Goal: Task Accomplishment & Management: Manage account settings

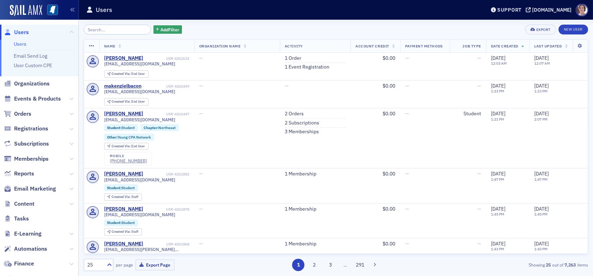
click at [111, 30] on input "search" at bounding box center [117, 30] width 67 height 10
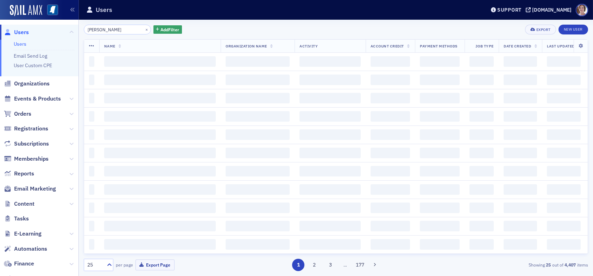
type input "[PERSON_NAME]"
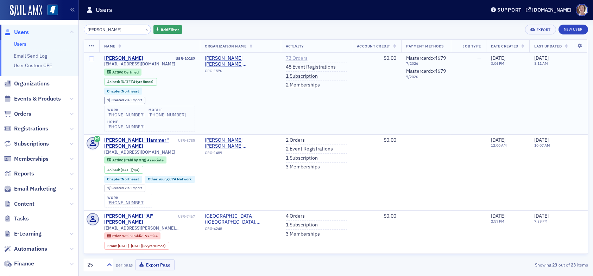
click at [297, 57] on link "73 Orders" at bounding box center [297, 58] width 22 height 6
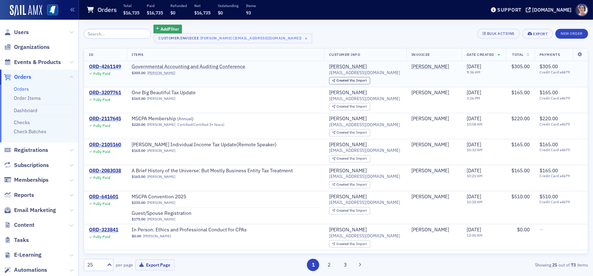
click at [109, 65] on div "ORD-4261149" at bounding box center [105, 67] width 32 height 6
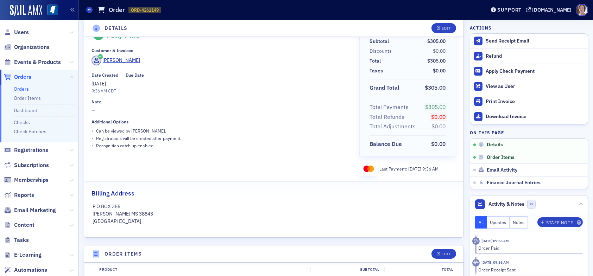
scroll to position [211, 0]
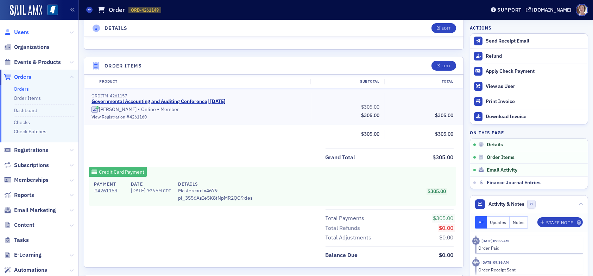
click at [24, 31] on span "Users" at bounding box center [21, 33] width 15 height 8
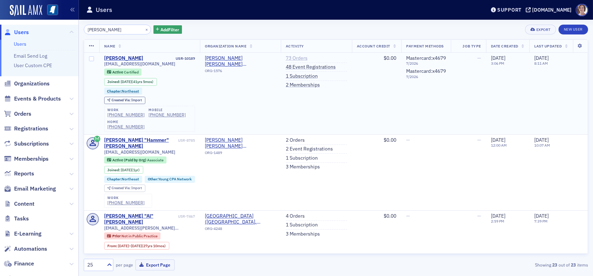
click at [298, 59] on link "73 Orders" at bounding box center [297, 58] width 22 height 6
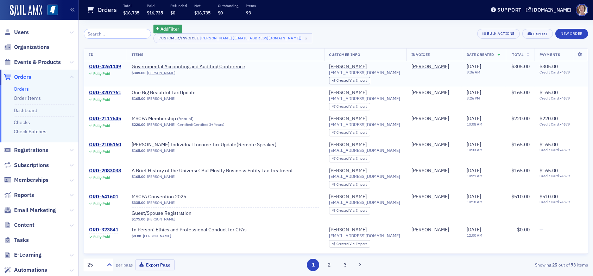
click at [111, 66] on div "ORD-4261149" at bounding box center [105, 67] width 32 height 6
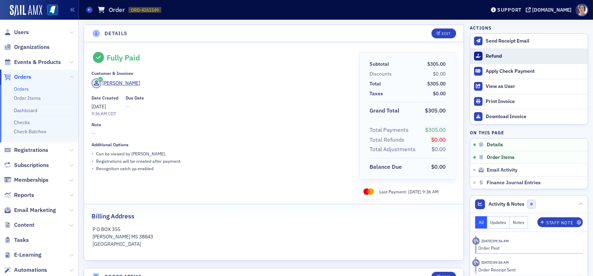
click at [487, 54] on div "Refund" at bounding box center [535, 56] width 99 height 6
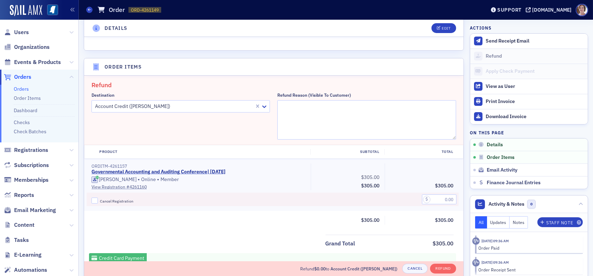
scroll to position [244, 0]
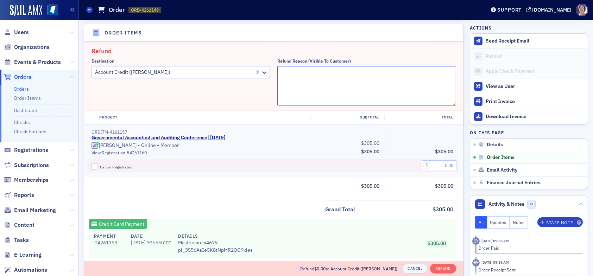
click at [314, 81] on textarea "Refund Reason (Visible to Customer)" at bounding box center [366, 85] width 178 height 39
type textarea "Is unable to attend. Transferred payment to account credit."
click at [94, 167] on input "Cancel Registration" at bounding box center [94, 167] width 6 height 6
checkbox input "true"
click at [441, 165] on input "text" at bounding box center [439, 165] width 34 height 10
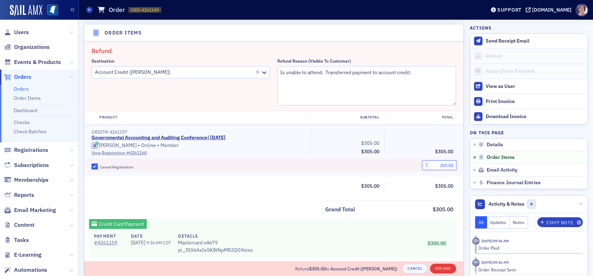
type input "305.00"
click at [438, 269] on button "Refund" at bounding box center [443, 269] width 26 height 10
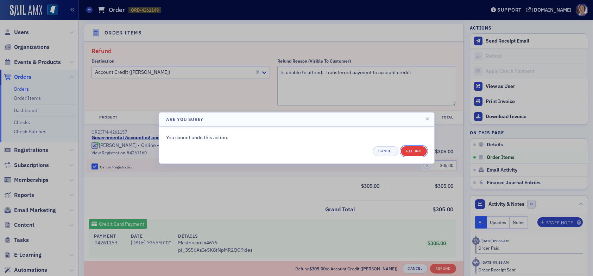
click at [417, 150] on button "Refund" at bounding box center [414, 151] width 26 height 10
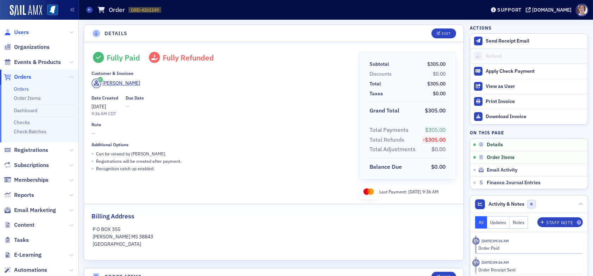
click at [25, 31] on span "Users" at bounding box center [21, 33] width 15 height 8
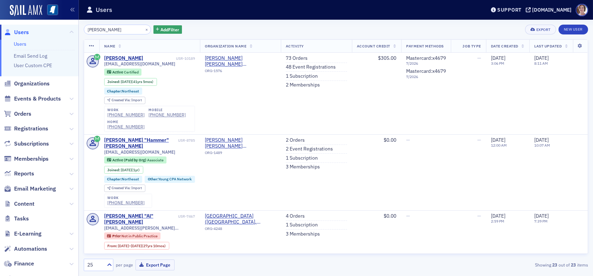
drag, startPoint x: 118, startPoint y: 31, endPoint x: 48, endPoint y: 31, distance: 70.0
click at [48, 31] on div "Users Users Email Send Log User Custom CPE Organizations Events & Products Orde…" at bounding box center [296, 138] width 593 height 276
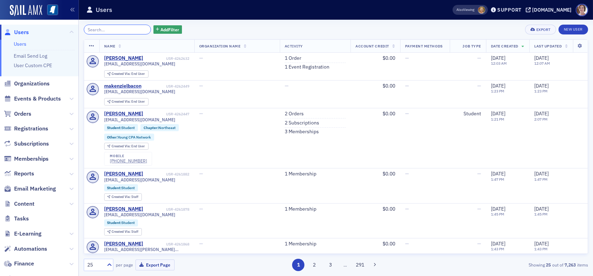
click at [95, 30] on input "search" at bounding box center [117, 30] width 67 height 10
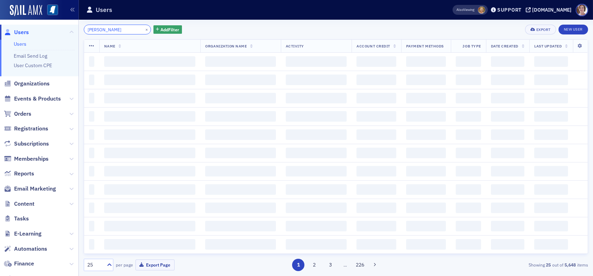
type input "tambra kyles"
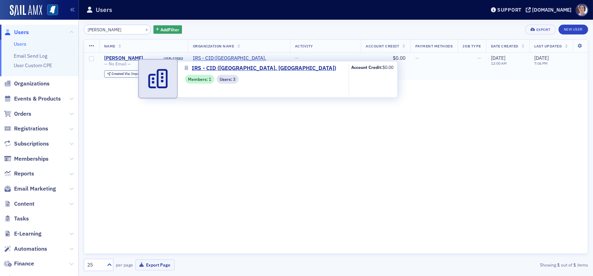
click at [231, 58] on span "IRS - CID (Jackson, MS)" at bounding box center [239, 61] width 92 height 12
select select "US"
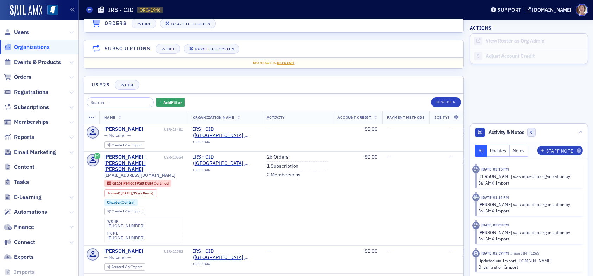
scroll to position [511, 0]
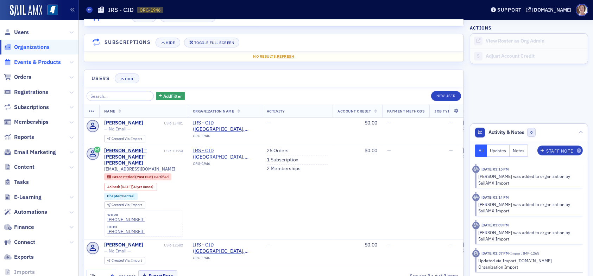
click at [37, 63] on span "Events & Products" at bounding box center [37, 62] width 47 height 8
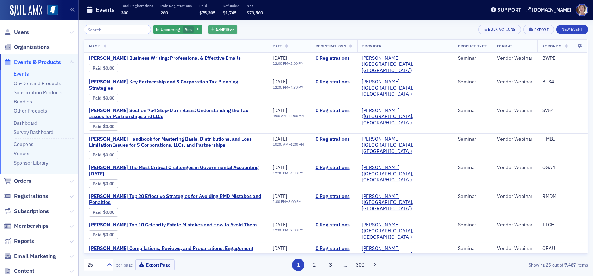
click at [225, 29] on span "Add Filter" at bounding box center [225, 29] width 19 height 6
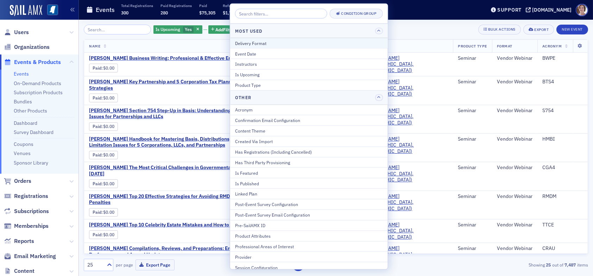
click at [268, 43] on div "Delivery Format" at bounding box center [309, 43] width 148 height 6
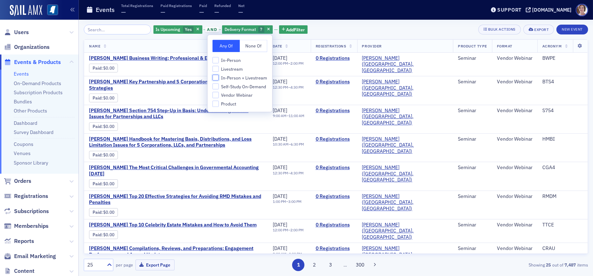
click at [214, 76] on input "In-Person + Livestream" at bounding box center [216, 78] width 6 height 6
checkbox input "true"
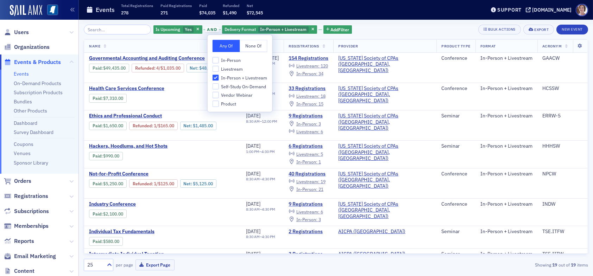
click at [374, 25] on div "Is Upcoming Yes and Delivery Format In-Person + Livestream Add Filter Bulk Acti…" at bounding box center [336, 30] width 504 height 10
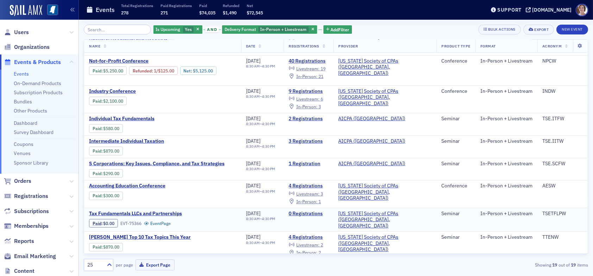
scroll to position [148, 0]
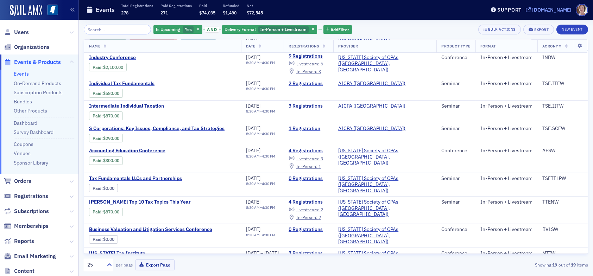
click at [557, 10] on div "[DOMAIN_NAME]" at bounding box center [551, 10] width 39 height 6
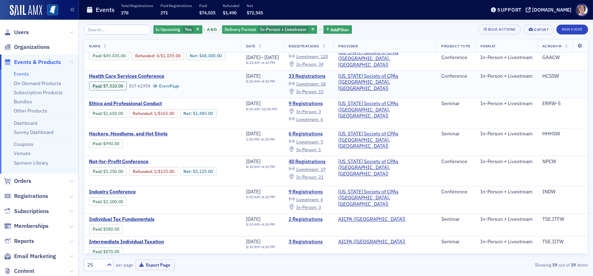
scroll to position [0, 0]
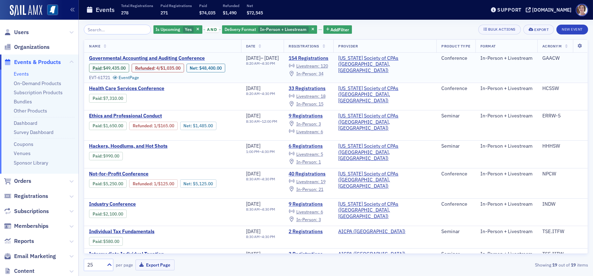
click at [317, 74] on span "In-Person :" at bounding box center [306, 74] width 21 height 6
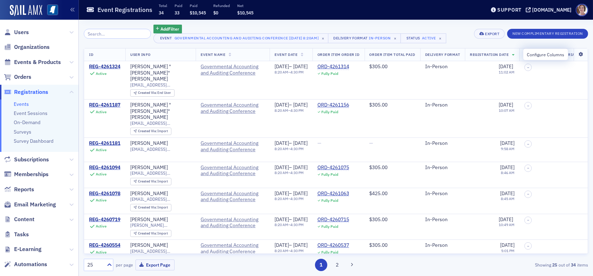
click at [576, 55] on icon at bounding box center [580, 54] width 14 height 4
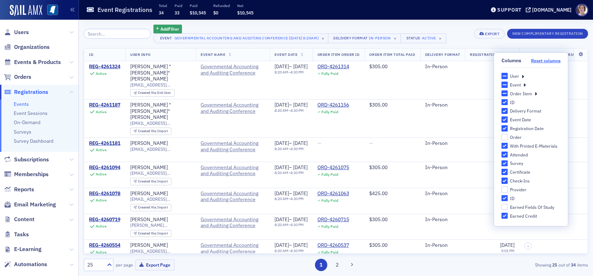
click at [543, 62] on button "Reset columns" at bounding box center [546, 60] width 30 height 5
click at [523, 78] on icon at bounding box center [523, 76] width 2 height 6
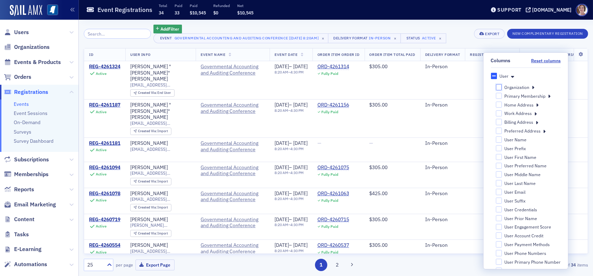
click at [497, 87] on input "Organization" at bounding box center [498, 87] width 6 height 6
checkbox input "false"
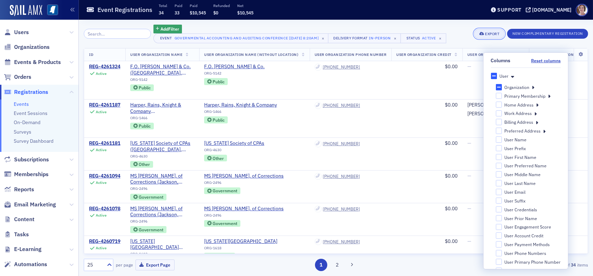
click at [491, 34] on div "Export" at bounding box center [492, 34] width 14 height 4
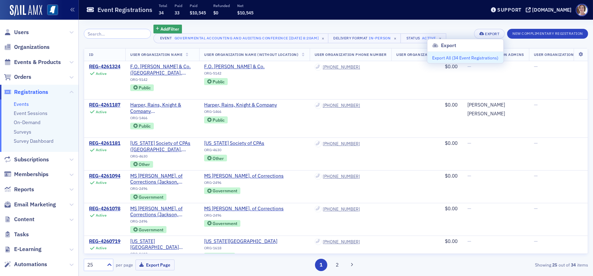
click at [465, 58] on button "Export All ( 34 Event Registrations )" at bounding box center [465, 57] width 76 height 11
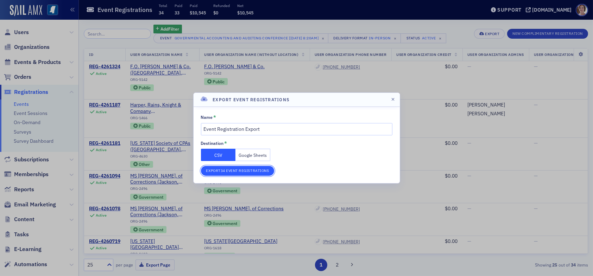
click at [253, 171] on button "Export 34 Event Registrations" at bounding box center [238, 171] width 74 height 10
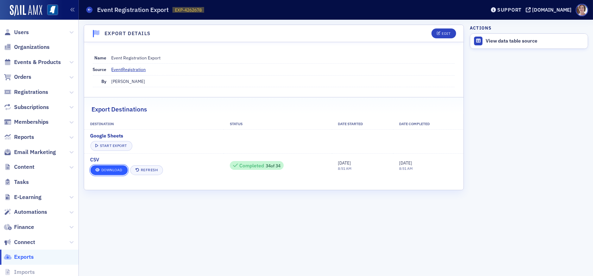
click at [111, 165] on link "Download" at bounding box center [108, 170] width 37 height 10
click at [33, 63] on span "Events & Products" at bounding box center [37, 62] width 47 height 8
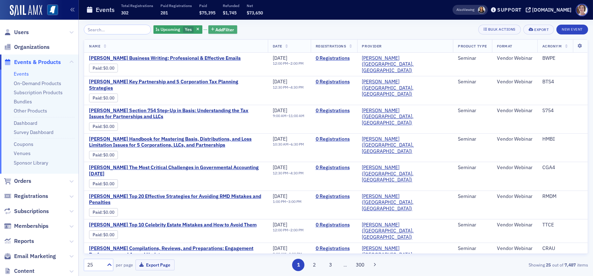
click at [216, 25] on button "Add Filter" at bounding box center [222, 29] width 29 height 9
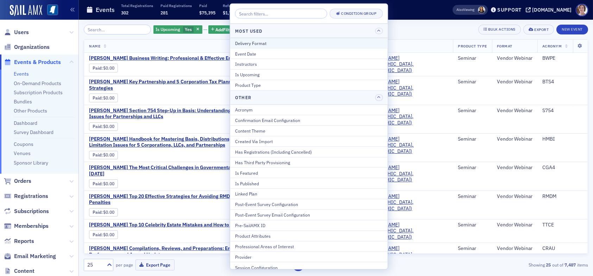
click at [252, 43] on div "Delivery Format" at bounding box center [309, 43] width 148 height 6
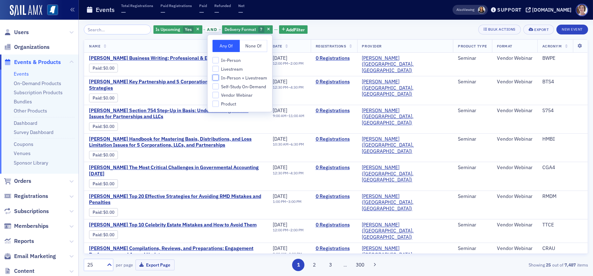
drag, startPoint x: 213, startPoint y: 77, endPoint x: 218, endPoint y: 76, distance: 5.3
click at [215, 76] on input "In-Person + Livestream" at bounding box center [216, 78] width 6 height 6
checkbox input "true"
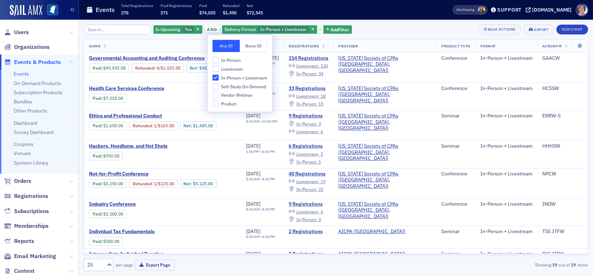
click at [376, 25] on div "Is Upcoming Yes and Delivery Format In-Person + Livestream Add Filter Bulk Acti…" at bounding box center [336, 30] width 504 height 10
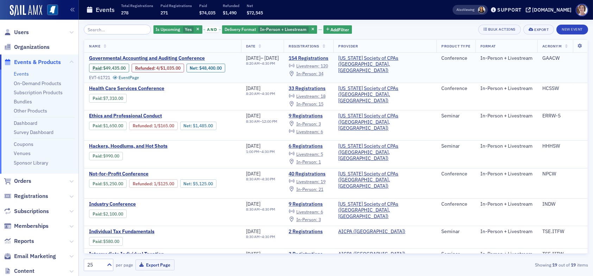
click at [320, 64] on span "Livestream :" at bounding box center [307, 66] width 23 height 6
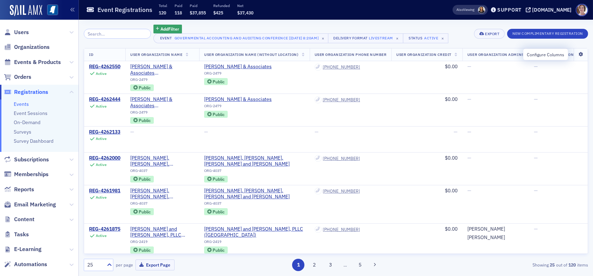
click at [575, 55] on icon at bounding box center [580, 54] width 14 height 4
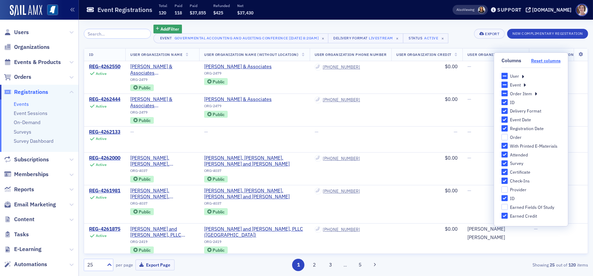
click at [544, 60] on button "Reset columns" at bounding box center [546, 60] width 30 height 5
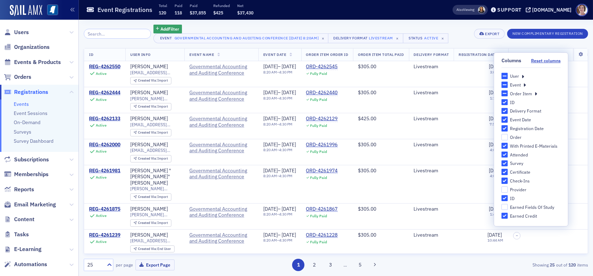
click at [522, 77] on icon at bounding box center [523, 76] width 2 height 6
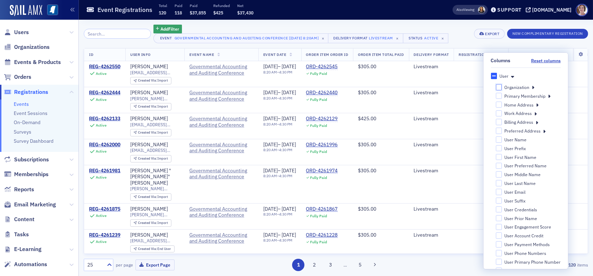
click at [495, 88] on input "Organization" at bounding box center [498, 87] width 6 height 6
checkbox input "false"
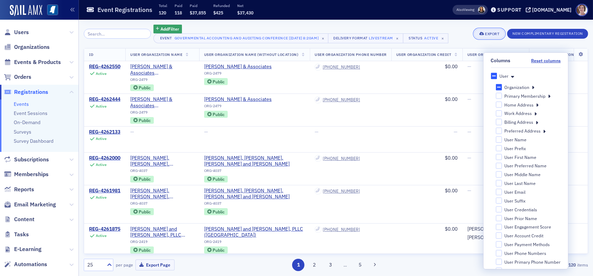
click at [487, 30] on button "Export" at bounding box center [489, 34] width 31 height 10
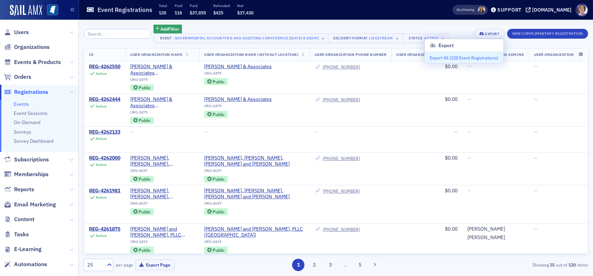
click at [459, 59] on button "Export All ( 120 Event Registrations )" at bounding box center [464, 57] width 78 height 11
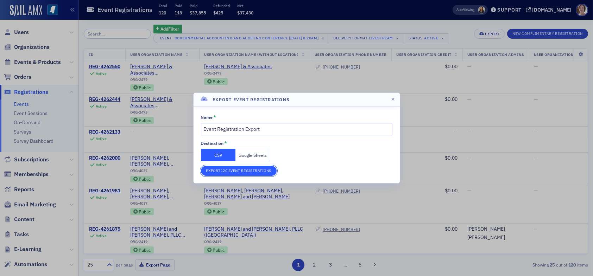
click at [259, 171] on button "Export 120 Event Registrations" at bounding box center [239, 171] width 76 height 10
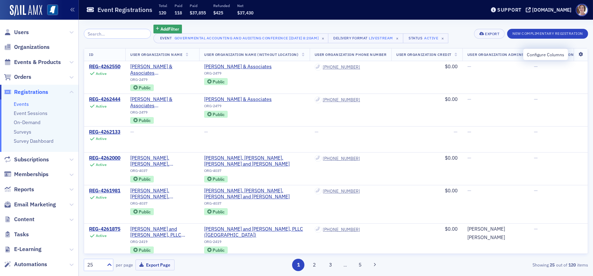
click at [575, 55] on icon at bounding box center [580, 54] width 14 height 4
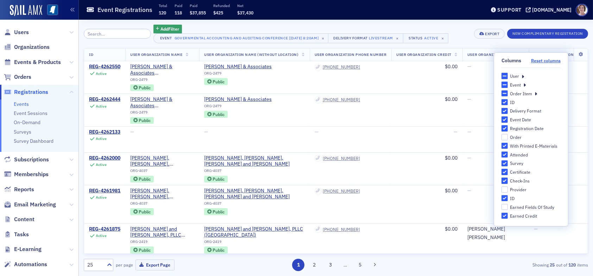
click at [542, 62] on button "Reset columns" at bounding box center [546, 60] width 30 height 5
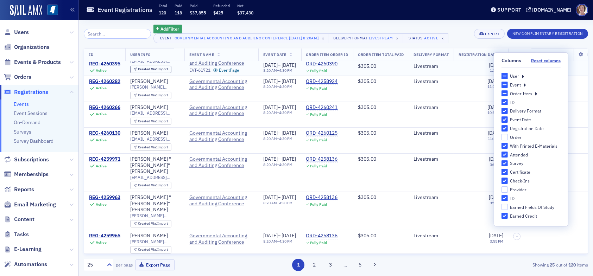
scroll to position [483, 0]
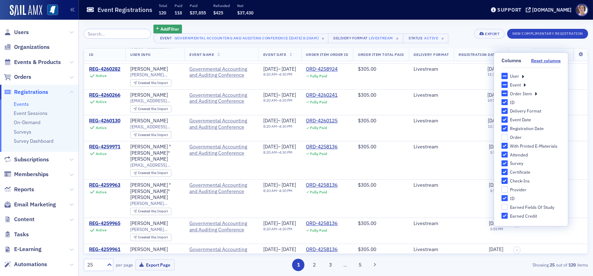
drag, startPoint x: 313, startPoint y: 264, endPoint x: 240, endPoint y: 211, distance: 90.0
click at [313, 264] on button "2" at bounding box center [314, 265] width 12 height 12
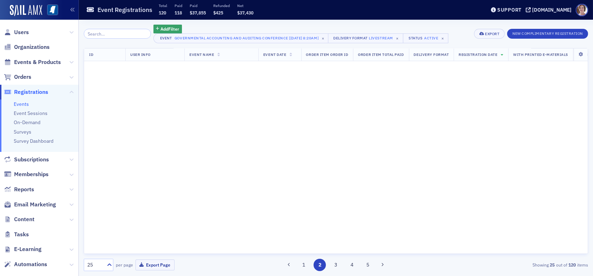
scroll to position [0, 0]
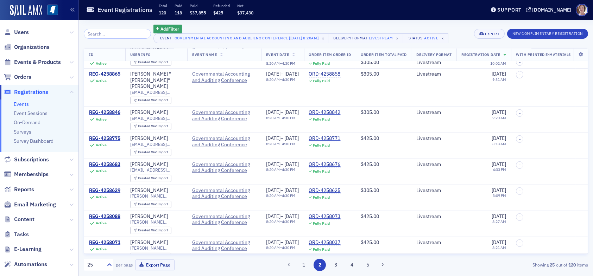
scroll to position [507, 0]
click at [567, 12] on div "[DOMAIN_NAME]" at bounding box center [551, 10] width 39 height 6
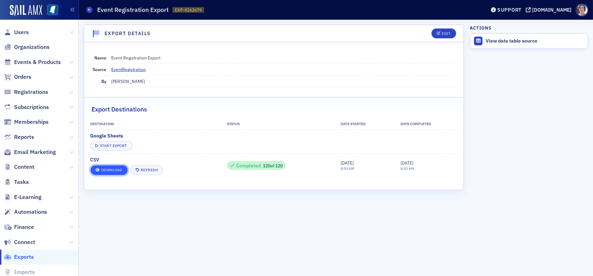
click at [114, 169] on link "Download" at bounding box center [108, 170] width 37 height 10
click at [36, 60] on span "Events & Products" at bounding box center [37, 62] width 47 height 8
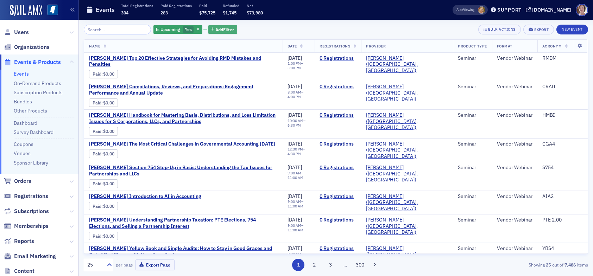
click at [216, 30] on span "Add Filter" at bounding box center [225, 29] width 19 height 6
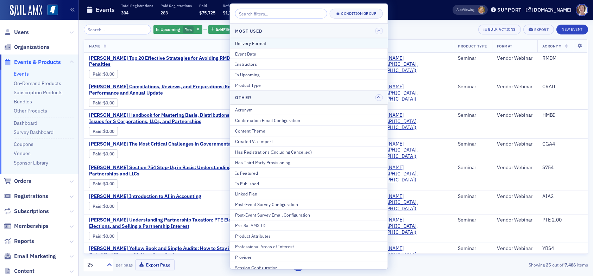
click at [265, 43] on div "Delivery Format" at bounding box center [309, 43] width 148 height 6
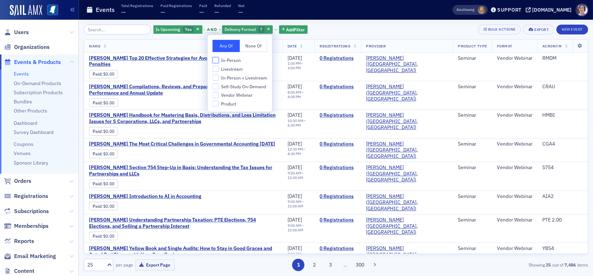
click at [216, 57] on input "In-Person" at bounding box center [216, 60] width 6 height 6
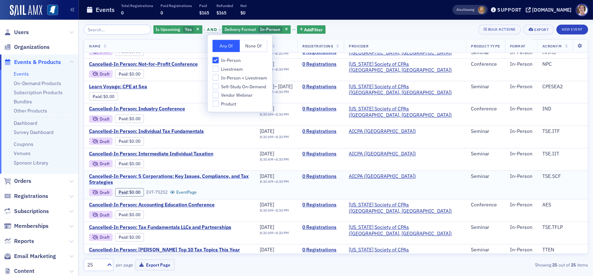
scroll to position [130, 0]
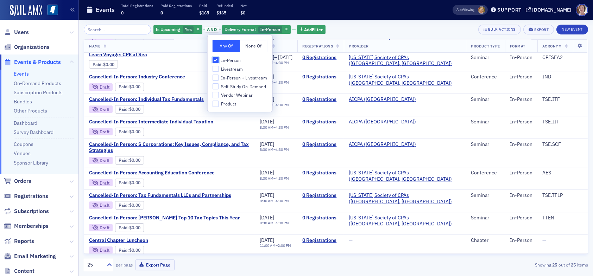
click at [217, 60] on input "In-Person" at bounding box center [216, 60] width 6 height 6
checkbox input "false"
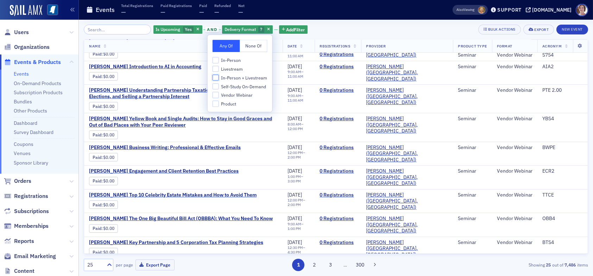
click at [218, 78] on input "In-Person + Livestream" at bounding box center [216, 78] width 6 height 6
checkbox input "true"
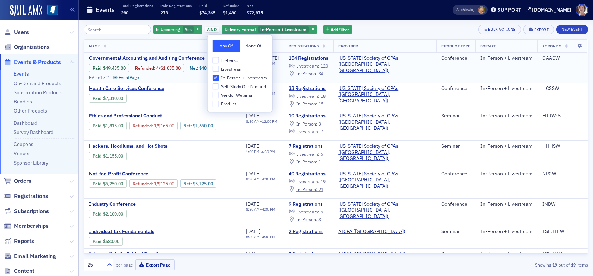
click at [317, 72] on span "In-Person :" at bounding box center [306, 74] width 21 height 6
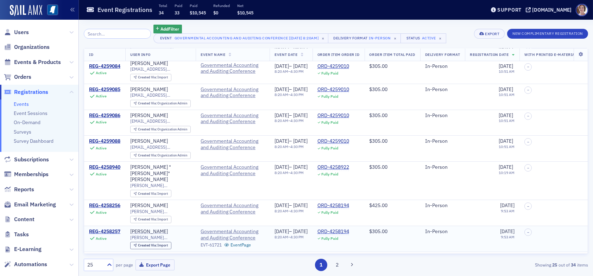
scroll to position [457, 0]
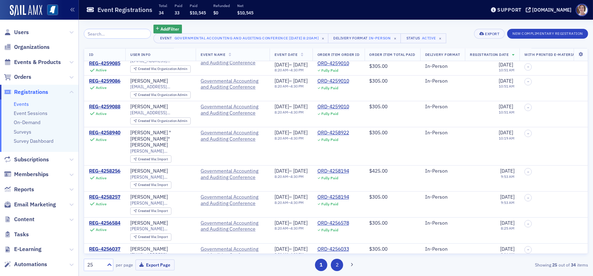
click at [338, 264] on button "2" at bounding box center [337, 265] width 12 height 12
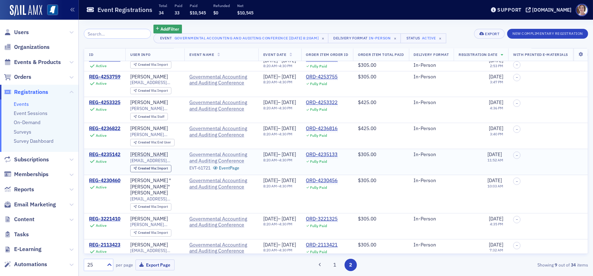
scroll to position [51, 0]
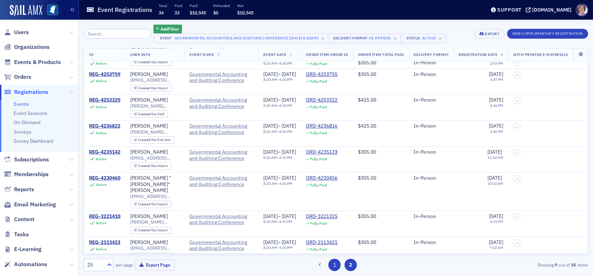
click at [335, 265] on button "1" at bounding box center [334, 265] width 12 height 12
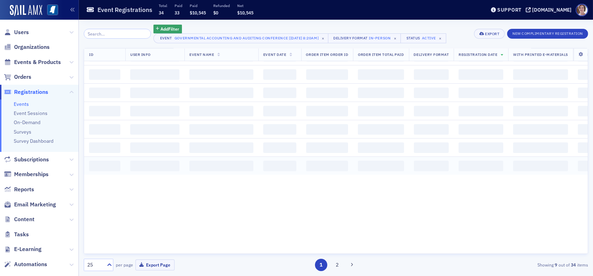
scroll to position [0, 0]
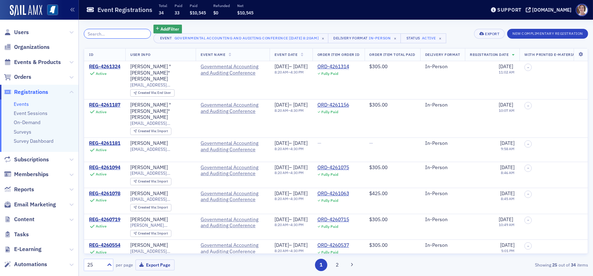
click at [105, 33] on input "search" at bounding box center [117, 34] width 67 height 10
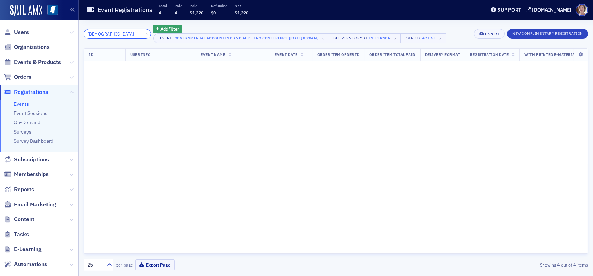
type input "jesus"
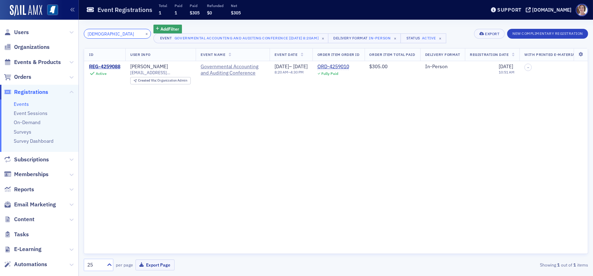
drag, startPoint x: 109, startPoint y: 36, endPoint x: 72, endPoint y: 37, distance: 36.3
click at [76, 36] on div "Users Organizations Events & Products Orders Registrations Events Event Session…" at bounding box center [296, 138] width 593 height 276
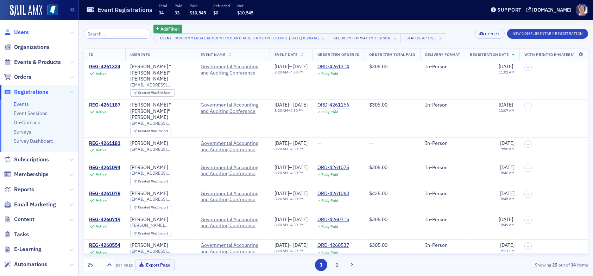
click at [25, 32] on span "Users" at bounding box center [21, 33] width 15 height 8
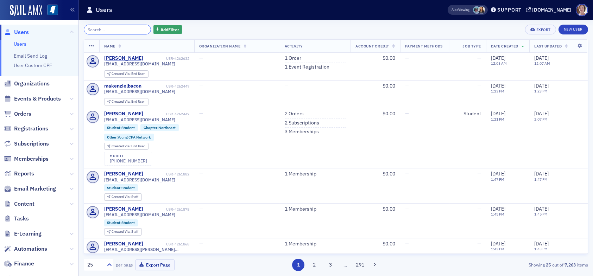
click at [108, 30] on input "search" at bounding box center [117, 30] width 67 height 10
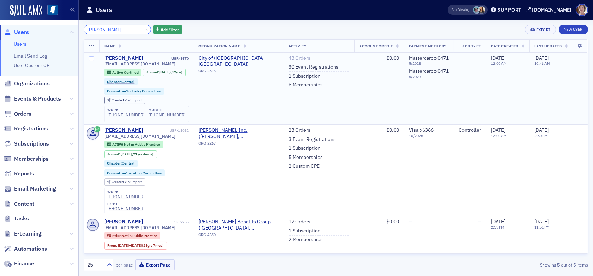
type input "tracie riggin"
click at [292, 57] on link "43 Orders" at bounding box center [300, 58] width 22 height 6
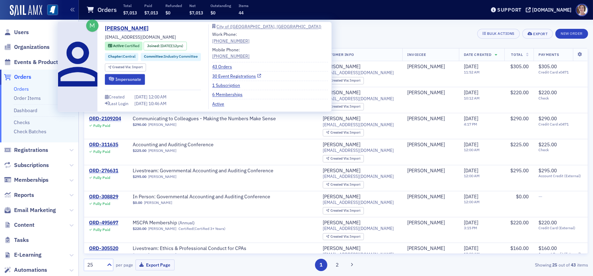
click at [261, 75] on link "30 Event Registrations" at bounding box center [236, 76] width 49 height 6
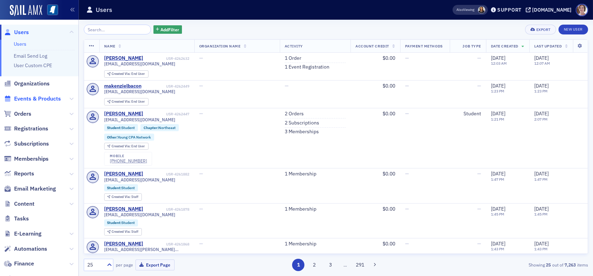
click at [46, 98] on span "Events & Products" at bounding box center [37, 99] width 47 height 8
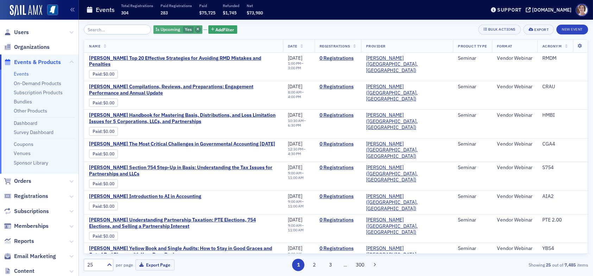
drag, startPoint x: 188, startPoint y: 28, endPoint x: 203, endPoint y: 29, distance: 14.8
click at [196, 28] on icon "button" at bounding box center [197, 30] width 3 height 4
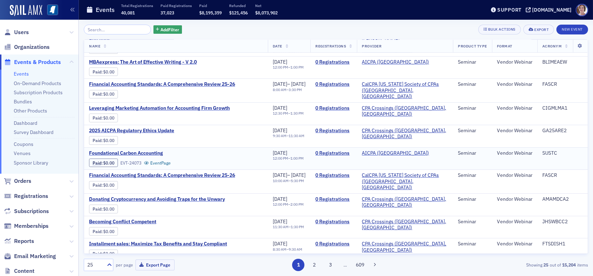
scroll to position [393, 0]
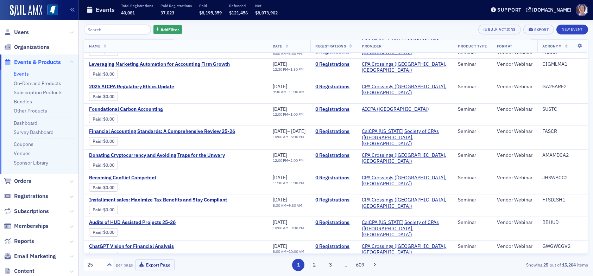
click at [100, 267] on div "25" at bounding box center [94, 264] width 15 height 7
drag, startPoint x: 94, startPoint y: 249, endPoint x: 101, endPoint y: 247, distance: 7.6
click at [94, 249] on span "500" at bounding box center [92, 247] width 8 height 7
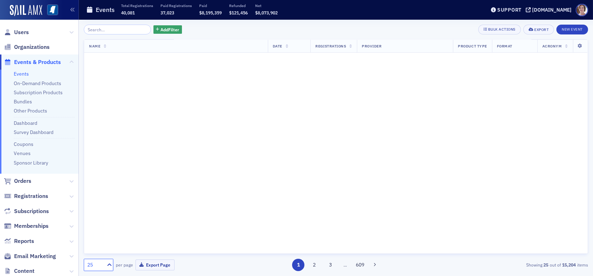
scroll to position [0, 0]
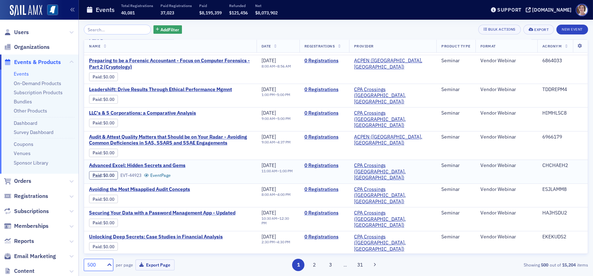
scroll to position [845, 0]
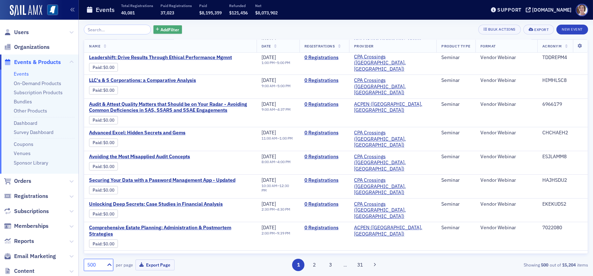
click at [161, 29] on span "Add Filter" at bounding box center [169, 29] width 19 height 6
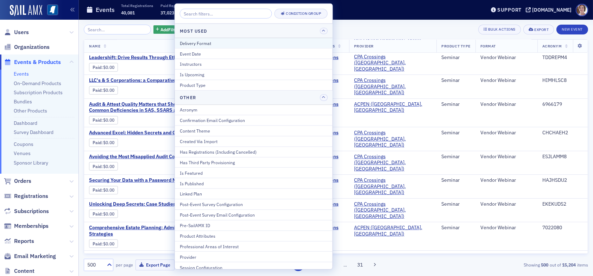
click at [196, 44] on div "Delivery Format" at bounding box center [254, 43] width 148 height 6
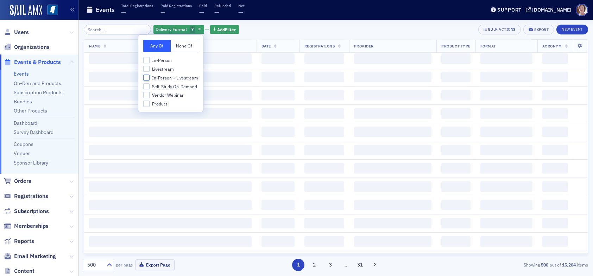
click at [149, 76] on input "In-Person + Livestream" at bounding box center [146, 78] width 6 height 6
checkbox input "true"
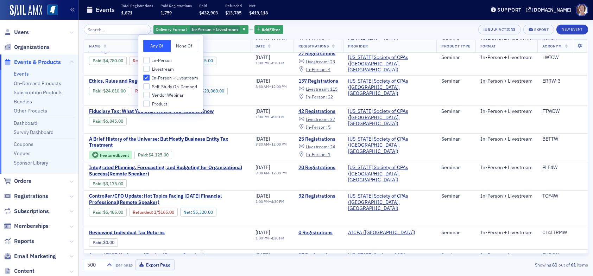
click at [290, 29] on div "Delivery Format In-Person + Livestream Add Filter Bulk Actions Export New Event" at bounding box center [336, 30] width 504 height 10
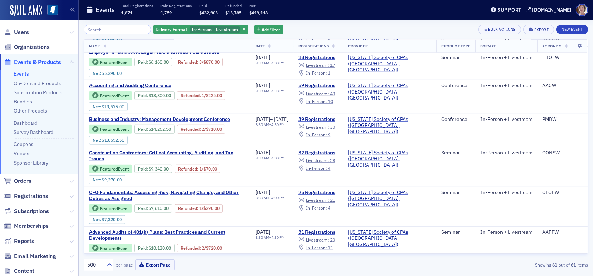
scroll to position [1598, 0]
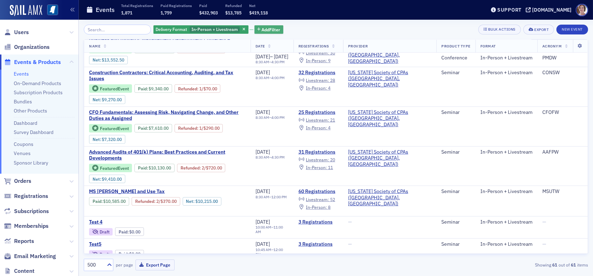
click at [262, 30] on span "Add Filter" at bounding box center [271, 29] width 19 height 6
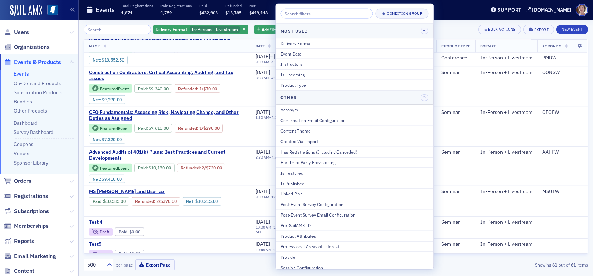
drag, startPoint x: 304, startPoint y: 75, endPoint x: 319, endPoint y: 74, distance: 14.8
click at [305, 75] on div "Is Upcoming" at bounding box center [354, 74] width 148 height 6
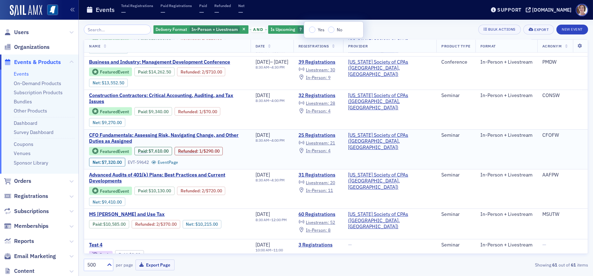
scroll to position [1563, 0]
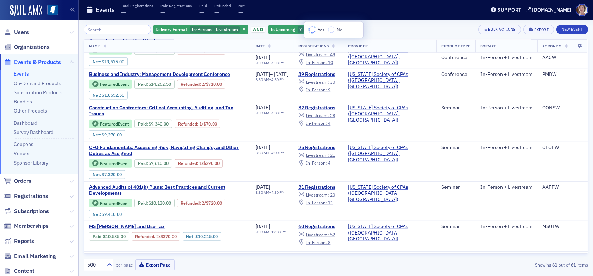
click at [311, 30] on input "Yes" at bounding box center [312, 30] width 6 height 6
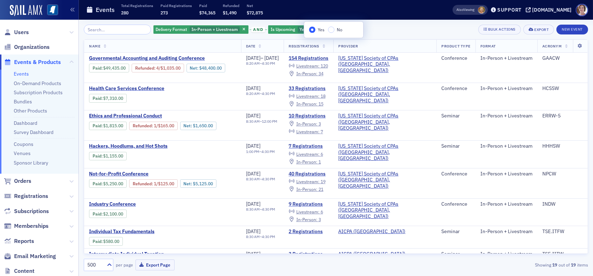
click at [380, 30] on div "Delivery Format In-Person + Livestream and Is Upcoming Yes Add Filter Bulk Acti…" at bounding box center [336, 30] width 504 height 10
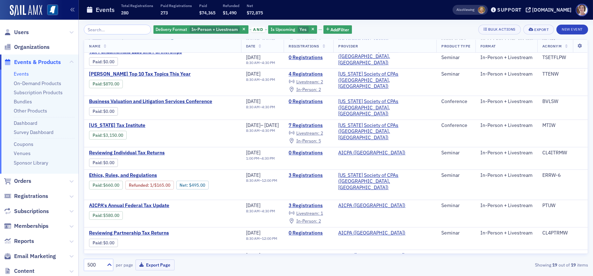
scroll to position [282, 0]
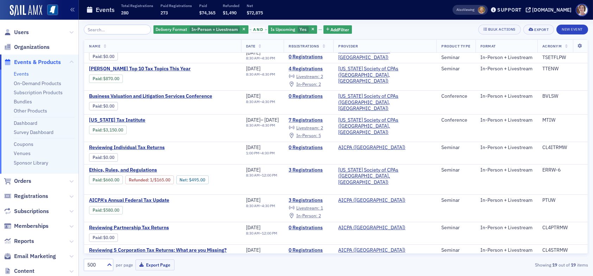
click at [311, 28] on icon "button" at bounding box center [312, 30] width 3 height 4
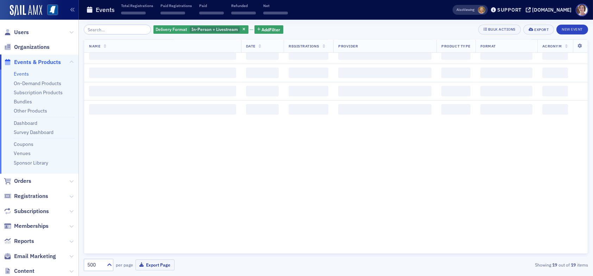
scroll to position [625, 0]
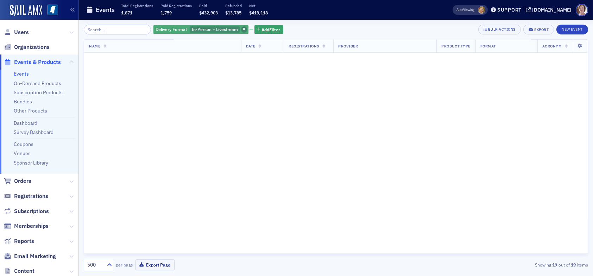
click at [242, 30] on icon "button" at bounding box center [243, 30] width 3 height 4
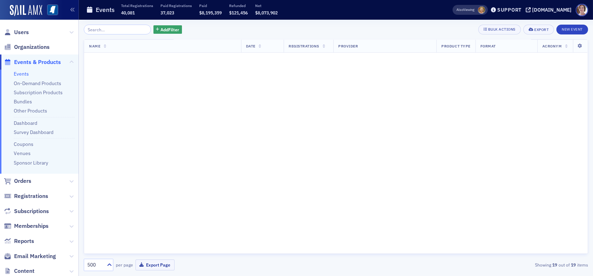
click at [25, 74] on link "Events" at bounding box center [21, 74] width 15 height 6
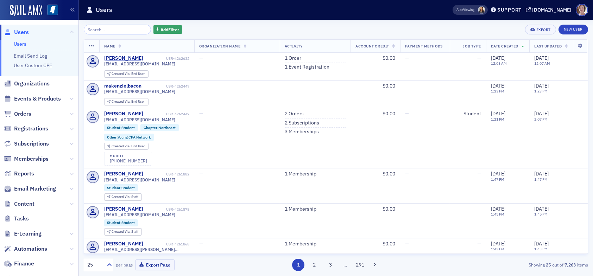
scroll to position [70, 0]
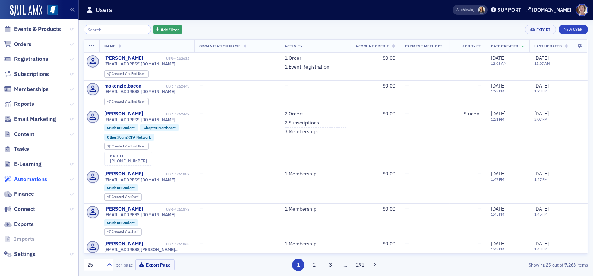
click at [39, 179] on span "Automations" at bounding box center [30, 180] width 33 height 8
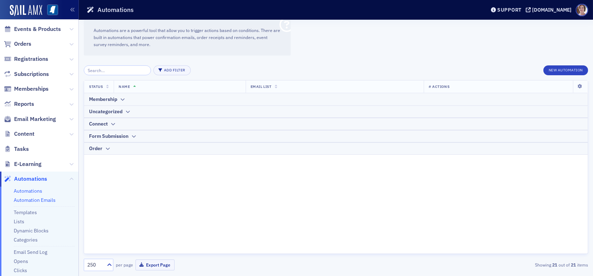
click at [40, 198] on link "Automation Emails" at bounding box center [35, 200] width 42 height 6
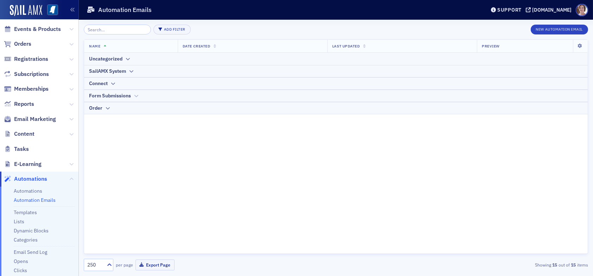
click at [129, 97] on div "Form Submissions" at bounding box center [110, 95] width 42 height 7
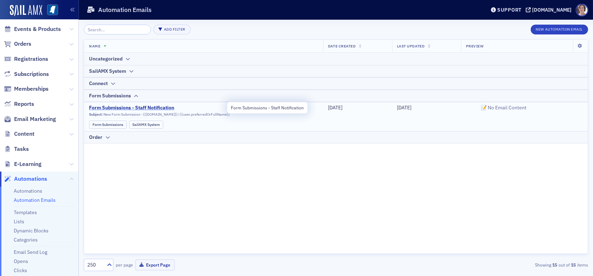
click at [125, 107] on span "Form Submissions - Staff Notification" at bounding box center [158, 108] width 138 height 6
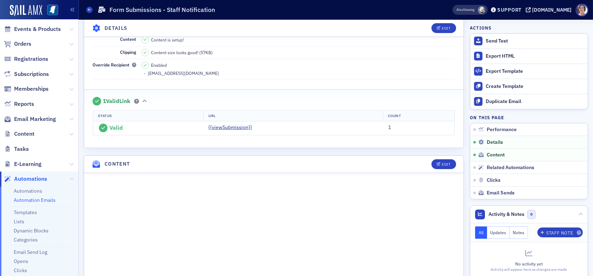
scroll to position [246, 0]
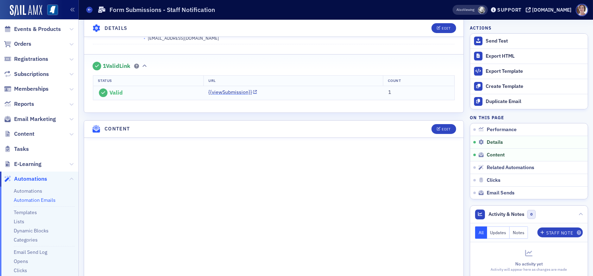
click at [226, 91] on link "{{viewSubmission}}" at bounding box center [232, 92] width 49 height 7
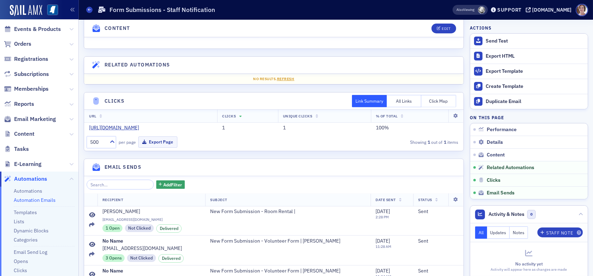
scroll to position [809, 0]
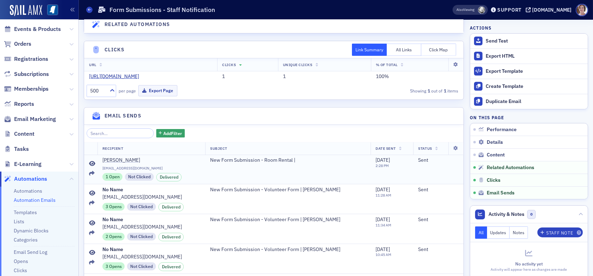
click at [93, 166] on icon at bounding box center [92, 164] width 6 height 6
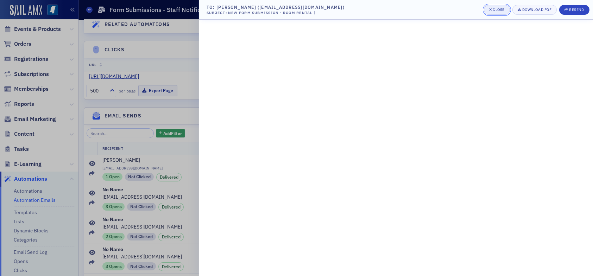
drag, startPoint x: 503, startPoint y: 10, endPoint x: 495, endPoint y: 15, distance: 9.3
click at [503, 10] on div "Close" at bounding box center [499, 10] width 12 height 4
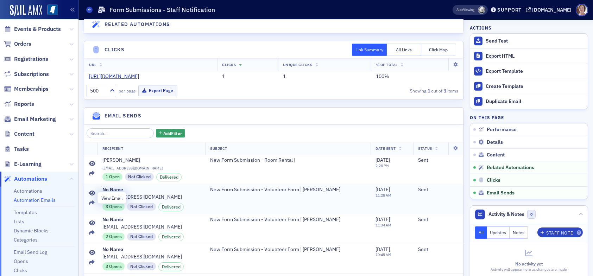
click at [91, 196] on icon at bounding box center [92, 194] width 6 height 6
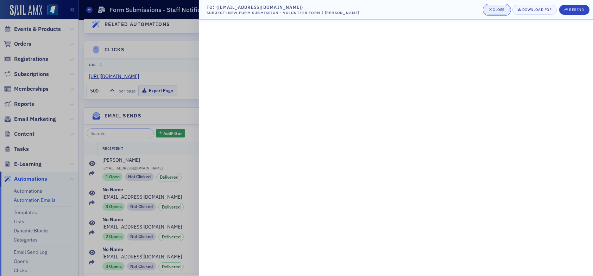
click at [504, 9] on div "Close" at bounding box center [499, 10] width 12 height 4
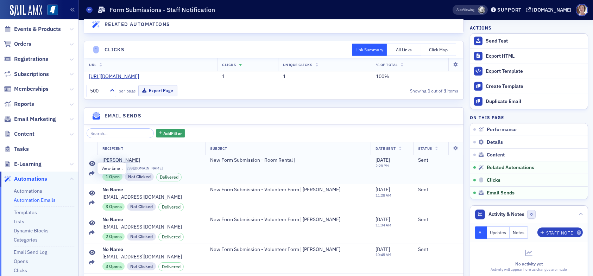
click at [92, 167] on icon at bounding box center [92, 164] width 6 height 6
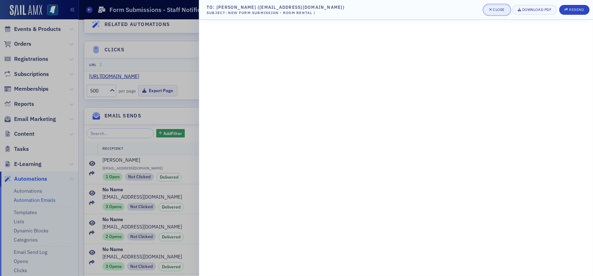
click at [492, 10] on span "Close" at bounding box center [496, 10] width 15 height 6
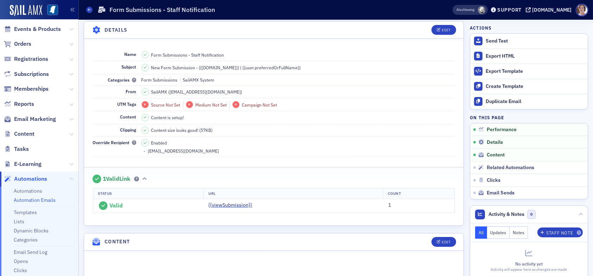
scroll to position [106, 0]
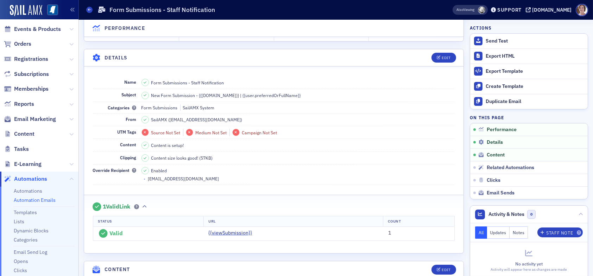
click at [146, 169] on icon at bounding box center [145, 170] width 3 height 3
click at [145, 170] on icon at bounding box center [145, 170] width 3 height 3
click at [437, 58] on icon "button" at bounding box center [439, 58] width 4 height 4
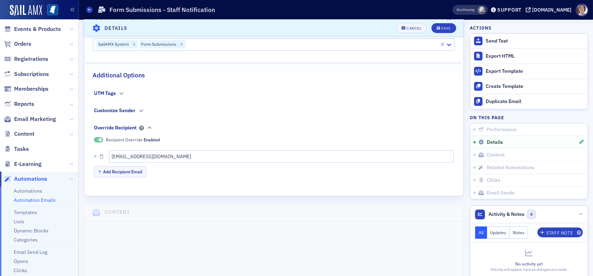
scroll to position [211, 0]
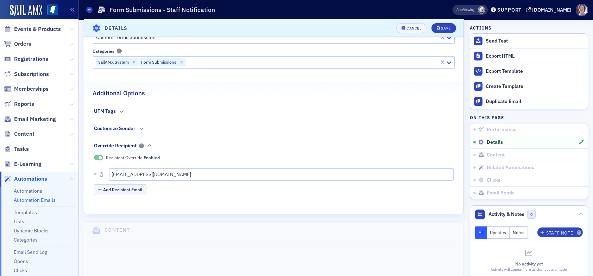
click at [100, 158] on span at bounding box center [101, 158] width 4 height 4
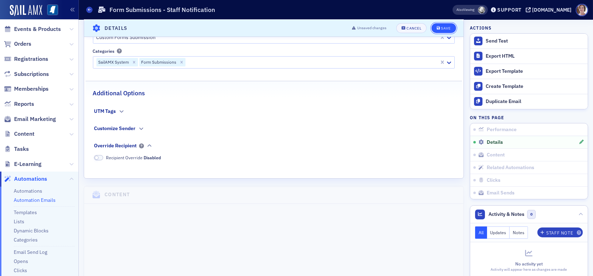
click at [437, 30] on button "Save" at bounding box center [443, 28] width 24 height 10
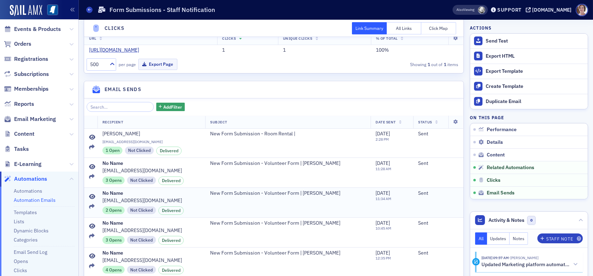
scroll to position [801, 0]
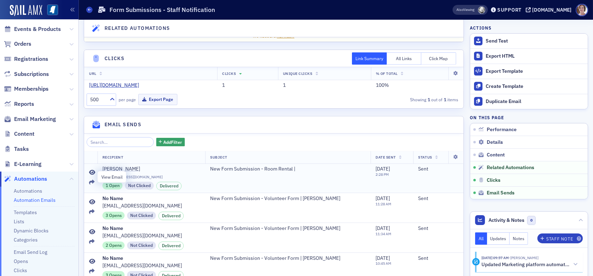
click at [90, 175] on icon at bounding box center [92, 173] width 6 height 6
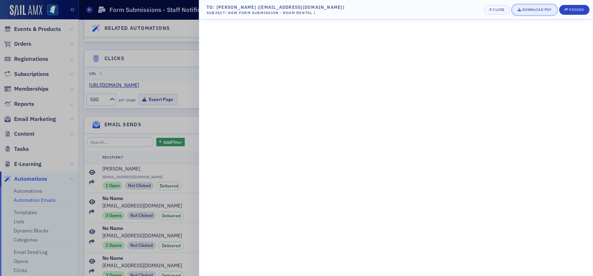
click at [534, 8] on div "Download PDF" at bounding box center [536, 10] width 29 height 4
click at [495, 9] on div "Close" at bounding box center [499, 10] width 12 height 4
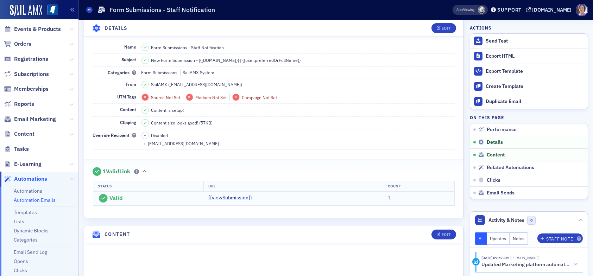
scroll to position [176, 0]
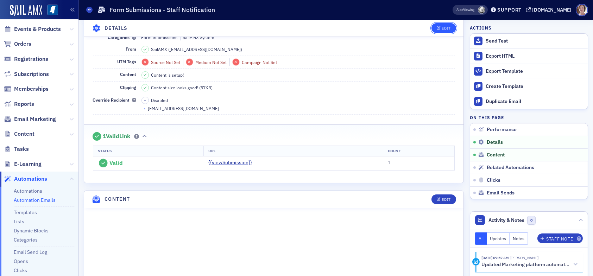
click at [442, 27] on div "Edit" at bounding box center [446, 28] width 9 height 4
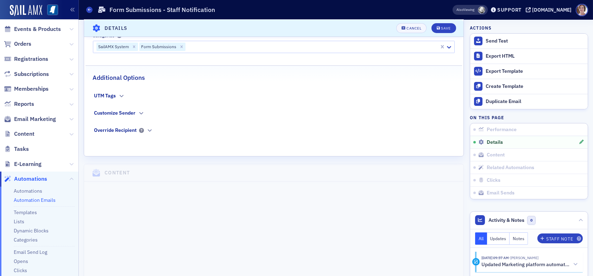
scroll to position [272, 0]
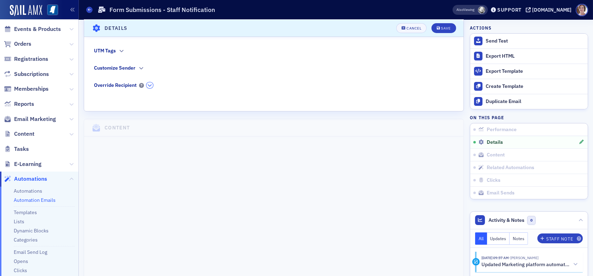
click at [149, 86] on icon "button" at bounding box center [150, 85] width 4 height 4
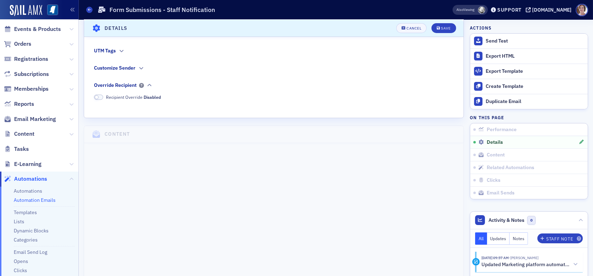
click at [99, 96] on span at bounding box center [98, 97] width 9 height 5
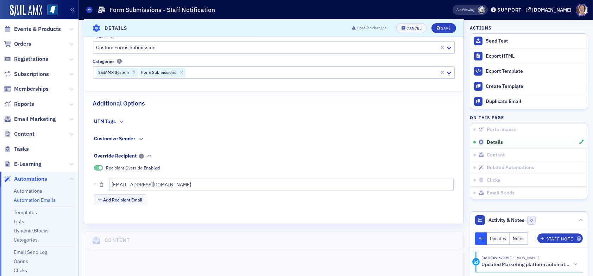
scroll to position [199, 0]
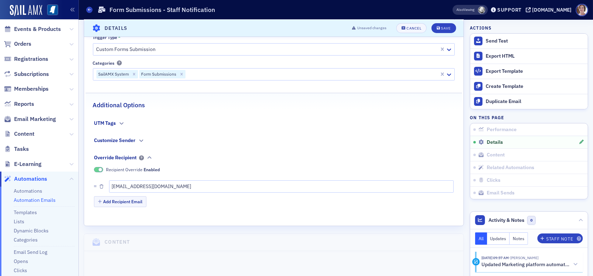
click at [99, 169] on span at bounding box center [101, 170] width 4 height 4
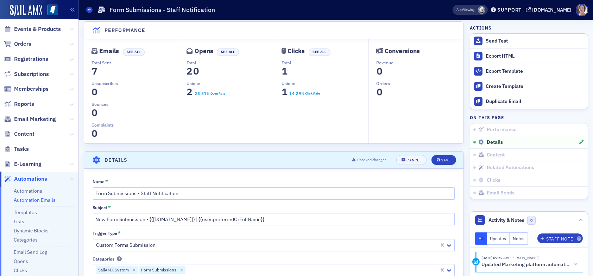
scroll to position [0, 0]
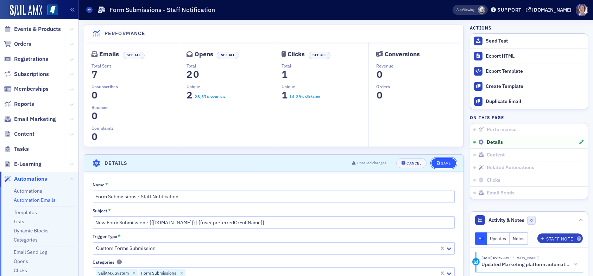
click at [441, 163] on div "Save" at bounding box center [446, 164] width 10 height 4
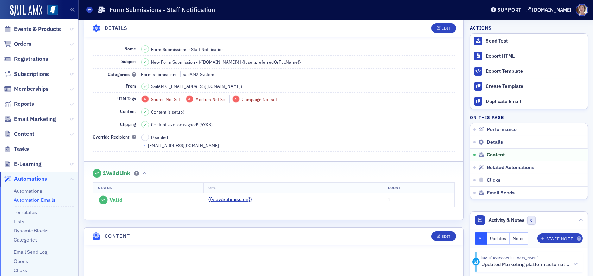
scroll to position [131, 0]
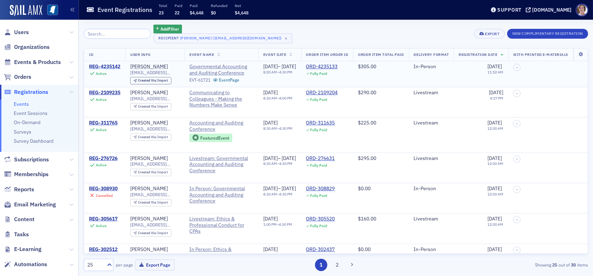
click at [108, 65] on div "REG-4235142" at bounding box center [104, 67] width 31 height 6
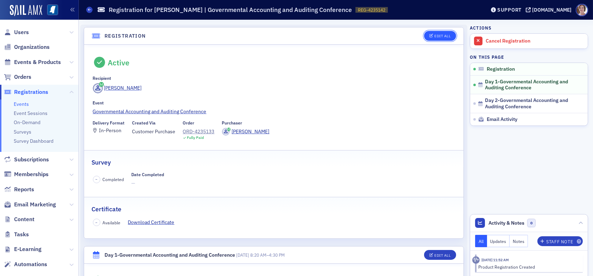
click at [440, 35] on div "Edit All" at bounding box center [442, 36] width 16 height 4
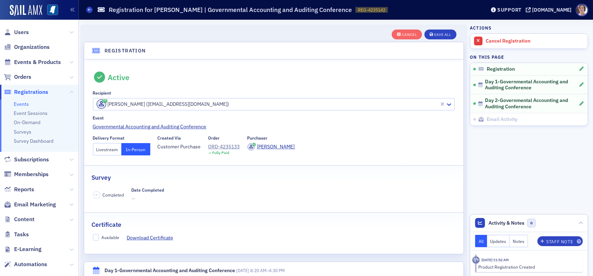
scroll to position [18, 0]
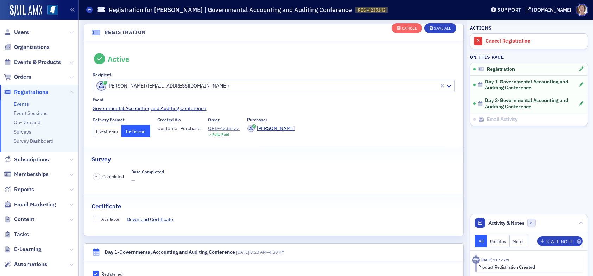
click at [108, 130] on button "Livestream" at bounding box center [107, 131] width 29 height 12
click at [442, 27] on div "Save All" at bounding box center [442, 29] width 17 height 4
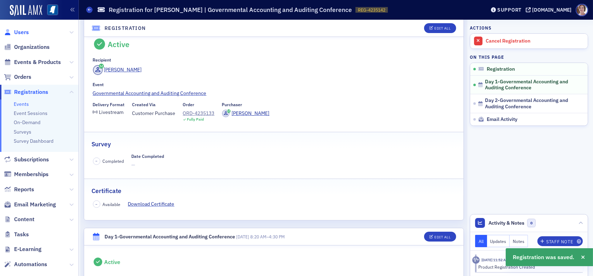
drag, startPoint x: 23, startPoint y: 33, endPoint x: 27, endPoint y: 33, distance: 4.2
click at [24, 33] on span "Users" at bounding box center [21, 33] width 15 height 8
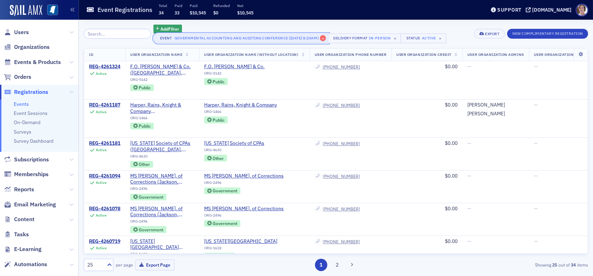
click at [324, 39] on span "×" at bounding box center [323, 38] width 6 height 6
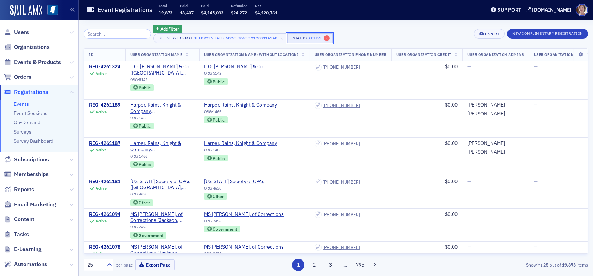
click at [324, 39] on span "×" at bounding box center [327, 38] width 6 height 6
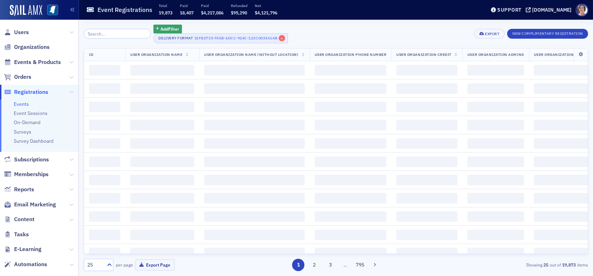
click at [279, 38] on span "×" at bounding box center [282, 38] width 6 height 6
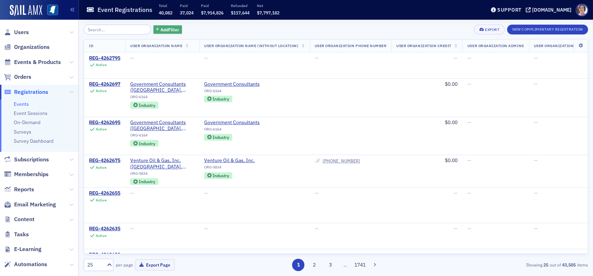
click at [161, 29] on span "Add Filter" at bounding box center [169, 29] width 19 height 6
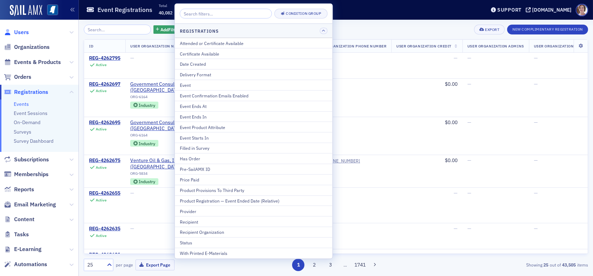
click at [23, 32] on span "Users" at bounding box center [21, 33] width 15 height 8
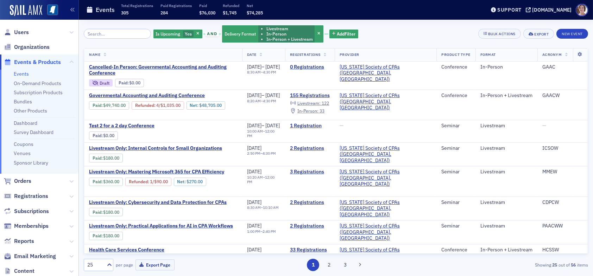
click at [37, 61] on span "Events & Products" at bounding box center [37, 62] width 47 height 8
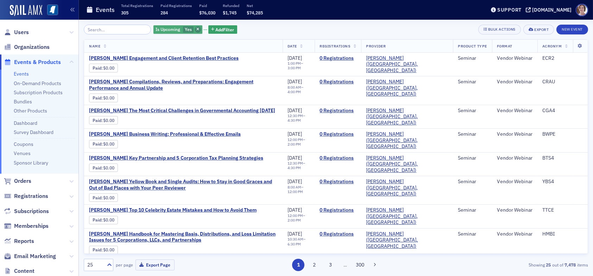
click at [196, 30] on icon "button" at bounding box center [197, 30] width 3 height 4
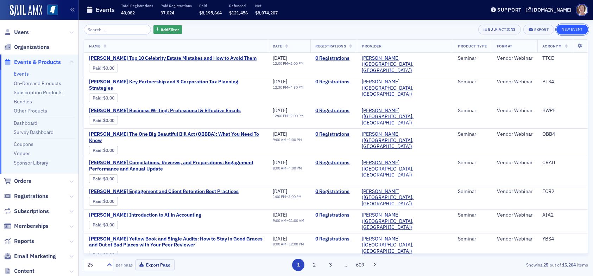
click at [578, 29] on button "New Event" at bounding box center [572, 30] width 32 height 10
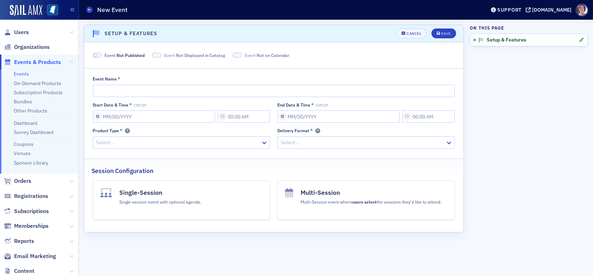
click at [100, 55] on span at bounding box center [97, 55] width 9 height 5
click at [97, 55] on span at bounding box center [99, 55] width 4 height 4
click at [100, 56] on span at bounding box center [97, 55] width 9 height 5
click at [148, 56] on span at bounding box center [150, 55] width 4 height 4
click at [226, 54] on span at bounding box center [228, 55] width 9 height 5
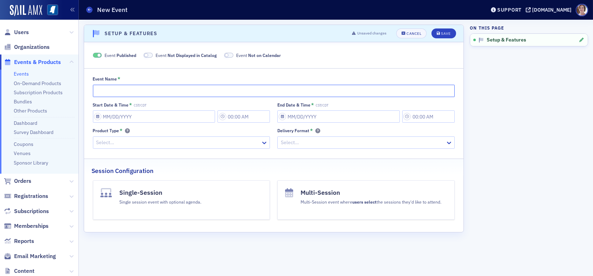
click at [259, 91] on input "Event Name *" at bounding box center [274, 91] width 362 height 12
click at [244, 89] on input "Event Name *" at bounding box center [274, 91] width 362 height 12
click at [129, 92] on input "H" at bounding box center [274, 91] width 362 height 12
type input "[PERSON_NAME] Employee Meeting"
select select "8"
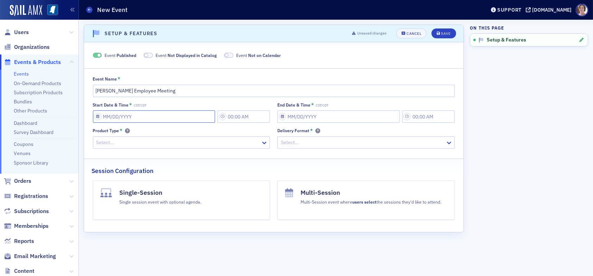
select select "2025"
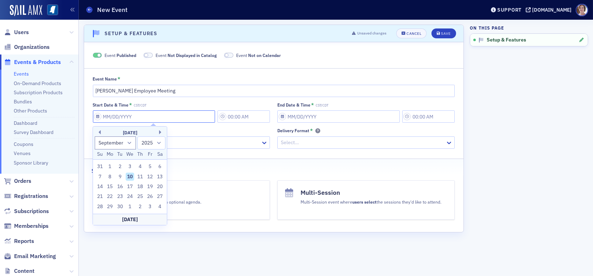
click at [151, 116] on input "Start Date & Time * CST/CDT" at bounding box center [154, 117] width 122 height 12
click at [111, 205] on div "29" at bounding box center [110, 207] width 8 height 8
type input "[DATE]"
type input "11:00 AM"
type input "[DATE]"
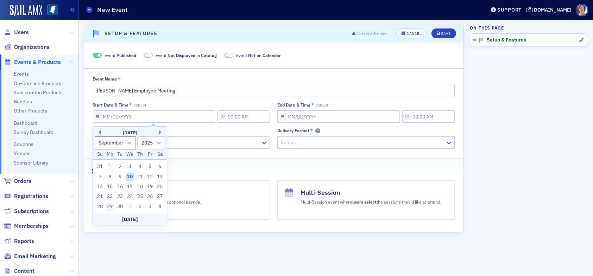
type input "12:00 PM"
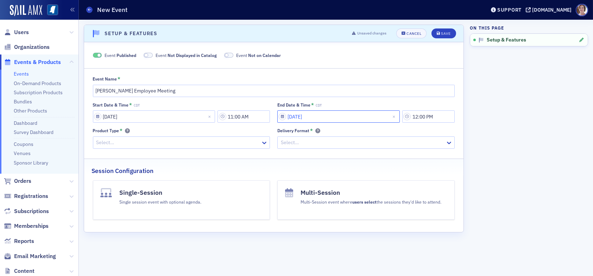
click at [325, 117] on input "[DATE]" at bounding box center [338, 117] width 122 height 12
select select "8"
select select "2025"
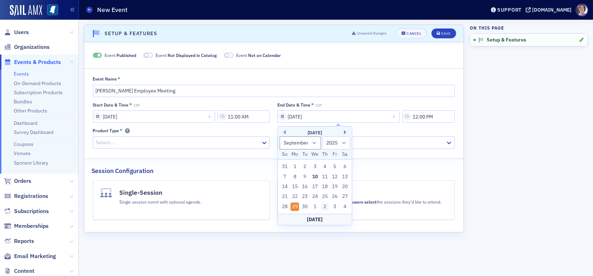
click at [327, 208] on div "2" at bounding box center [325, 207] width 8 height 8
type input "[DATE]"
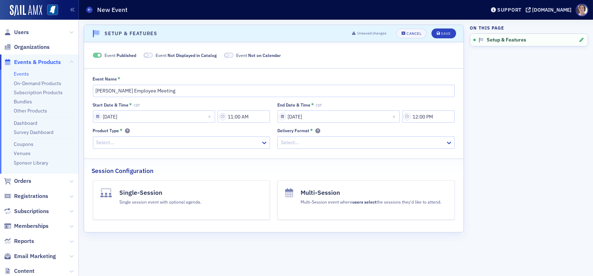
click at [178, 141] on div at bounding box center [178, 142] width 165 height 9
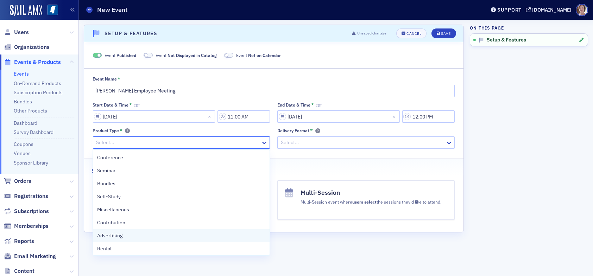
scroll to position [35, 0]
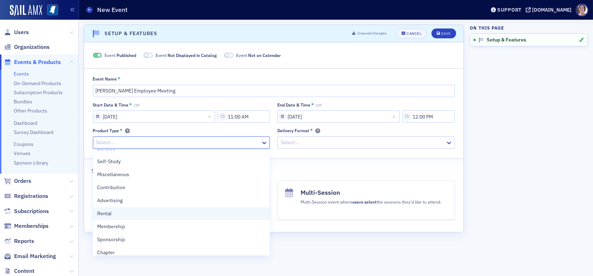
click at [108, 215] on span "Rental" at bounding box center [104, 213] width 14 height 7
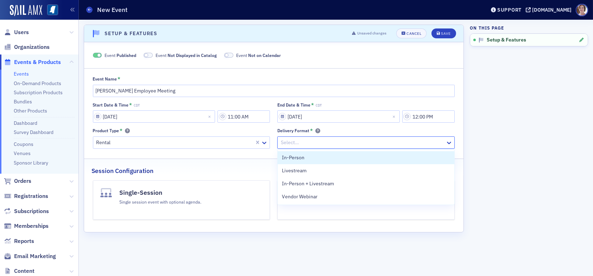
click at [310, 141] on div at bounding box center [362, 142] width 165 height 9
click at [307, 159] on div "In-Person" at bounding box center [366, 157] width 168 height 7
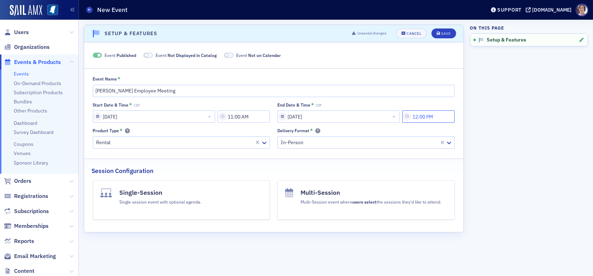
click at [441, 116] on input "12:00 PM" at bounding box center [428, 117] width 52 height 12
click at [254, 118] on input "11:00 AM" at bounding box center [243, 117] width 52 height 12
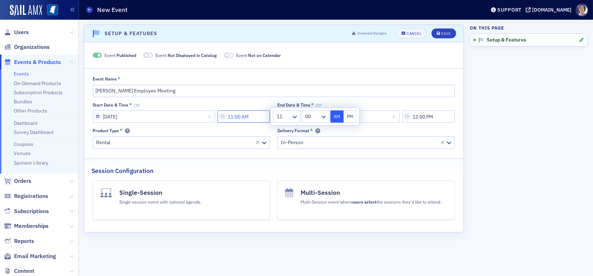
drag, startPoint x: 245, startPoint y: 116, endPoint x: 234, endPoint y: 118, distance: 11.0
click at [234, 118] on input "11:00 AM" at bounding box center [243, 117] width 52 height 12
type input "8:00 AM"
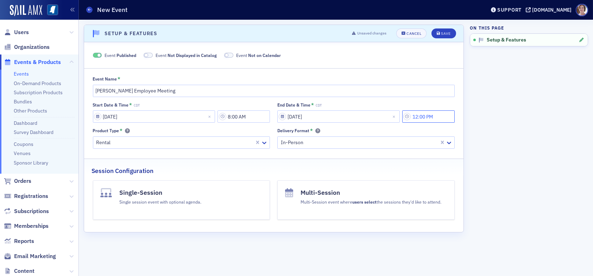
click at [422, 116] on input "12:00 PM" at bounding box center [428, 117] width 52 height 12
type input "4:00 PM"
click at [371, 98] on div "Event Name * HORNE Employee Meeting Start Date & Time * CDT 09/29/2025 8:00 AM …" at bounding box center [273, 112] width 379 height 73
click at [446, 33] on div "Save" at bounding box center [446, 34] width 10 height 4
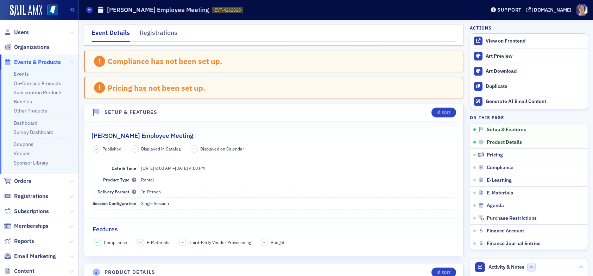
click at [23, 63] on span "Events & Products" at bounding box center [37, 62] width 47 height 8
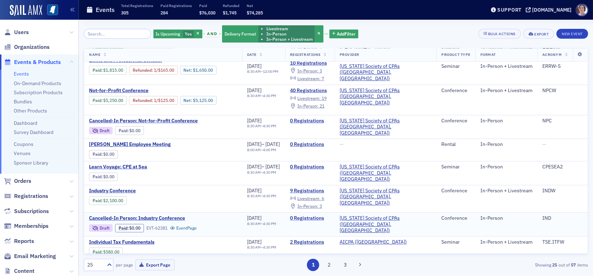
scroll to position [320, 0]
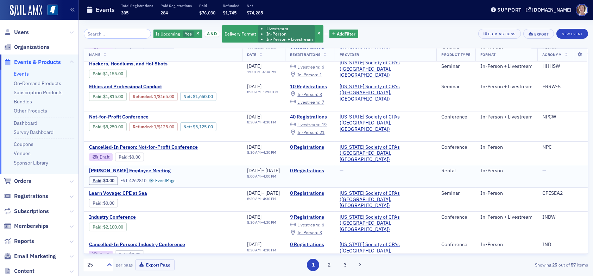
click at [136, 168] on span "[PERSON_NAME] Employee Meeting" at bounding box center [148, 171] width 118 height 6
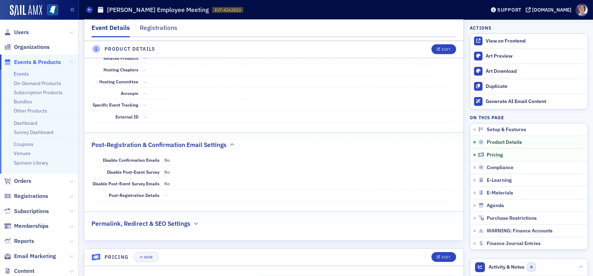
scroll to position [409, 0]
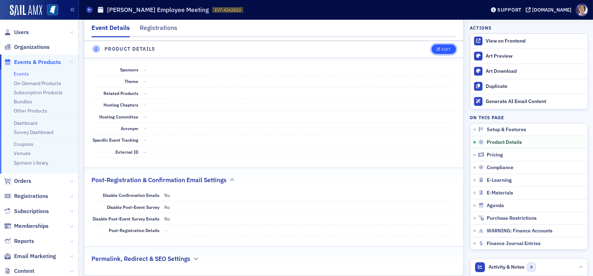
click at [441, 46] on button "Edit" at bounding box center [443, 49] width 24 height 10
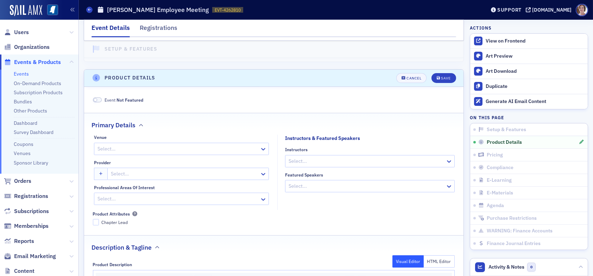
scroll to position [187, 0]
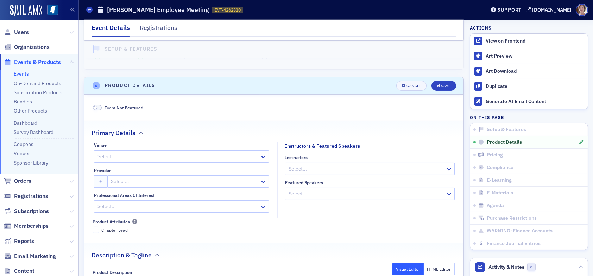
click at [98, 107] on span at bounding box center [97, 107] width 9 height 5
click at [98, 107] on span at bounding box center [99, 108] width 4 height 4
click at [159, 157] on div at bounding box center [178, 156] width 162 height 9
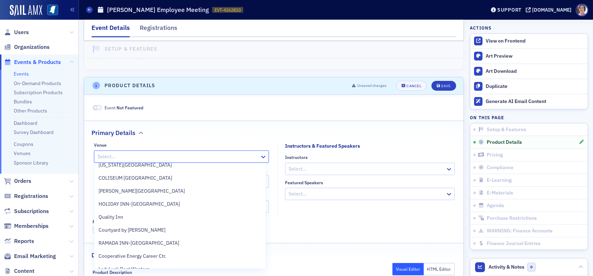
scroll to position [0, 0]
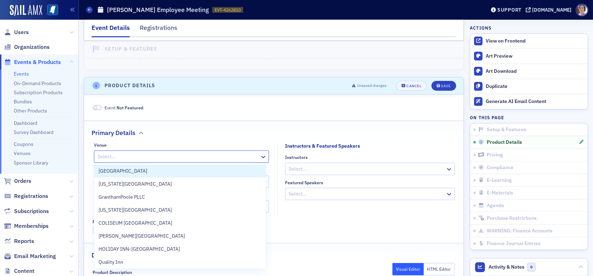
click at [231, 124] on div "Primary Details" at bounding box center [273, 129] width 365 height 17
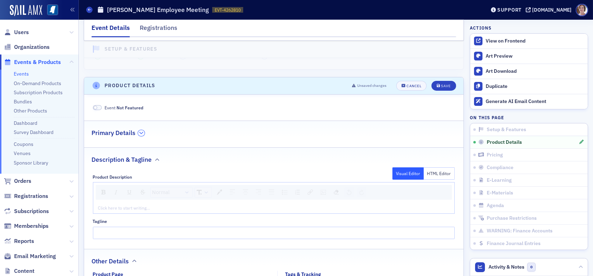
click at [141, 131] on icon "button" at bounding box center [141, 133] width 4 height 4
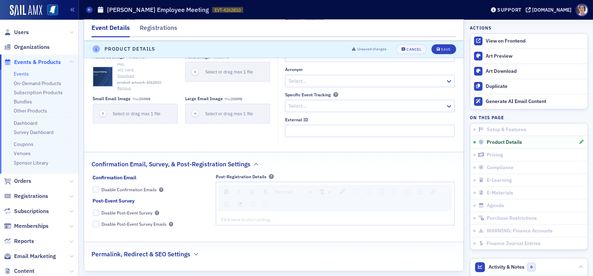
scroll to position [539, 0]
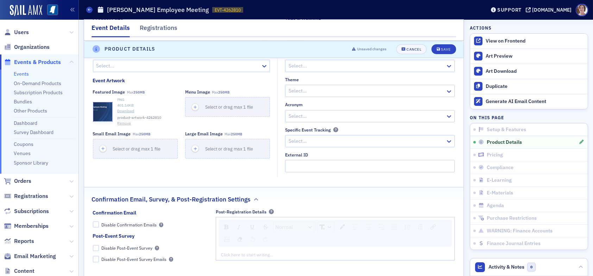
click at [334, 116] on div at bounding box center [366, 116] width 157 height 9
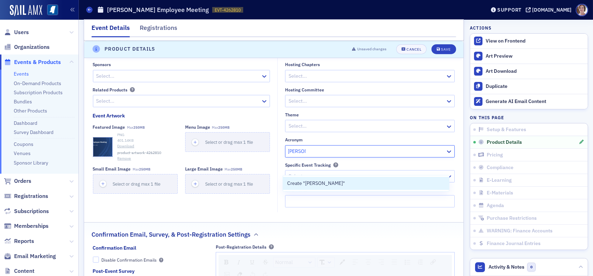
scroll to position [468, 0]
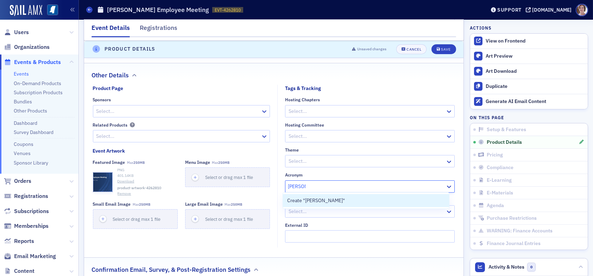
type input "[PERSON_NAME]"
click at [415, 162] on div at bounding box center [366, 161] width 157 height 9
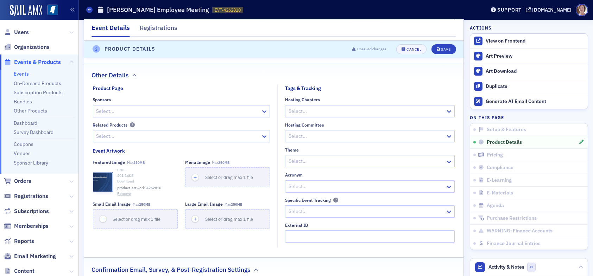
click at [353, 251] on div "Event Not Featured Primary Details Venue Select… Provider Select… Professional …" at bounding box center [273, 95] width 379 height 564
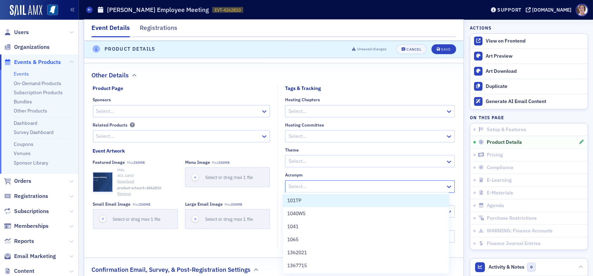
click at [314, 185] on div at bounding box center [366, 186] width 157 height 9
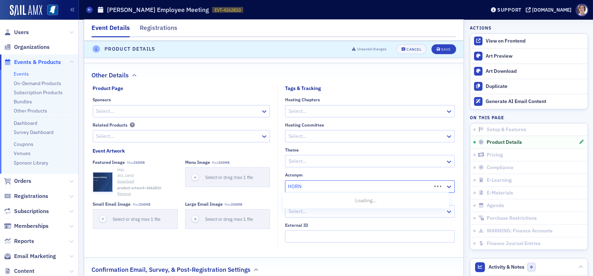
type input "[PERSON_NAME]"
click at [340, 200] on div "Create "HORNE"" at bounding box center [366, 200] width 158 height 7
click at [437, 48] on span "Save" at bounding box center [444, 50] width 14 height 4
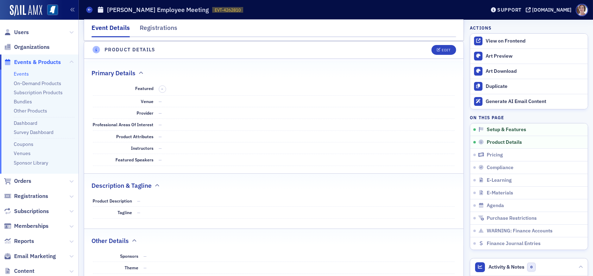
scroll to position [222, 0]
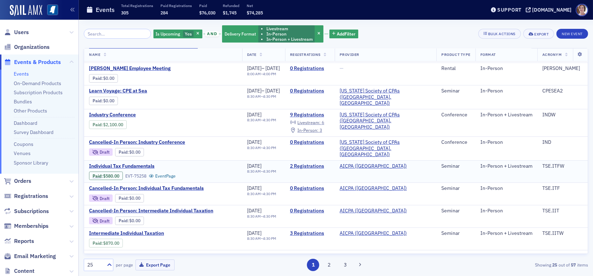
scroll to position [387, 0]
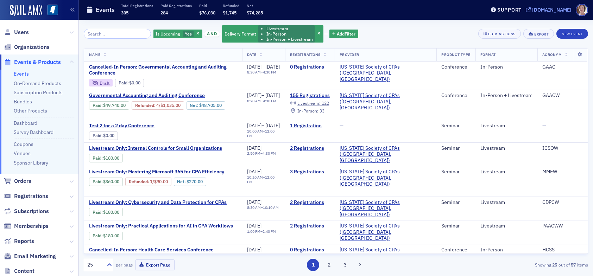
click at [531, 8] on icon at bounding box center [528, 9] width 5 height 5
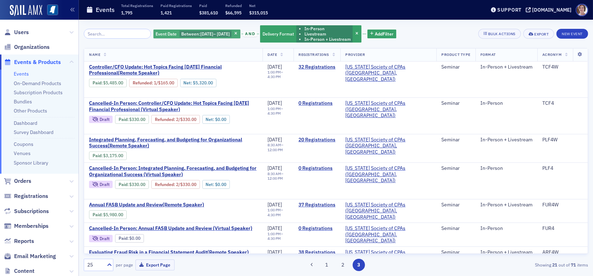
click at [227, 32] on span "[DATE]" at bounding box center [223, 34] width 13 height 6
select select "5"
select select "2025"
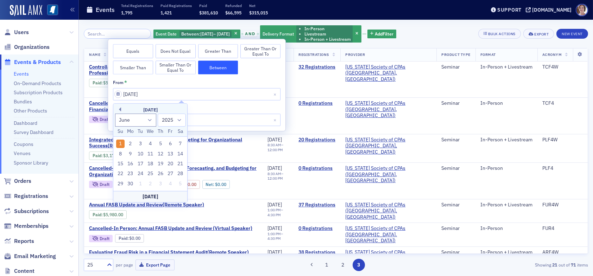
drag, startPoint x: 156, startPoint y: 92, endPoint x: 69, endPoint y: 91, distance: 86.2
click at [83, 94] on body "Users Organizations Events & Products Events On-Demand Products Subscription Pr…" at bounding box center [296, 138] width 593 height 276
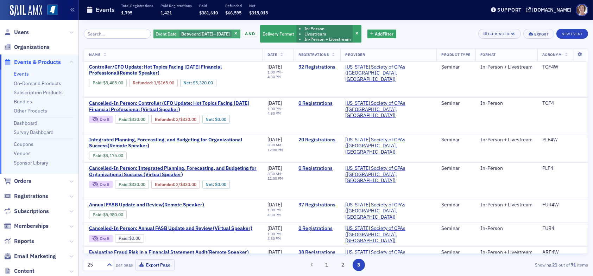
click at [213, 32] on span "[DATE] – [DATE]" at bounding box center [215, 34] width 30 height 6
select select "5"
select select "2025"
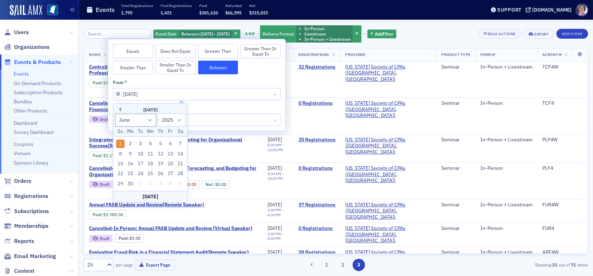
click at [151, 93] on input "[DATE]" at bounding box center [197, 94] width 168 height 12
type input "06/01"
select select "2025"
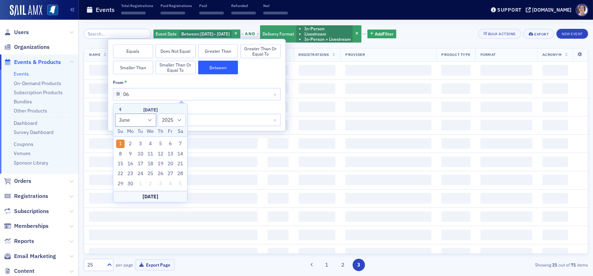
type input "0"
select select "0"
select select "2000"
type input "05"
select select "4"
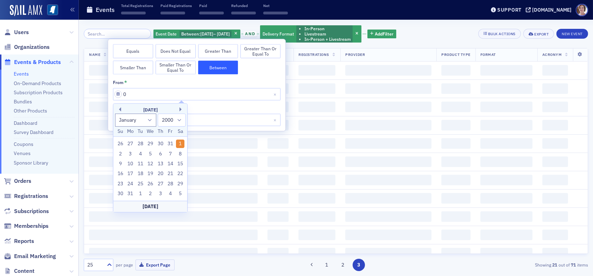
select select "2025"
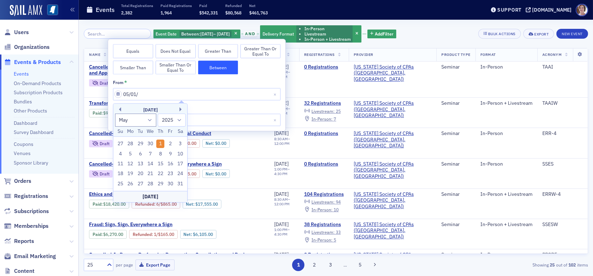
type input "05/01/2"
select select "2002"
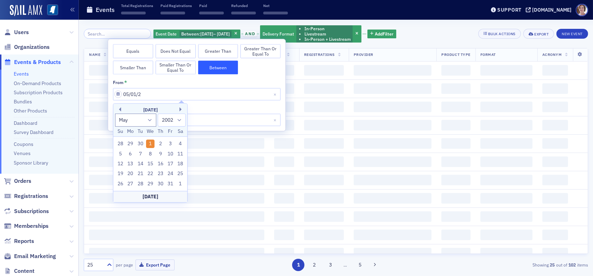
type input "[DATE]"
select select "2020"
type input "[DATE]"
select select "2025"
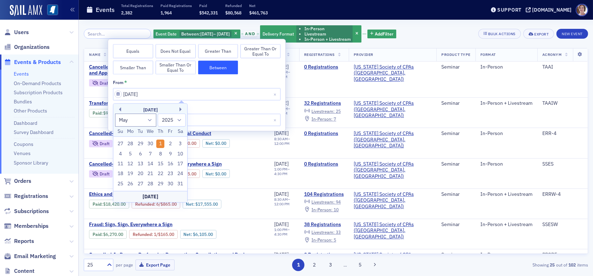
type input "[DATE]"
click at [211, 121] on input "[DATE]" at bounding box center [197, 120] width 168 height 12
select select "5"
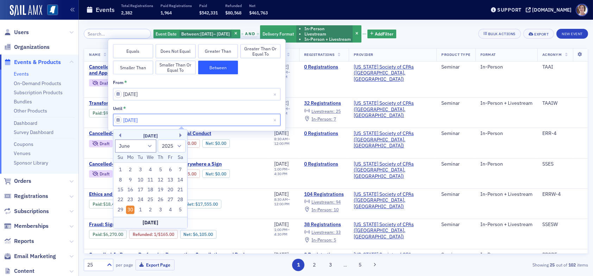
click at [129, 121] on input "[DATE]" at bounding box center [197, 120] width 168 height 12
type input "[DATE]"
select select "4"
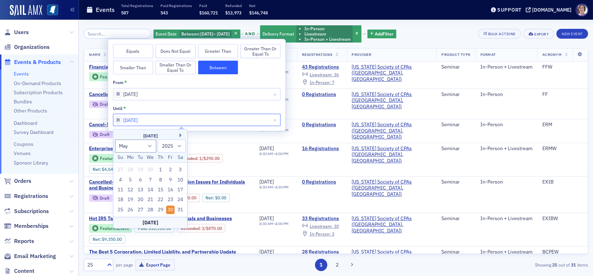
click at [135, 121] on input "[DATE]" at bounding box center [197, 120] width 168 height 12
type input "[DATE]"
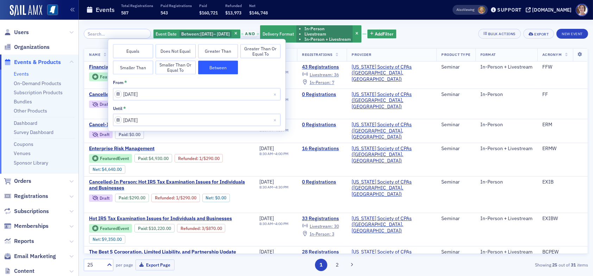
click at [433, 30] on div "Event Date Between : [DATE] – [DATE] and Delivery Format In-Person Livestream I…" at bounding box center [336, 34] width 504 height 19
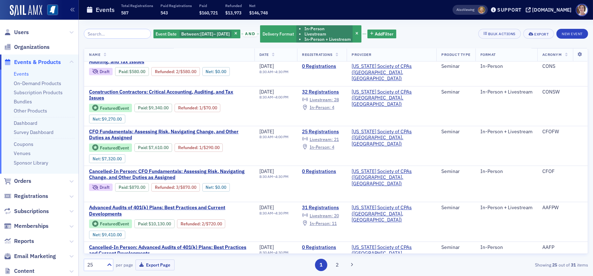
scroll to position [639, 0]
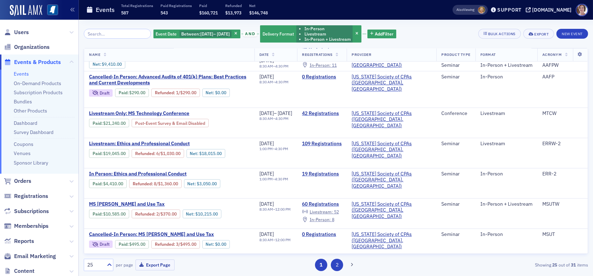
click at [337, 266] on button "2" at bounding box center [337, 265] width 12 height 12
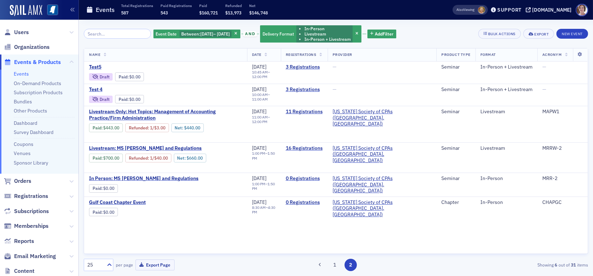
drag, startPoint x: 337, startPoint y: 266, endPoint x: 339, endPoint y: 263, distance: 4.3
click at [337, 266] on button "1" at bounding box center [334, 265] width 12 height 12
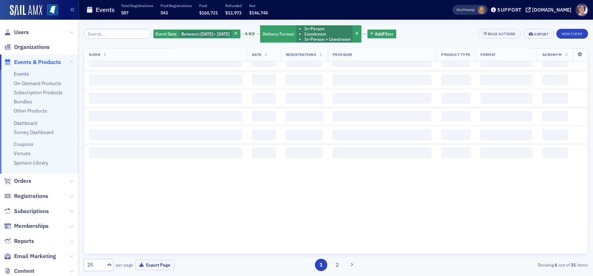
scroll to position [35, 0]
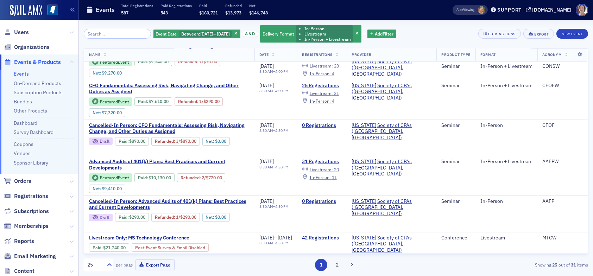
scroll to position [639, 0]
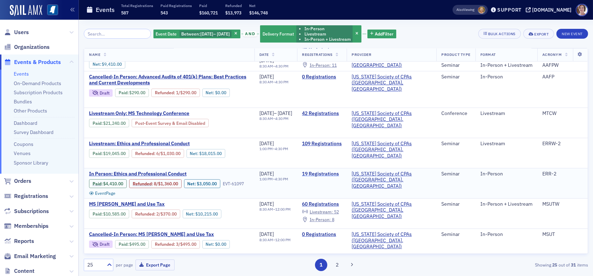
click at [326, 171] on link "19 Registrations" at bounding box center [322, 174] width 40 height 6
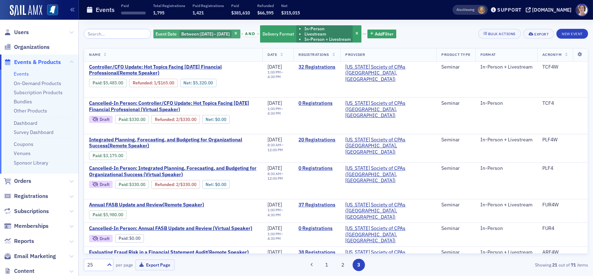
click at [203, 35] on span "[DATE]" at bounding box center [206, 34] width 13 height 6
select select "5"
select select "2025"
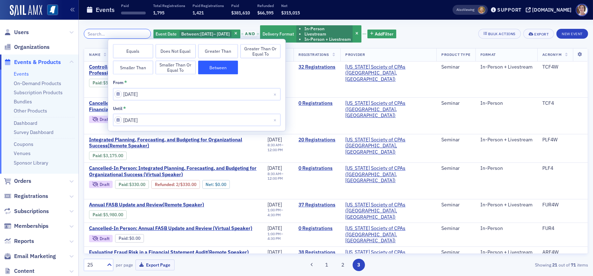
click at [119, 32] on input "search" at bounding box center [117, 34] width 67 height 10
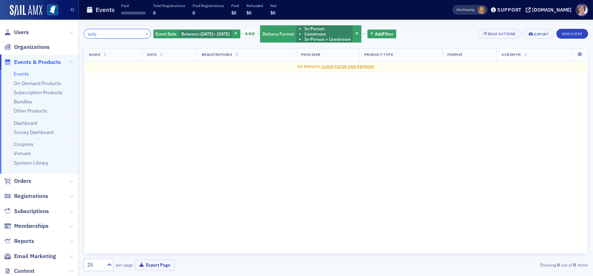
drag, startPoint x: 106, startPoint y: 29, endPoint x: 77, endPoint y: 31, distance: 28.3
click at [80, 31] on div "aafp × Event Date Between : 6/1/2025 – 6/30/2025 and Delivery Format In-Person …" at bounding box center [336, 148] width 514 height 257
type input "aafp"
click at [40, 61] on span "Events & Products" at bounding box center [37, 62] width 47 height 8
drag, startPoint x: 118, startPoint y: 32, endPoint x: 71, endPoint y: 35, distance: 46.9
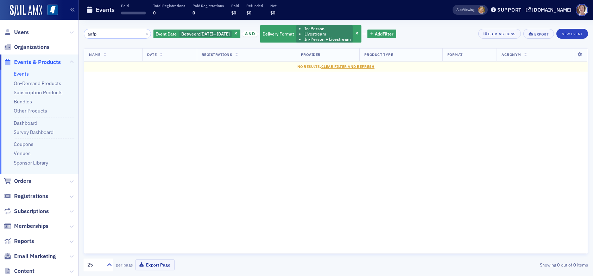
click at [73, 35] on div "Users Organizations Events & Products Events On-Demand Products Subscription Pr…" at bounding box center [296, 138] width 593 height 276
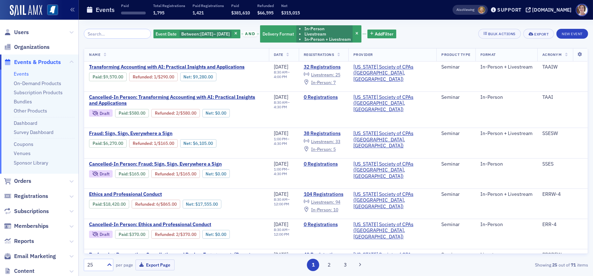
click at [52, 63] on span "Events & Products" at bounding box center [37, 62] width 47 height 8
click at [237, 33] on icon "button" at bounding box center [235, 34] width 3 height 4
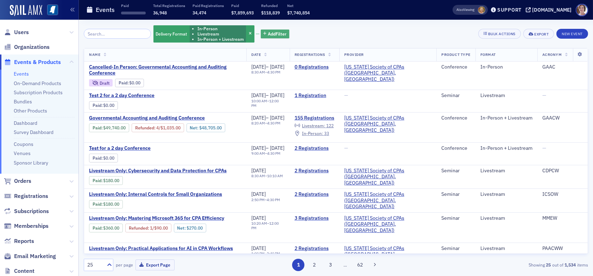
click at [269, 34] on span "Add Filter" at bounding box center [277, 34] width 19 height 6
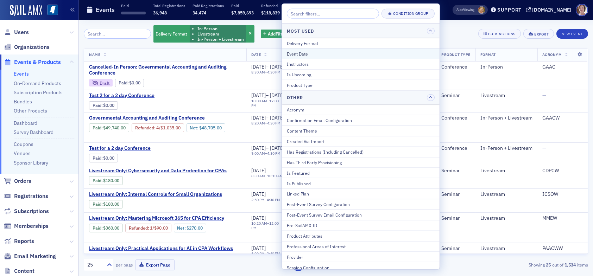
click at [314, 54] on div "Event Date" at bounding box center [361, 53] width 148 height 6
select select "8"
select select "2025"
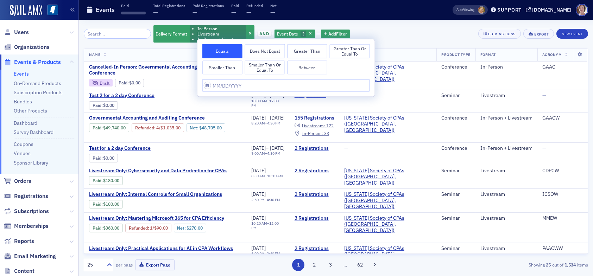
click at [302, 69] on button "Between" at bounding box center [307, 68] width 40 height 14
select select "8"
select select "2025"
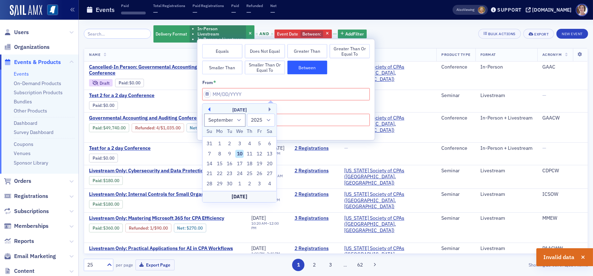
click at [208, 110] on button "Previous Month" at bounding box center [208, 109] width 4 height 4
select select "4"
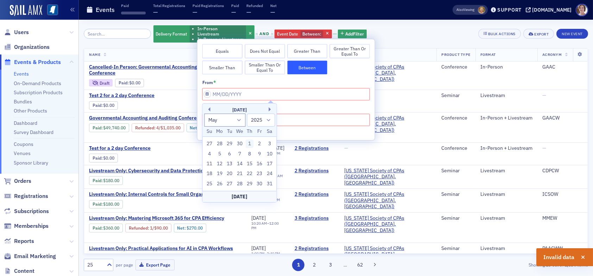
click at [251, 146] on div "1" at bounding box center [249, 144] width 8 height 8
type input "05/01/2025"
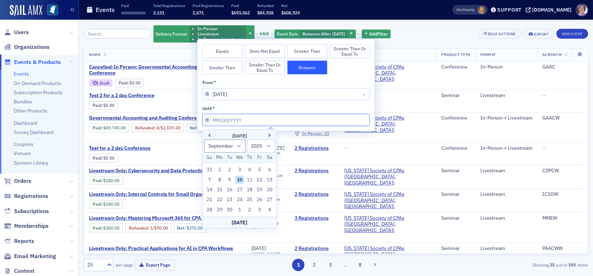
click at [248, 119] on input "from *" at bounding box center [286, 120] width 168 height 12
click at [210, 135] on button "Previous Month" at bounding box center [208, 135] width 4 height 4
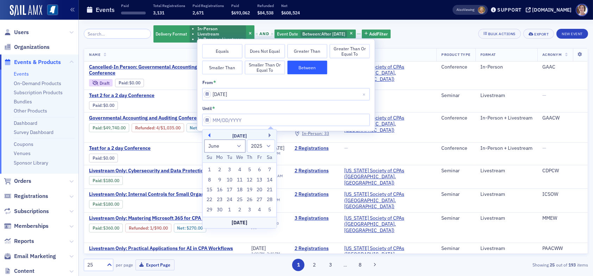
select select "4"
click at [270, 212] on div "31" at bounding box center [269, 210] width 8 height 8
type input "05/31/2025"
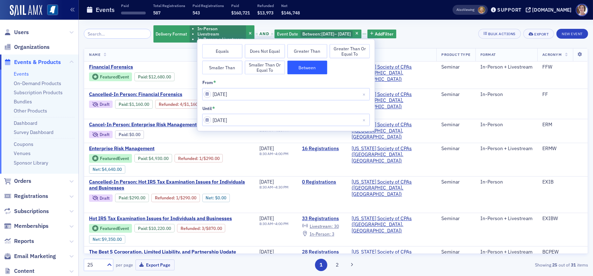
click at [431, 36] on div "Delivery Format In-Person Livestream In-Person + Livestream and Event Date Betw…" at bounding box center [336, 34] width 504 height 19
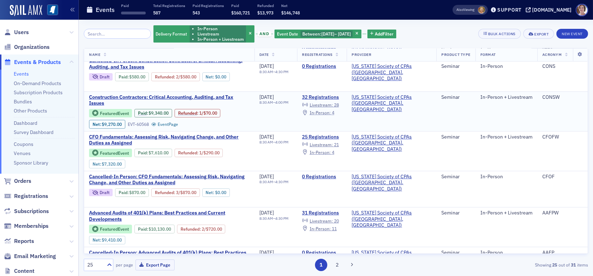
scroll to position [428, 0]
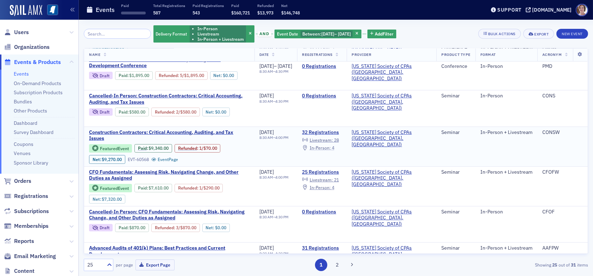
click at [331, 145] on span "In-Person :" at bounding box center [320, 148] width 21 height 6
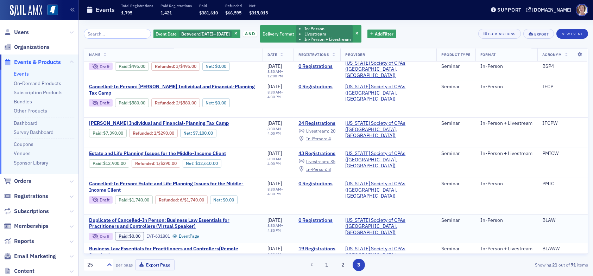
scroll to position [447, 0]
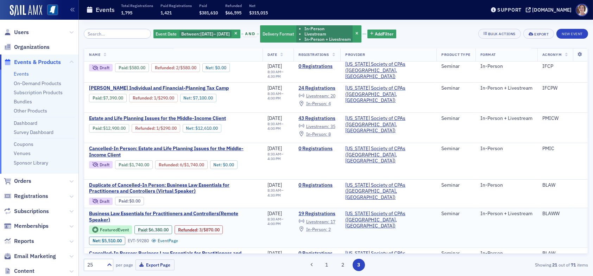
click at [327, 227] on span "In-Person :" at bounding box center [316, 230] width 21 height 6
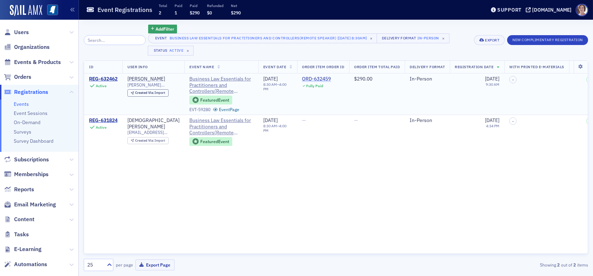
click at [319, 79] on div "ORD-632459" at bounding box center [316, 79] width 29 height 6
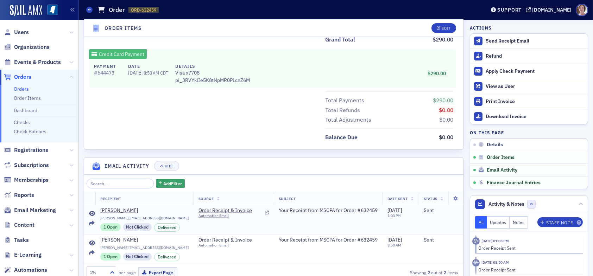
scroll to position [371, 0]
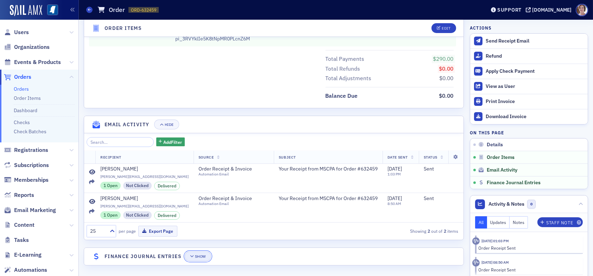
click at [195, 252] on button "Show" at bounding box center [198, 257] width 26 height 10
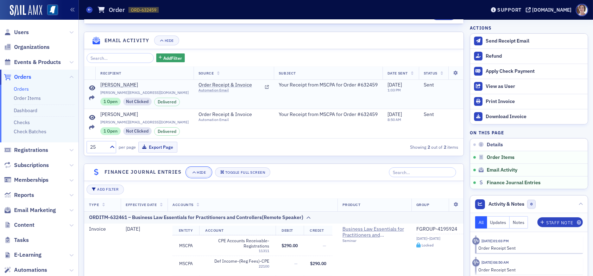
scroll to position [595, 0]
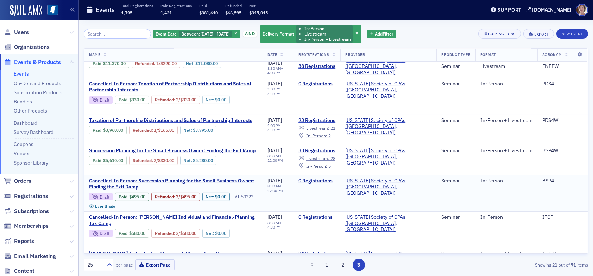
scroll to position [447, 0]
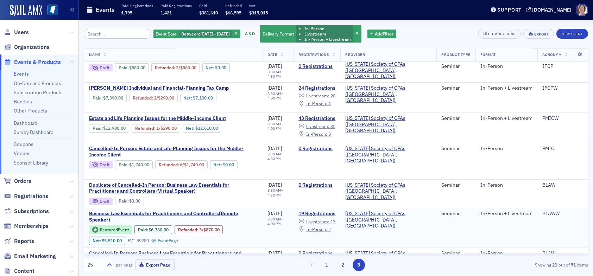
click at [327, 227] on span "In-Person :" at bounding box center [316, 230] width 21 height 6
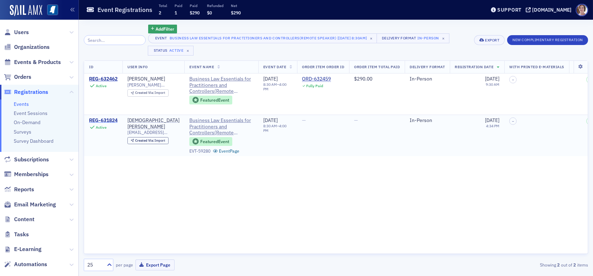
click at [118, 118] on div "REG-631824" at bounding box center [103, 121] width 29 height 6
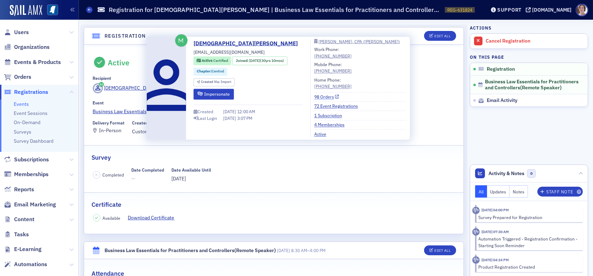
click at [319, 96] on link "98 Orders" at bounding box center [326, 97] width 25 height 6
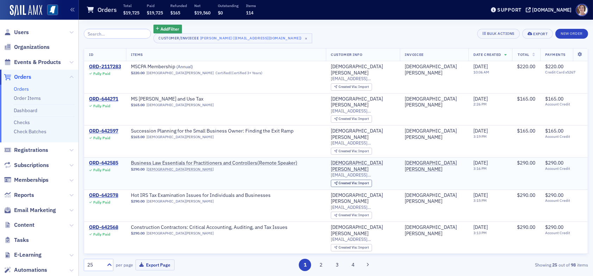
click at [100, 160] on div "ORD-642585" at bounding box center [103, 163] width 29 height 6
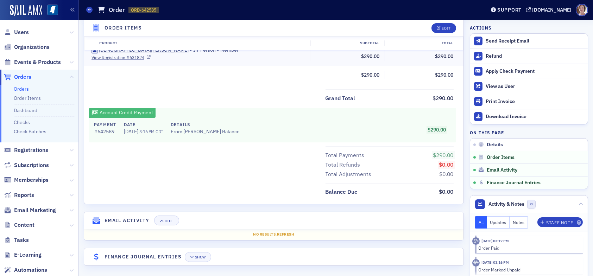
scroll to position [250, 0]
click at [198, 256] on div "Show" at bounding box center [200, 257] width 11 height 4
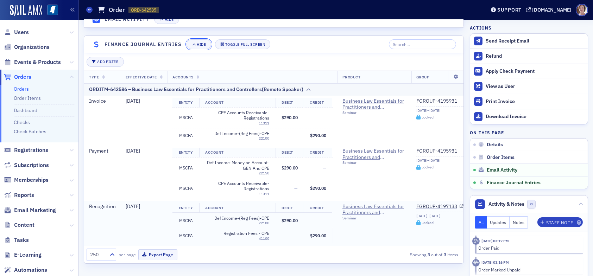
scroll to position [465, 0]
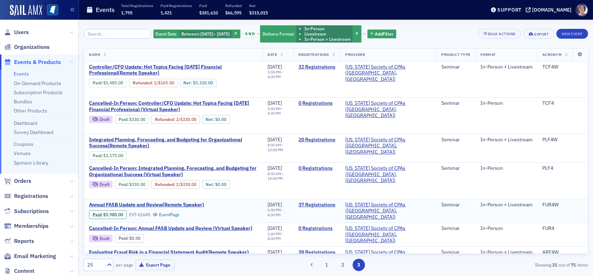
click at [253, 210] on div "Annual FASB Update and Review(Remote Speaker) Paid : $5,980.00 EVT-61645 Event …" at bounding box center [173, 210] width 169 height 17
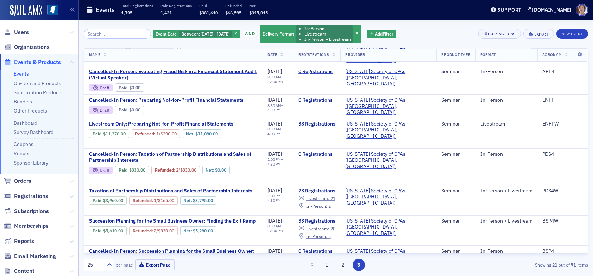
scroll to position [447, 0]
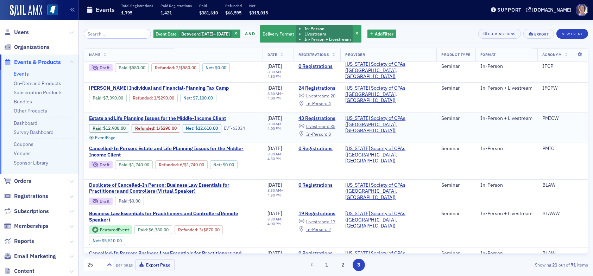
click at [327, 131] on span "In-Person :" at bounding box center [316, 134] width 21 height 6
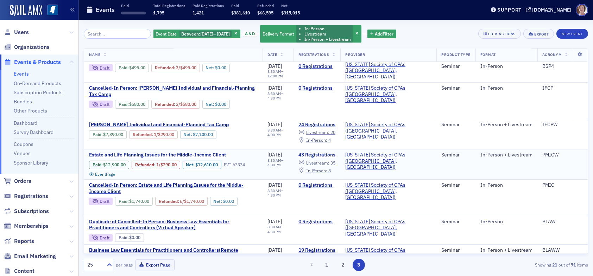
scroll to position [412, 0]
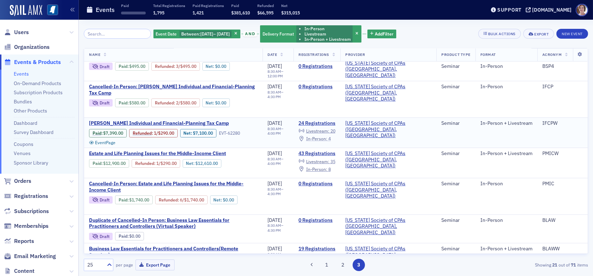
click at [327, 136] on span "In-Person :" at bounding box center [316, 139] width 21 height 6
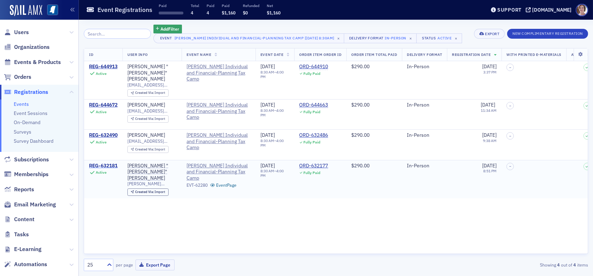
click at [107, 163] on div "REG-632181" at bounding box center [103, 166] width 29 height 6
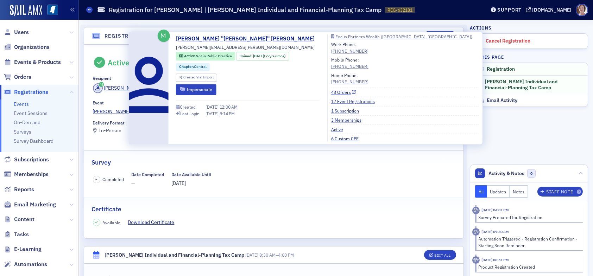
click at [331, 92] on link "43 Orders" at bounding box center [343, 92] width 25 height 6
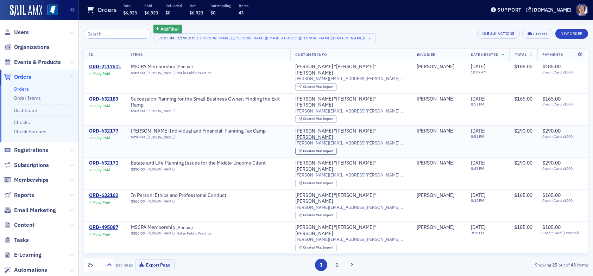
click at [110, 128] on div "ORD-632177" at bounding box center [103, 131] width 29 height 6
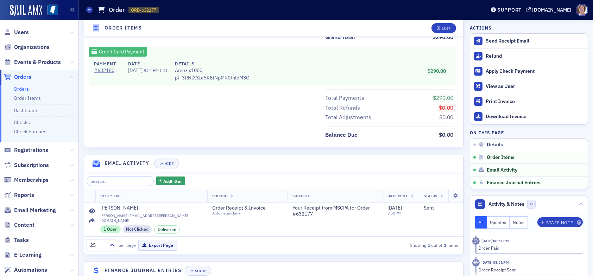
scroll to position [341, 0]
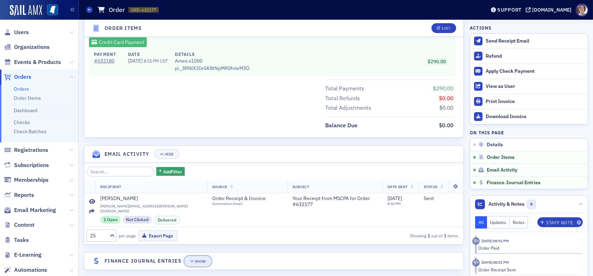
click at [189, 257] on button "Show" at bounding box center [198, 262] width 26 height 10
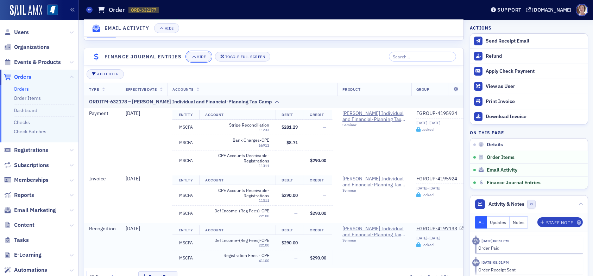
scroll to position [566, 0]
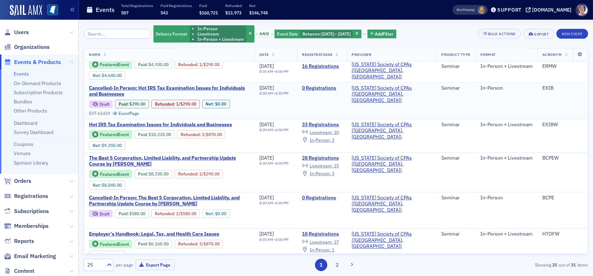
scroll to position [106, 0]
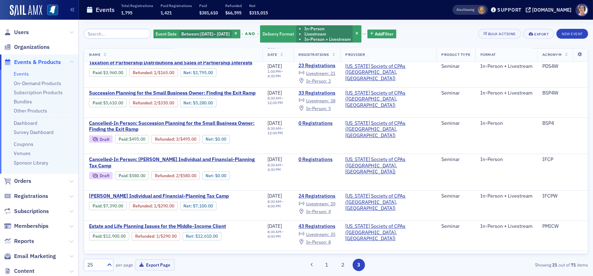
scroll to position [387, 0]
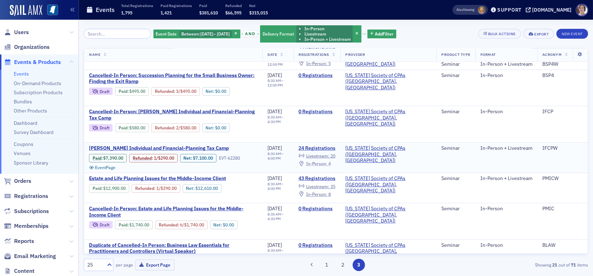
click at [327, 161] on span "In-Person :" at bounding box center [316, 164] width 21 height 6
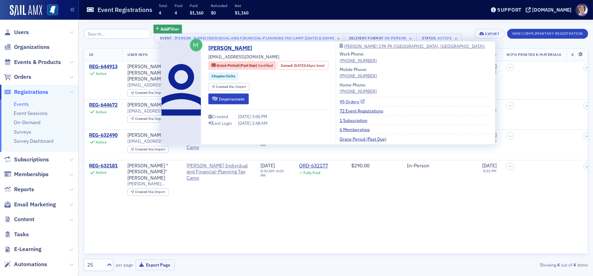
click at [361, 102] on link "95 Orders" at bounding box center [352, 102] width 25 height 6
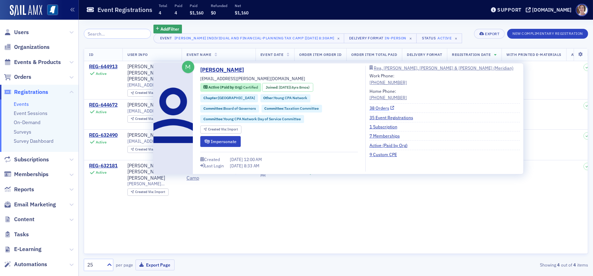
click at [381, 106] on link "38 Orders" at bounding box center [382, 108] width 25 height 6
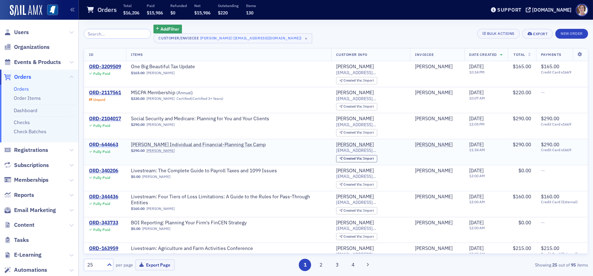
click at [106, 143] on div "ORD-644663" at bounding box center [103, 145] width 29 height 6
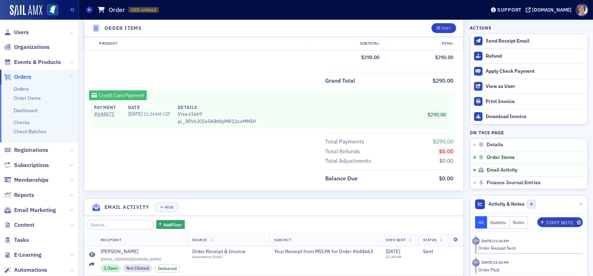
scroll to position [341, 0]
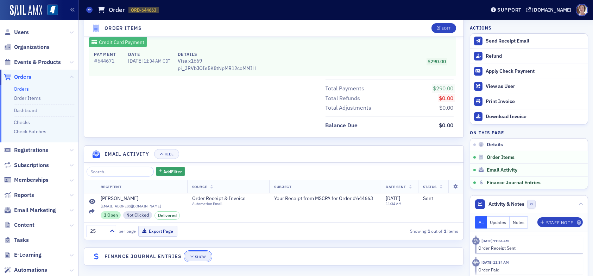
click at [201, 257] on div "Show" at bounding box center [200, 257] width 11 height 4
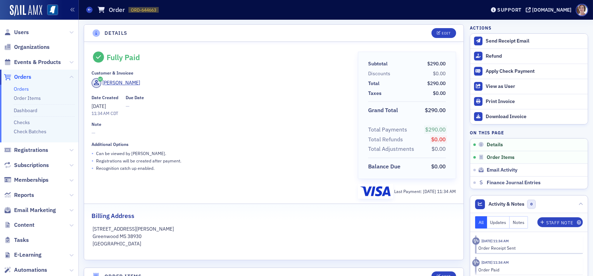
scroll to position [0, 0]
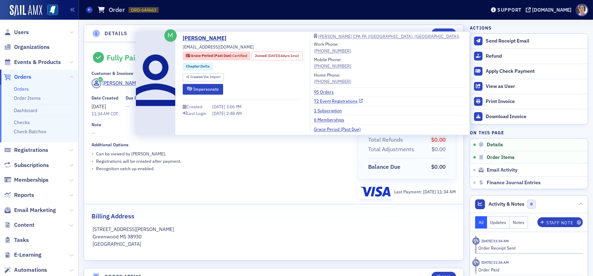
click at [343, 100] on link "72 Event Registrations" at bounding box center [338, 101] width 49 height 6
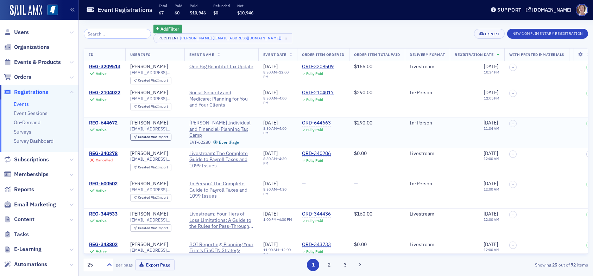
click at [112, 123] on div "REG-644672" at bounding box center [103, 123] width 29 height 6
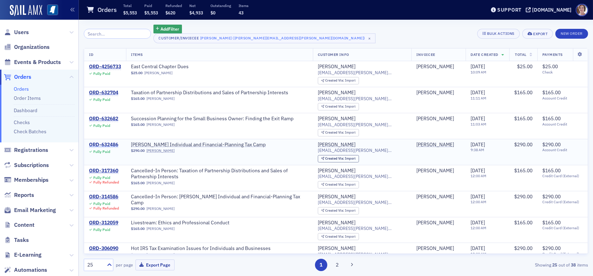
click at [108, 143] on div "ORD-632486" at bounding box center [103, 145] width 29 height 6
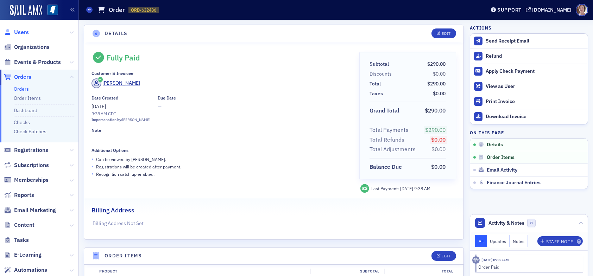
click at [22, 32] on span "Users" at bounding box center [21, 33] width 15 height 8
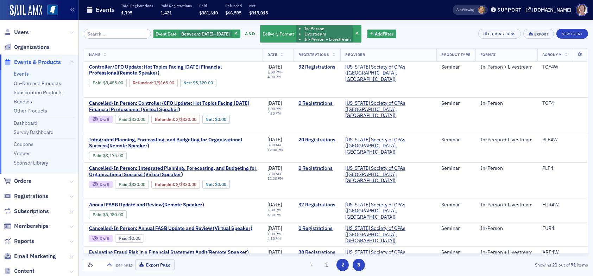
click at [344, 265] on button "2" at bounding box center [342, 265] width 12 height 12
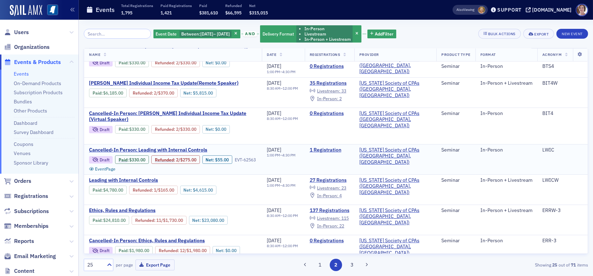
scroll to position [498, 0]
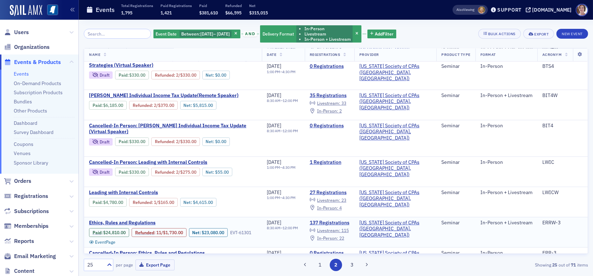
click at [338, 235] on span "In-Person :" at bounding box center [327, 238] width 21 height 6
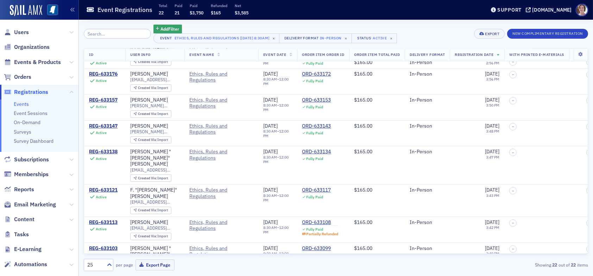
scroll to position [387, 0]
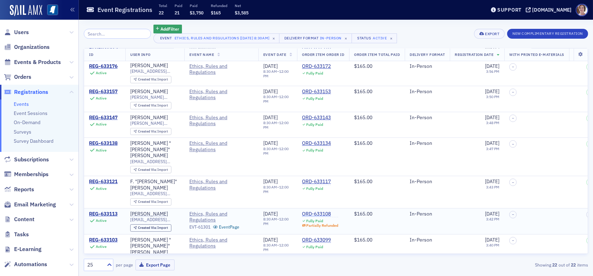
click at [317, 211] on div "ORD-633108" at bounding box center [320, 214] width 36 height 6
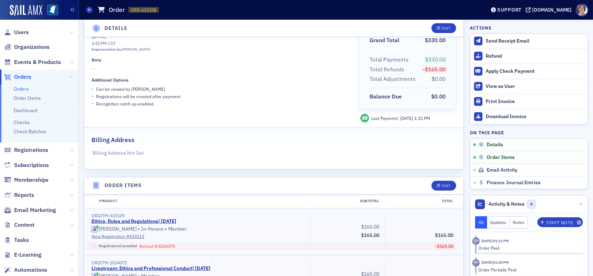
scroll to position [106, 0]
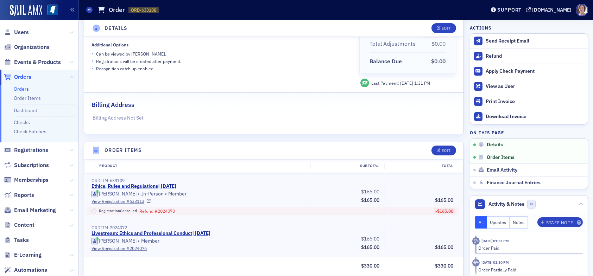
click at [148, 185] on link "Ethics, Rules and Regulations | 6/12/2025" at bounding box center [133, 186] width 85 height 6
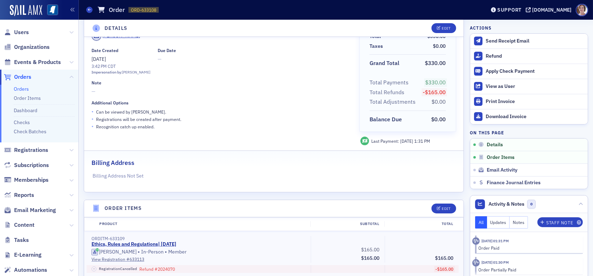
scroll to position [0, 0]
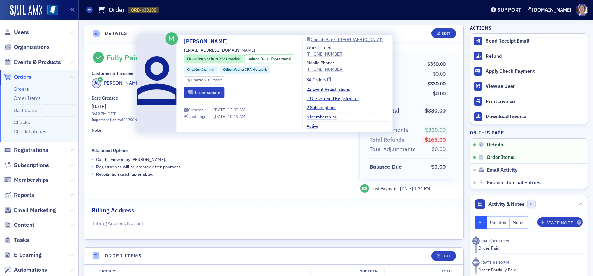
click at [322, 80] on link "34 Orders" at bounding box center [319, 79] width 25 height 6
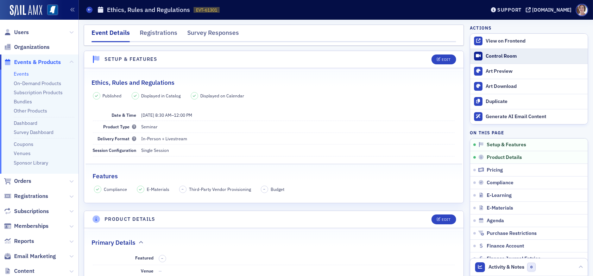
click at [491, 56] on div "Control Room" at bounding box center [535, 56] width 99 height 6
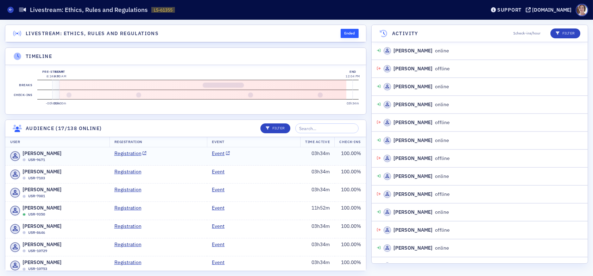
scroll to position [1624, 0]
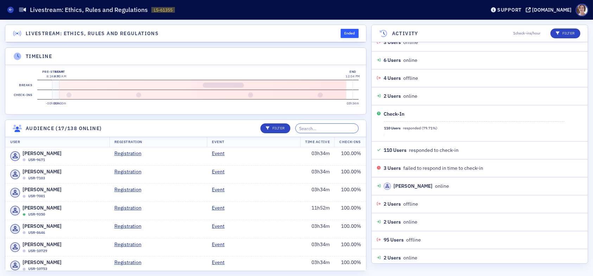
click at [332, 133] on input "search" at bounding box center [326, 129] width 63 height 10
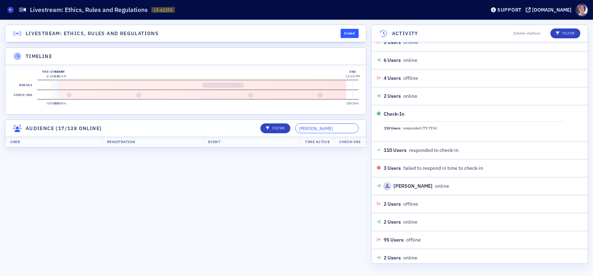
drag, startPoint x: 331, startPoint y: 133, endPoint x: 241, endPoint y: 136, distance: 89.8
click at [246, 135] on header "Audience (17/138 online) Filter chelsea" at bounding box center [185, 128] width 361 height 17
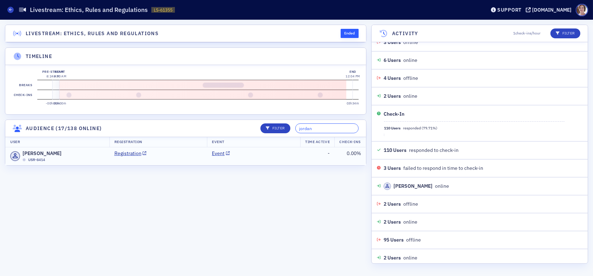
type input "jordan"
click at [91, 158] on div "[PERSON_NAME] USR-8414" at bounding box center [57, 156] width 94 height 13
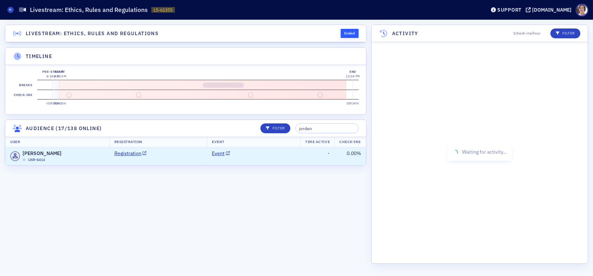
scroll to position [0, 0]
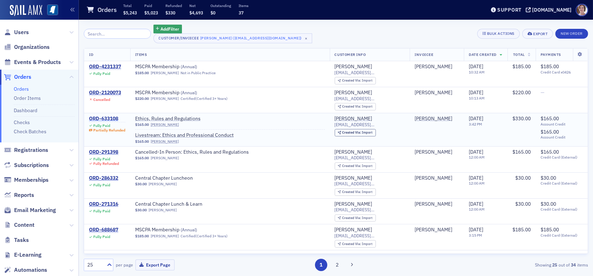
click at [108, 118] on div "ORD-633108" at bounding box center [107, 119] width 36 height 6
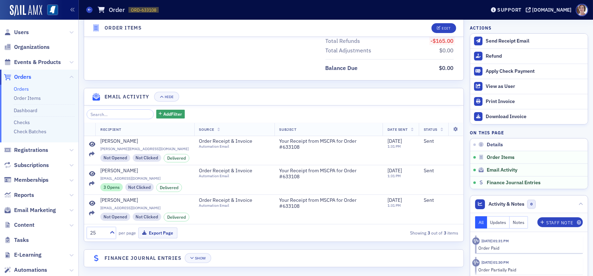
scroll to position [511, 0]
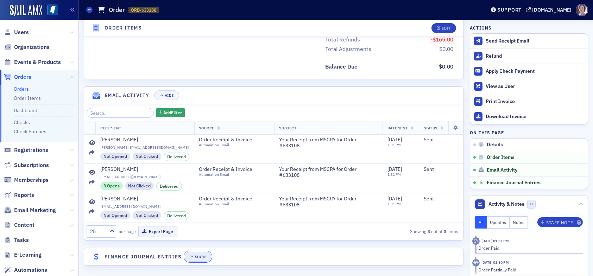
click at [202, 255] on div "Show" at bounding box center [200, 257] width 11 height 4
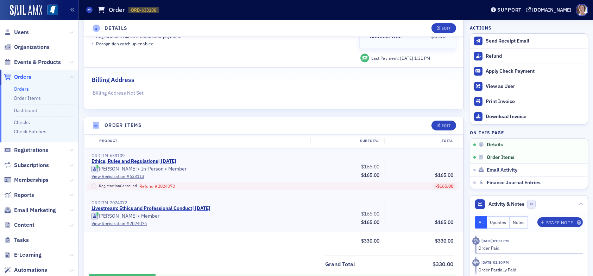
scroll to position [141, 0]
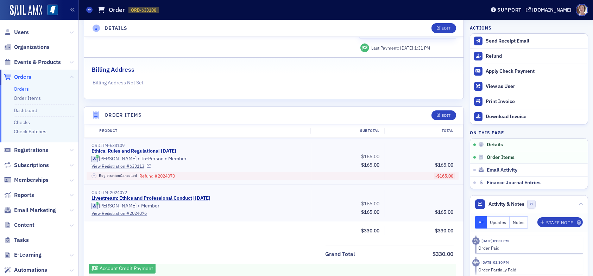
click at [143, 151] on link "Ethics, Rules and Regulations | 6/12/2025" at bounding box center [133, 151] width 85 height 6
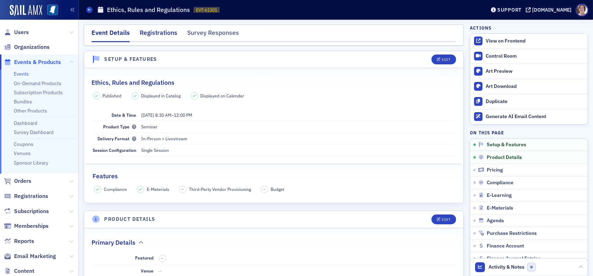
click at [162, 31] on div "Registrations" at bounding box center [159, 34] width 38 height 13
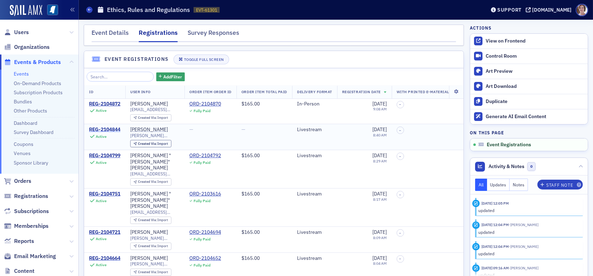
click at [102, 128] on div "REG-2104844" at bounding box center [104, 130] width 31 height 6
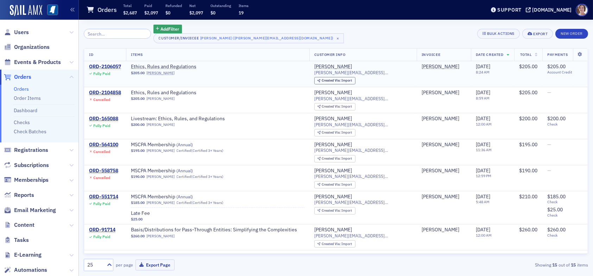
click at [119, 65] on div "ORD-2106057" at bounding box center [105, 67] width 32 height 6
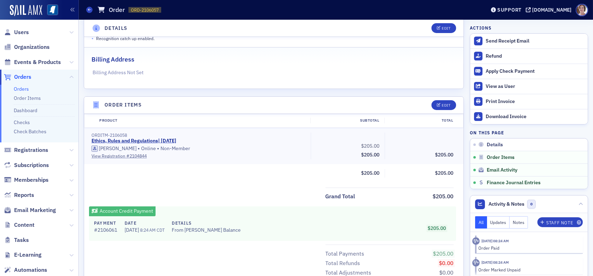
scroll to position [383, 0]
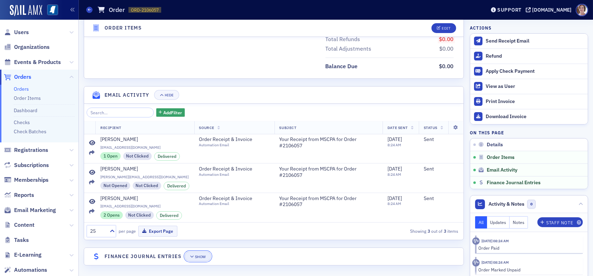
click at [203, 256] on div "Show" at bounding box center [200, 257] width 11 height 4
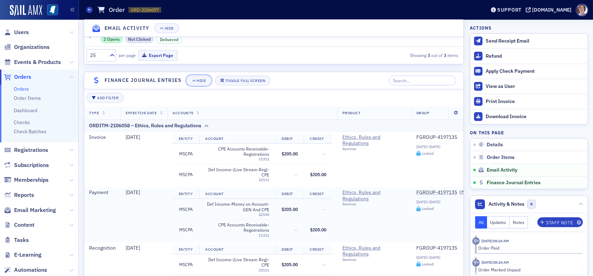
scroll to position [614, 0]
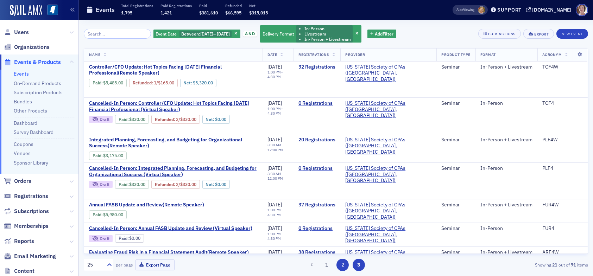
click at [343, 265] on button "2" at bounding box center [342, 265] width 12 height 12
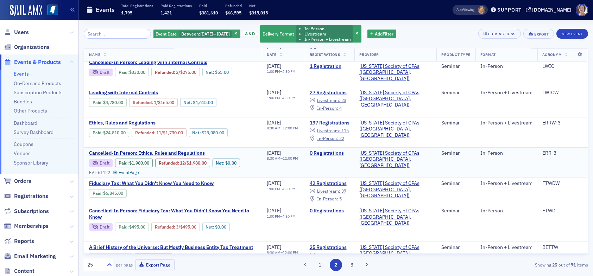
scroll to position [598, 0]
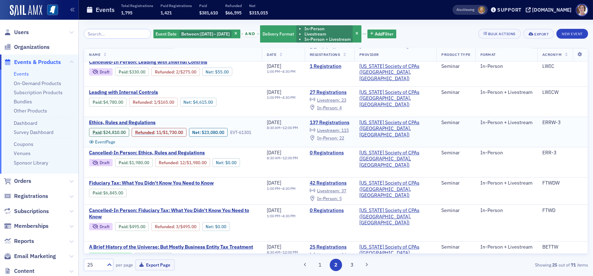
click at [338, 135] on span "In-Person :" at bounding box center [327, 138] width 21 height 6
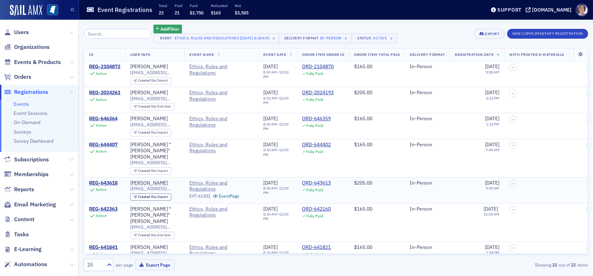
click at [322, 180] on div "ORD-643613" at bounding box center [316, 183] width 29 height 6
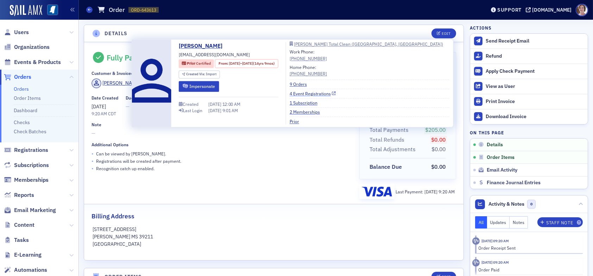
click at [315, 93] on link "4 Event Registrations" at bounding box center [313, 93] width 46 height 6
click at [332, 94] on link "4 Event Registrations" at bounding box center [313, 93] width 46 height 6
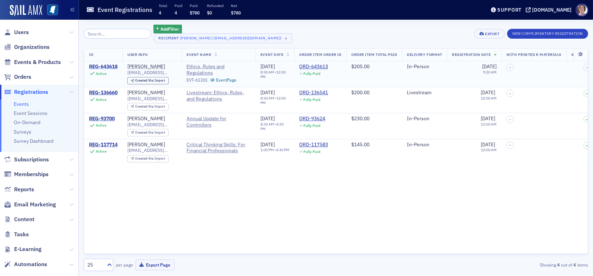
click at [114, 65] on div "REG-643618" at bounding box center [103, 67] width 29 height 6
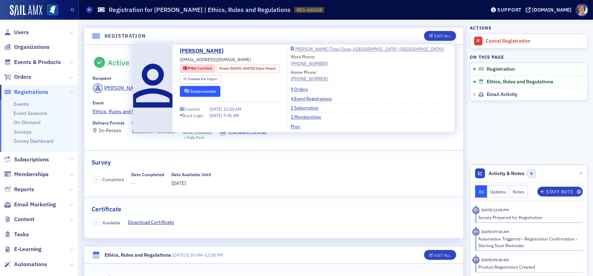
click at [203, 90] on button "Impersonate" at bounding box center [200, 91] width 40 height 11
click at [313, 89] on link "9 Orders" at bounding box center [302, 89] width 23 height 6
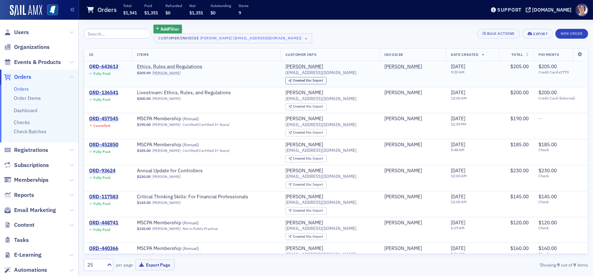
click at [111, 66] on div "ORD-643613" at bounding box center [103, 67] width 29 height 6
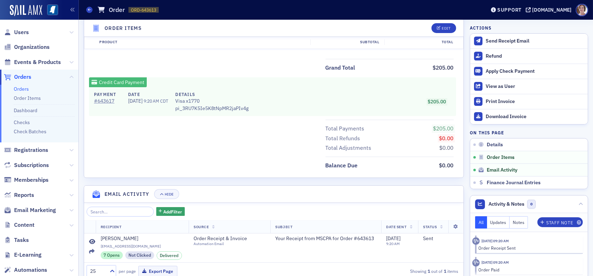
scroll to position [341, 0]
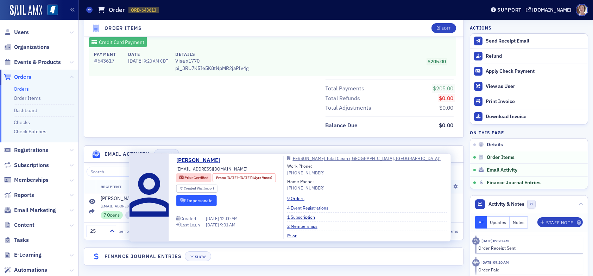
click at [206, 200] on button "Impersonate" at bounding box center [196, 200] width 40 height 11
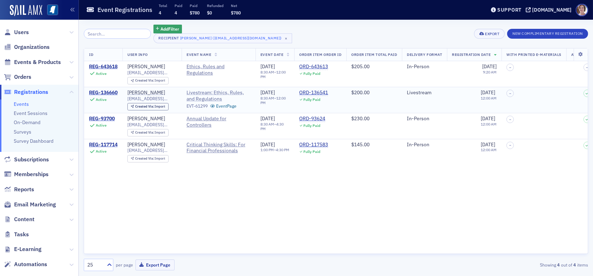
click at [206, 95] on span "Livestream: Ethics, Rules, and Regulations" at bounding box center [219, 96] width 64 height 12
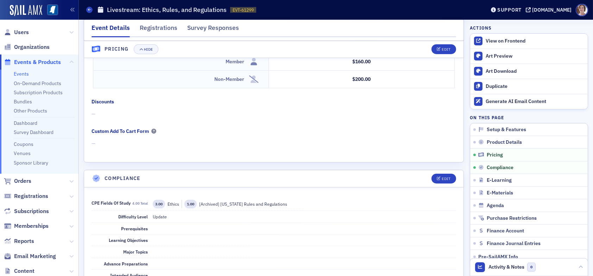
scroll to position [669, 0]
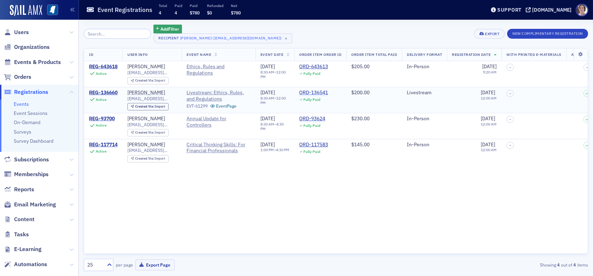
click at [318, 91] on div "ORD-136541" at bounding box center [313, 93] width 29 height 6
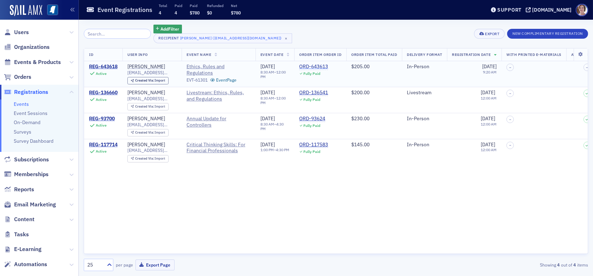
click at [315, 64] on div "ORD-643613" at bounding box center [313, 67] width 29 height 6
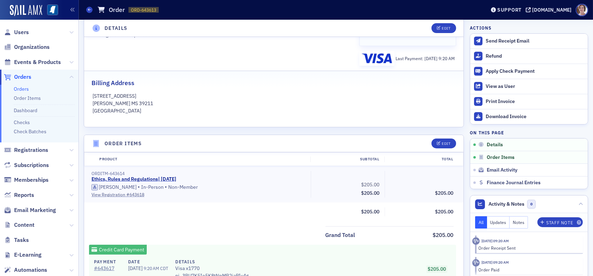
scroll to position [176, 0]
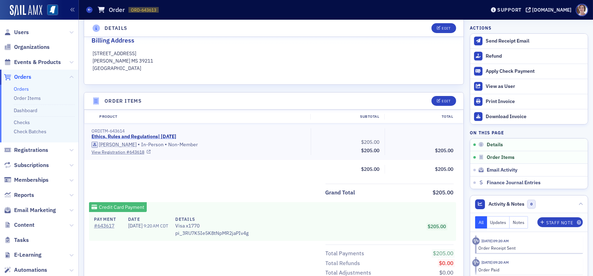
click at [150, 136] on link "Ethics, Rules and Regulations | [DATE]" at bounding box center [133, 137] width 85 height 6
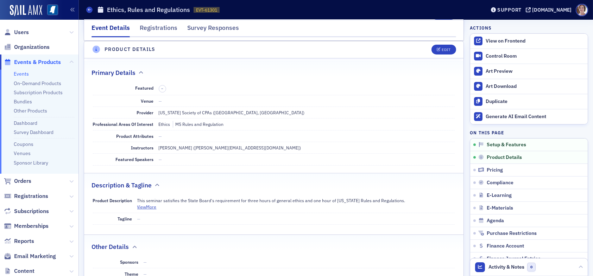
scroll to position [176, 0]
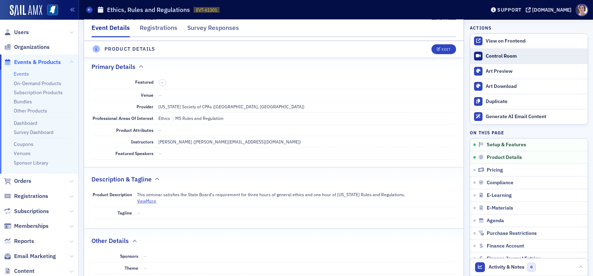
click at [490, 56] on div "Control Room" at bounding box center [535, 56] width 99 height 6
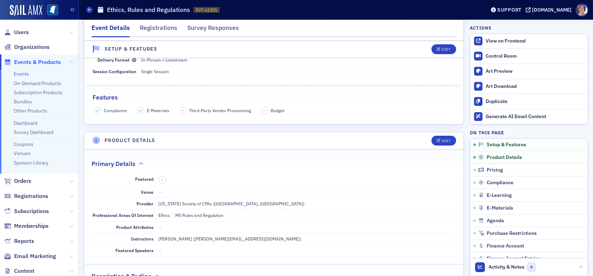
scroll to position [0, 0]
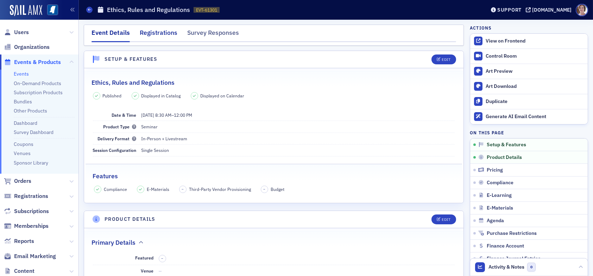
click at [164, 32] on div "Registrations" at bounding box center [159, 34] width 38 height 13
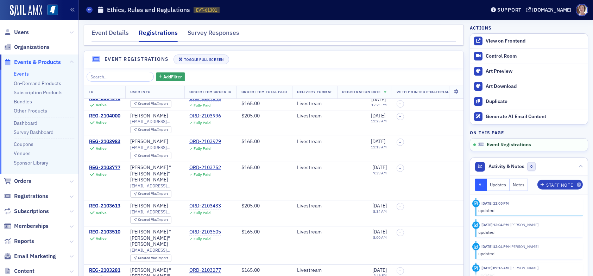
scroll to position [32, 0]
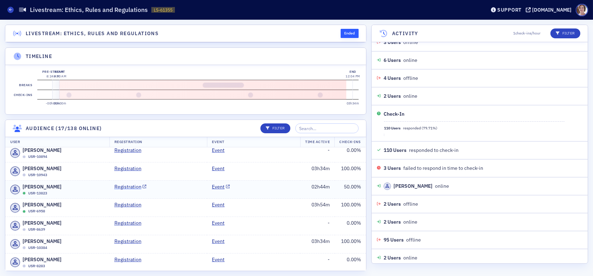
scroll to position [282, 0]
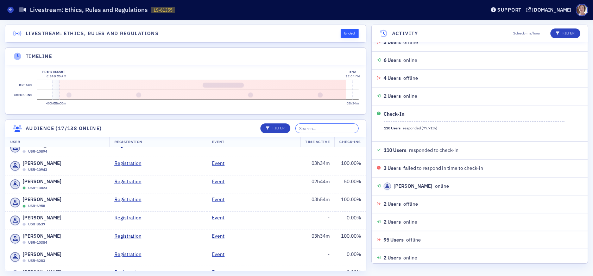
click at [328, 133] on input "search" at bounding box center [326, 129] width 63 height 10
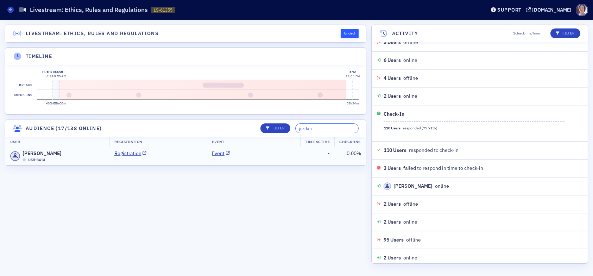
type input "jordan"
click at [165, 163] on td "Registration" at bounding box center [158, 156] width 98 height 18
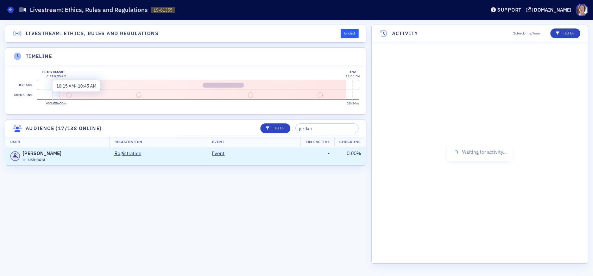
click at [222, 84] on button at bounding box center [223, 85] width 41 height 5
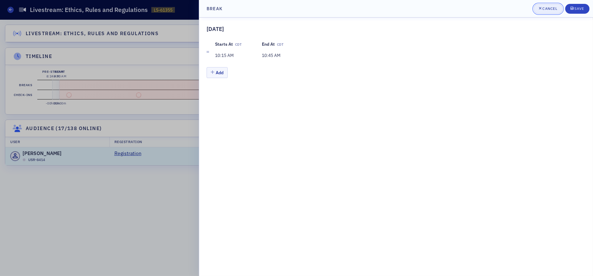
click at [550, 8] on div "Cancel" at bounding box center [549, 9] width 15 height 4
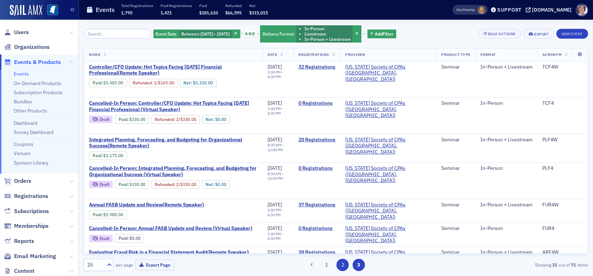
click at [344, 266] on button "2" at bounding box center [342, 265] width 12 height 12
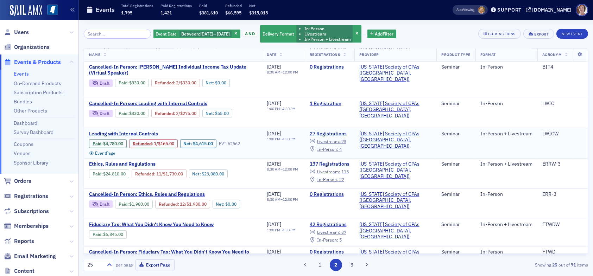
scroll to position [563, 0]
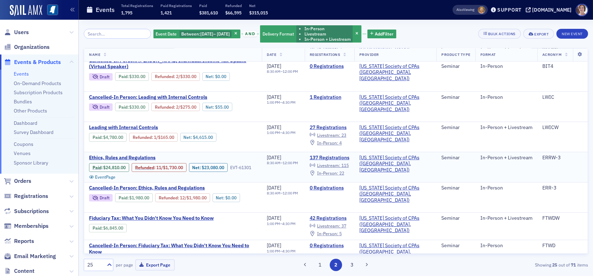
click at [338, 170] on span "In-Person :" at bounding box center [327, 173] width 21 height 6
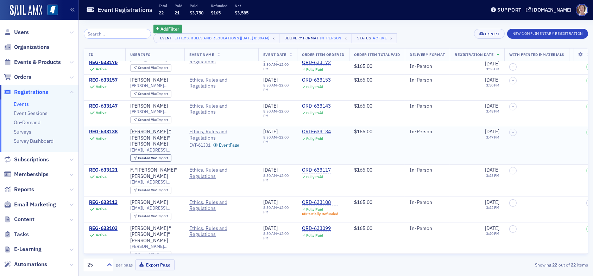
scroll to position [399, 0]
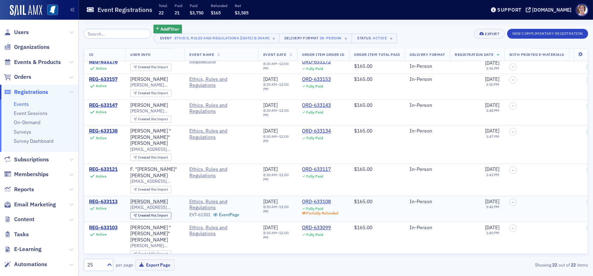
click at [314, 199] on div "ORD-633108" at bounding box center [320, 202] width 36 height 6
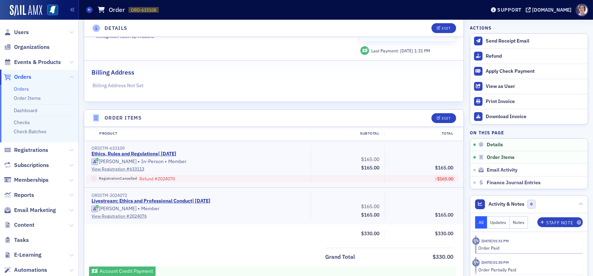
scroll to position [141, 0]
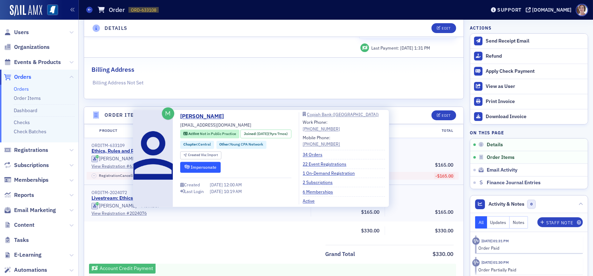
click at [194, 168] on button "Impersonate" at bounding box center [200, 167] width 40 height 11
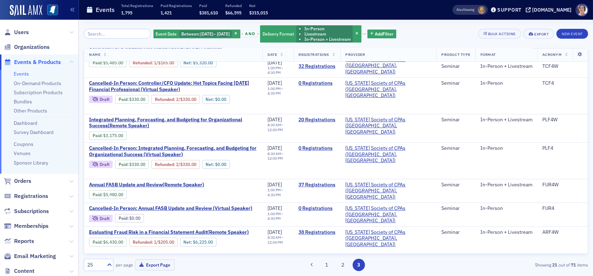
scroll to position [35, 0]
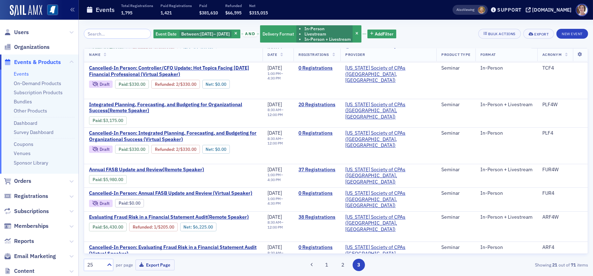
click at [344, 263] on button "2" at bounding box center [342, 265] width 12 height 12
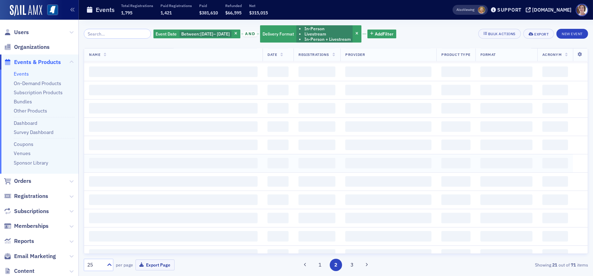
scroll to position [0, 0]
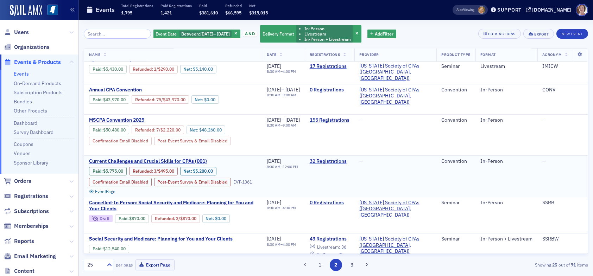
scroll to position [246, 0]
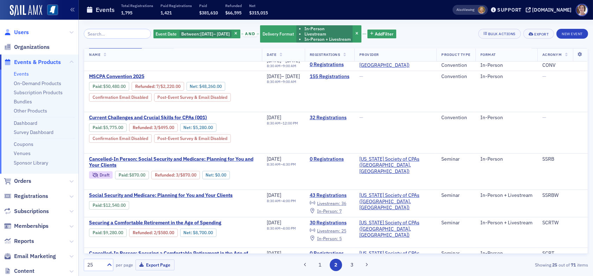
click at [23, 32] on span "Users" at bounding box center [21, 33] width 15 height 8
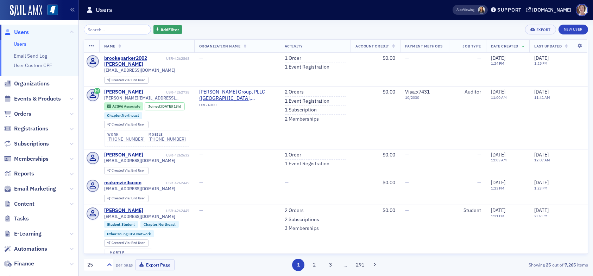
click at [115, 30] on input "search" at bounding box center [117, 30] width 67 height 10
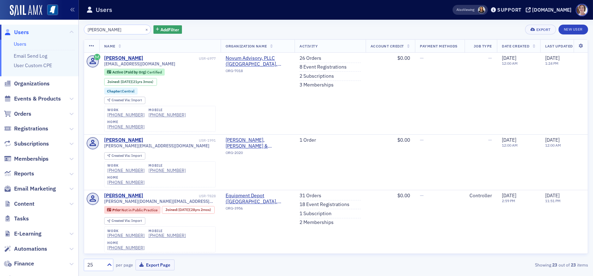
drag, startPoint x: 120, startPoint y: 30, endPoint x: 53, endPoint y: 31, distance: 67.2
click at [53, 31] on div "Users Users Email Send Log User Custom CPE Organizations Events & Products Orde…" at bounding box center [296, 138] width 593 height 276
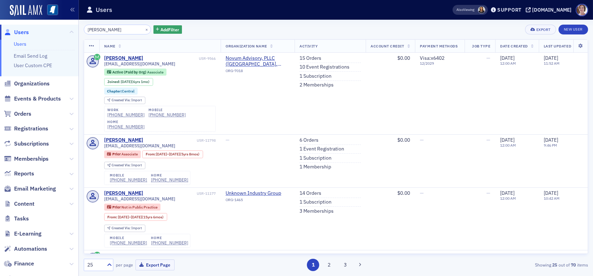
drag, startPoint x: 121, startPoint y: 30, endPoint x: 36, endPoint y: 27, distance: 85.6
click at [36, 27] on div "Users Users Email Send Log User Custom CPE Organizations Events & Products Orde…" at bounding box center [296, 138] width 593 height 276
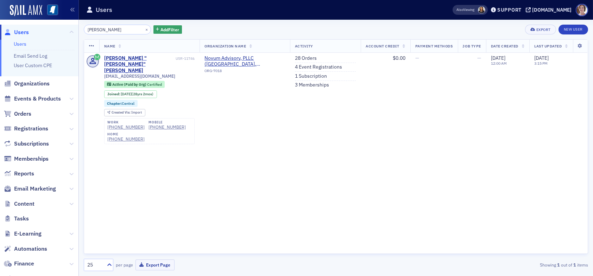
drag, startPoint x: 122, startPoint y: 31, endPoint x: 42, endPoint y: 26, distance: 80.4
click at [48, 26] on div "Users Users Email Send Log User Custom CPE Organizations Events & Products Orde…" at bounding box center [296, 138] width 593 height 276
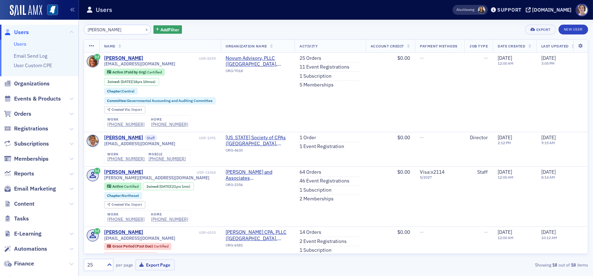
drag, startPoint x: 132, startPoint y: 31, endPoint x: 50, endPoint y: 27, distance: 81.7
click at [55, 30] on div "Users Users Email Send Log User Custom CPE Organizations Events & Products Orde…" at bounding box center [296, 138] width 593 height 276
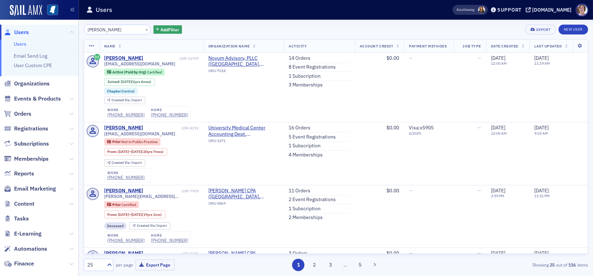
drag, startPoint x: 124, startPoint y: 30, endPoint x: 52, endPoint y: 26, distance: 71.2
click at [55, 26] on div "Users Users Email Send Log User Custom CPE Organizations Events & Products Orde…" at bounding box center [296, 138] width 593 height 276
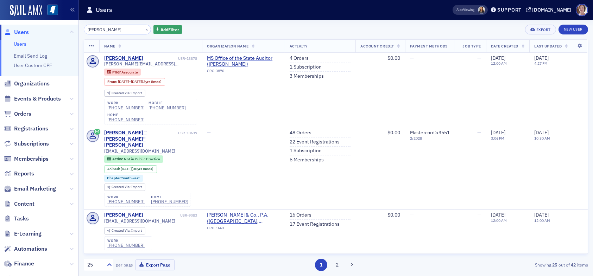
drag, startPoint x: 120, startPoint y: 28, endPoint x: 45, endPoint y: 26, distance: 74.3
click at [51, 26] on div "Users Users Email Send Log User Custom CPE Organizations Events & Products Orde…" at bounding box center [296, 138] width 593 height 276
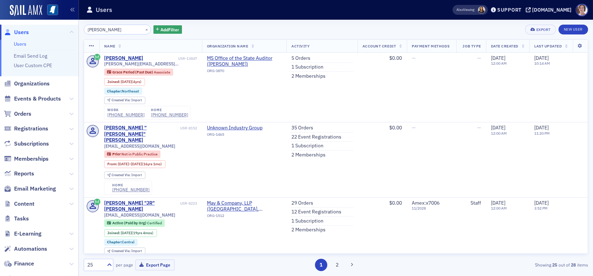
drag, startPoint x: 127, startPoint y: 30, endPoint x: 51, endPoint y: 29, distance: 75.7
click at [57, 29] on div "Users Users Email Send Log User Custom CPE Organizations Events & Products Orde…" at bounding box center [296, 138] width 593 height 276
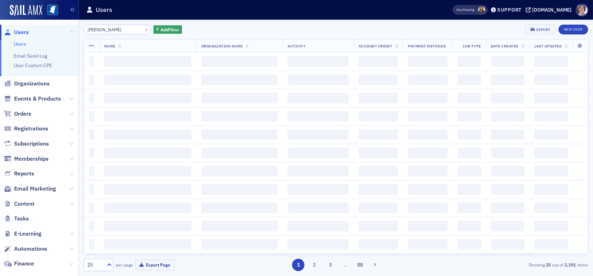
type input "jamie akins"
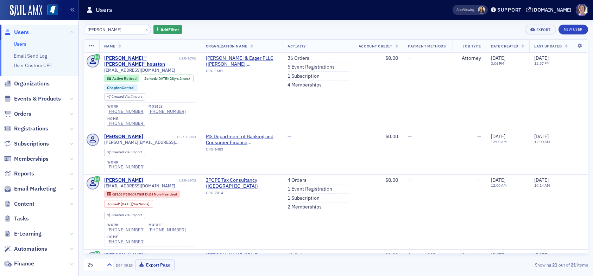
drag, startPoint x: 118, startPoint y: 30, endPoint x: 60, endPoint y: 29, distance: 57.7
click at [60, 29] on div "Users Users Email Send Log User Custom CPE Organizations Events & Products Orde…" at bounding box center [296, 138] width 593 height 276
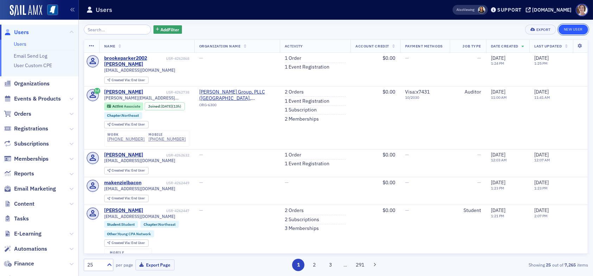
click at [575, 30] on link "New User" at bounding box center [573, 30] width 30 height 10
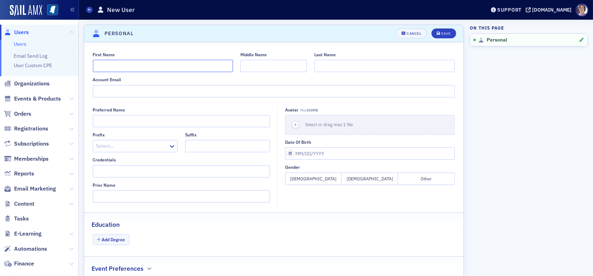
click at [181, 64] on input "First Name" at bounding box center [163, 66] width 140 height 12
type input "Jamie"
type input "Akins"
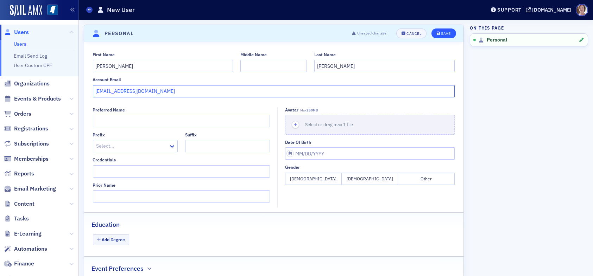
type input "[EMAIL_ADDRESS][DOMAIN_NAME]"
click at [441, 32] on div "Save" at bounding box center [446, 34] width 10 height 4
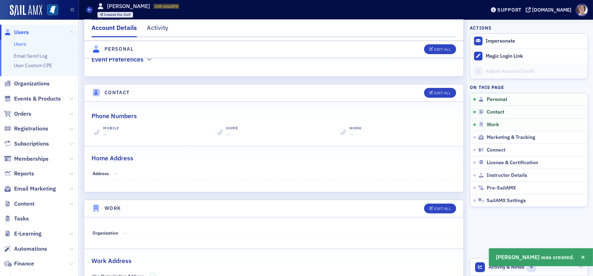
scroll to position [296, 0]
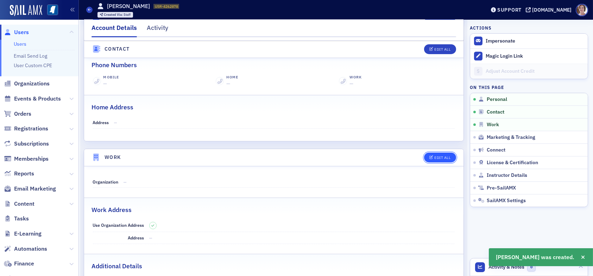
click at [435, 156] on div "Edit All" at bounding box center [442, 158] width 16 height 4
select select "US"
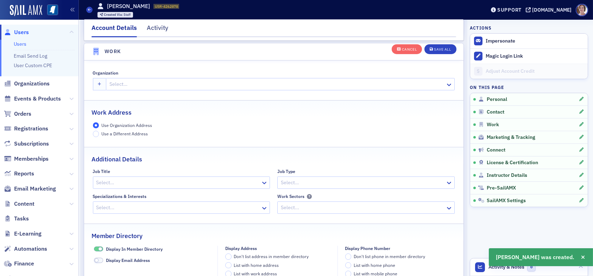
scroll to position [556, 0]
click at [151, 81] on div at bounding box center [277, 83] width 336 height 9
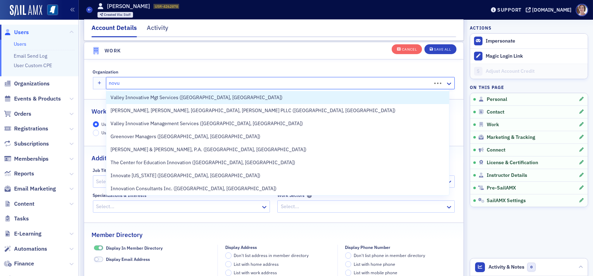
type input "novum"
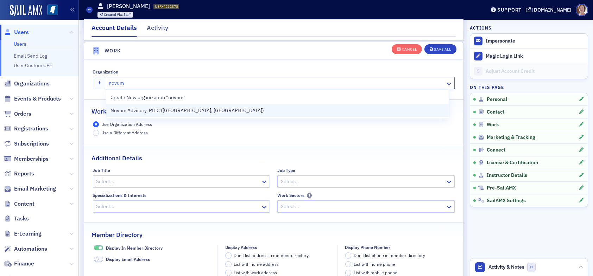
click at [173, 111] on span "Novum Advisory, PLLC ([GEOGRAPHIC_DATA], [GEOGRAPHIC_DATA])" at bounding box center [187, 110] width 153 height 7
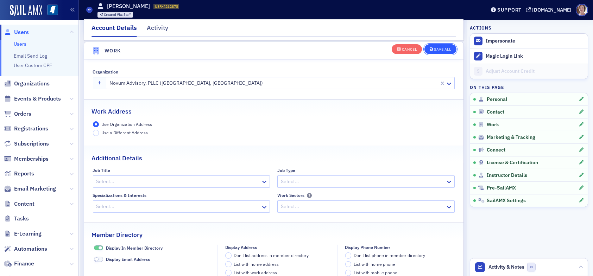
click at [434, 48] on div "Save All" at bounding box center [442, 50] width 17 height 4
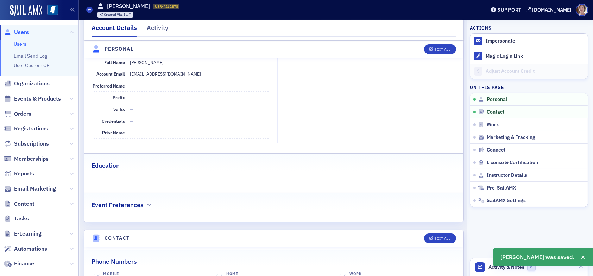
scroll to position [0, 0]
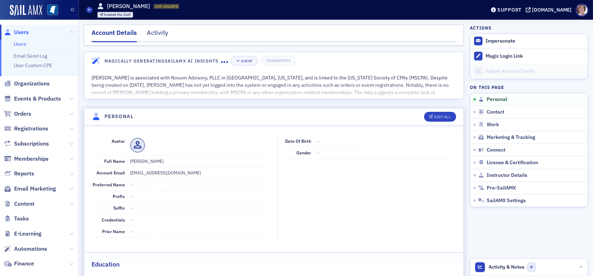
click at [20, 33] on span "Users" at bounding box center [21, 33] width 15 height 8
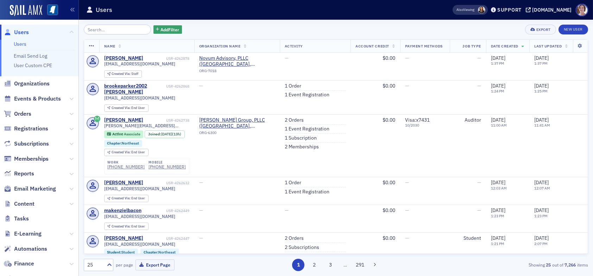
click at [111, 29] on input "search" at bounding box center [117, 30] width 67 height 10
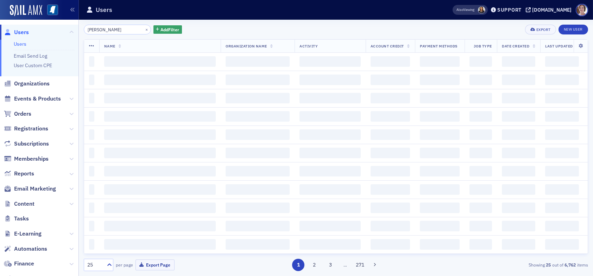
type input "emily mathis"
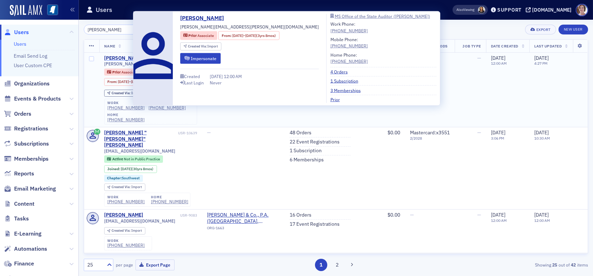
click at [125, 58] on div "[PERSON_NAME]" at bounding box center [123, 58] width 39 height 6
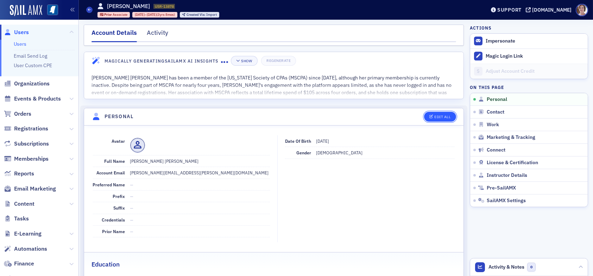
click at [435, 115] on div "Edit All" at bounding box center [442, 117] width 16 height 4
select select "US"
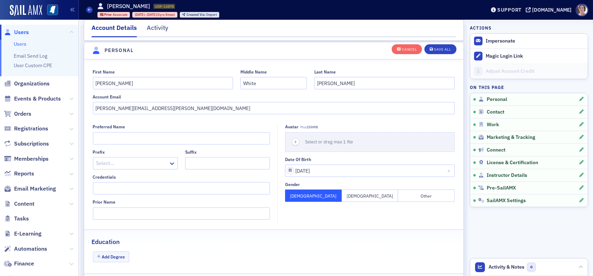
scroll to position [82, 0]
click at [172, 106] on input "emily.mathis@osa.ms.gov" at bounding box center [274, 107] width 362 height 12
type input "e"
type input "emathis@novum.cpa"
click at [434, 50] on div "Save All" at bounding box center [442, 50] width 17 height 4
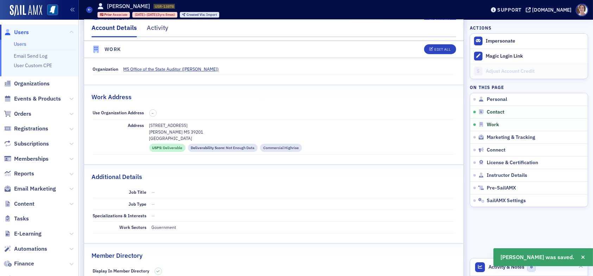
scroll to position [434, 0]
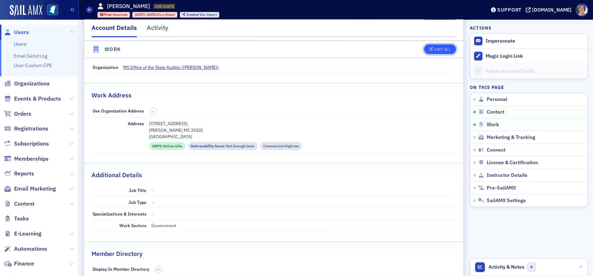
click at [434, 48] on div "Edit All" at bounding box center [442, 50] width 16 height 4
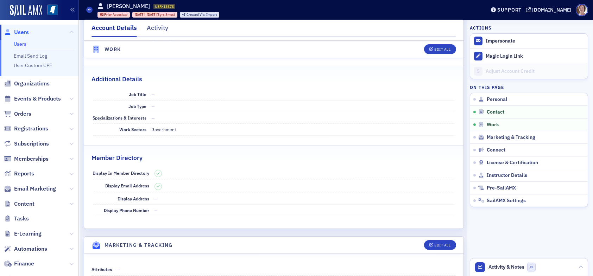
select select "US"
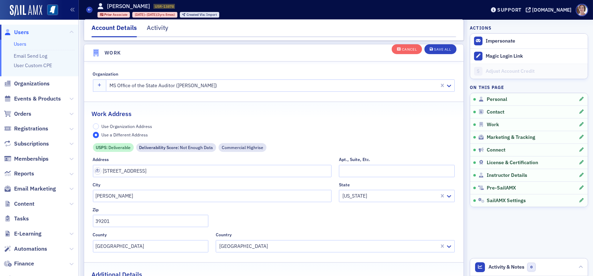
scroll to position [570, 0]
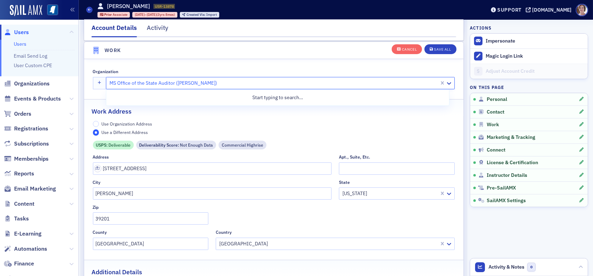
click at [202, 82] on div at bounding box center [274, 83] width 330 height 9
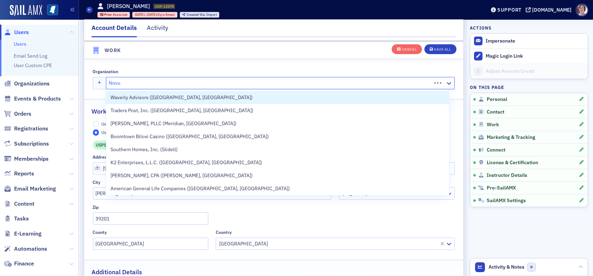
type input "Novum"
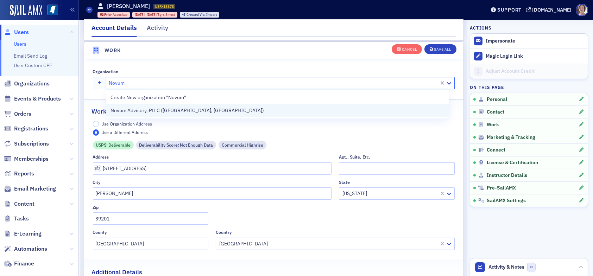
click at [193, 113] on div "Novum Advisory, PLLC ([GEOGRAPHIC_DATA], [GEOGRAPHIC_DATA])" at bounding box center [278, 110] width 334 height 7
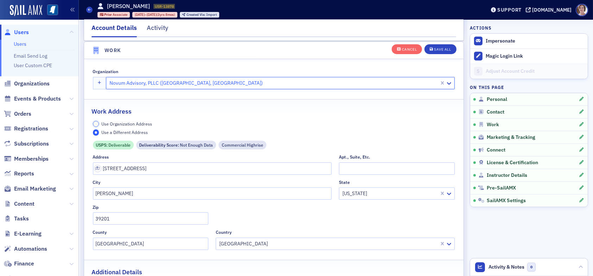
click at [94, 122] on input "Use Organization Address" at bounding box center [96, 124] width 6 height 6
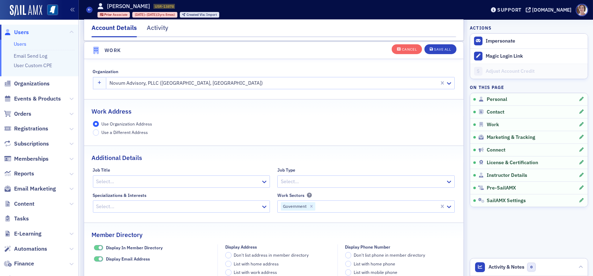
click at [100, 131] on label "Use a Different Address" at bounding box center [120, 133] width 55 height 6
click at [99, 131] on input "Use a Different Address" at bounding box center [96, 133] width 6 height 6
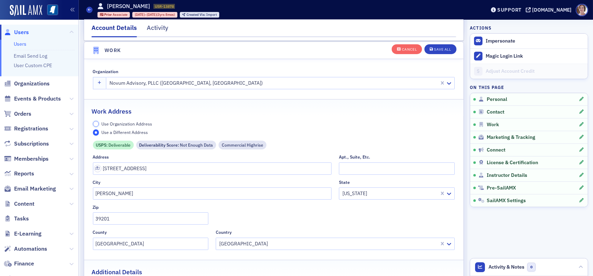
click at [96, 123] on input "Use Organization Address" at bounding box center [96, 124] width 6 height 6
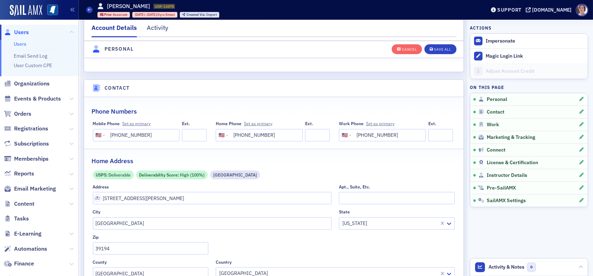
scroll to position [324, 0]
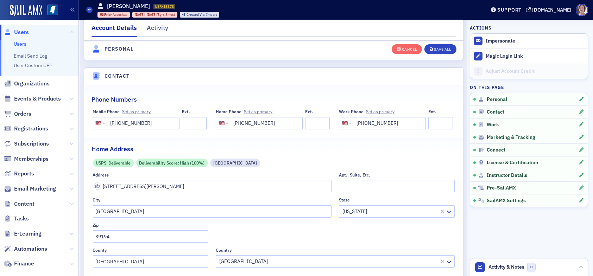
drag, startPoint x: 391, startPoint y: 122, endPoint x: 336, endPoint y: 127, distance: 55.1
click at [339, 127] on div "International Afghanistan Åland Islands Albania Algeria American Samoa Andorra …" at bounding box center [382, 123] width 87 height 12
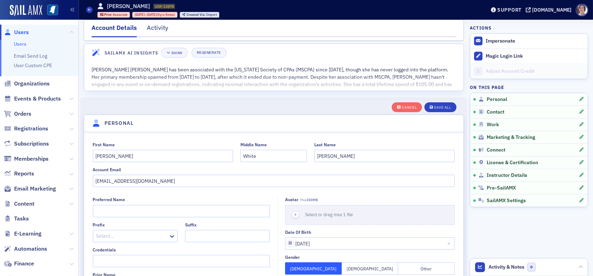
scroll to position [7, 0]
click at [434, 106] on div "Save All" at bounding box center [442, 108] width 17 height 4
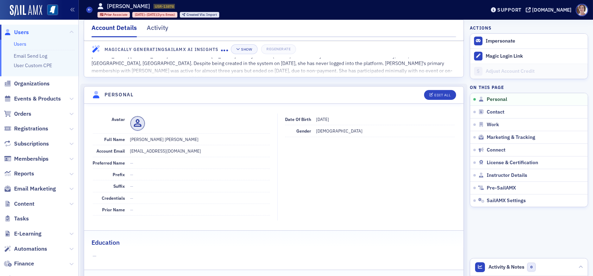
scroll to position [0, 0]
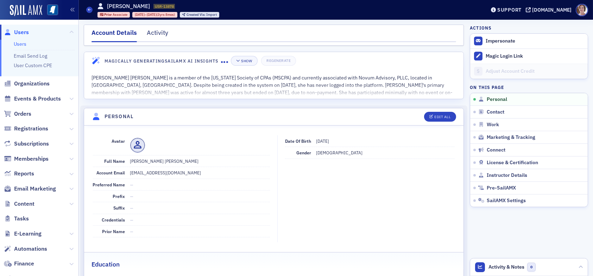
click at [24, 32] on span "Users" at bounding box center [21, 33] width 15 height 8
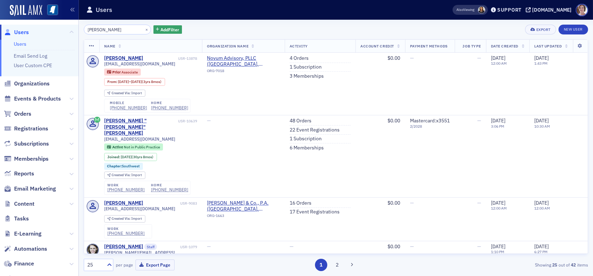
drag, startPoint x: 119, startPoint y: 30, endPoint x: 42, endPoint y: 29, distance: 77.1
click at [45, 30] on div "Users Users Email Send Log User Custom CPE Organizations Events & Products Orde…" at bounding box center [296, 138] width 593 height 276
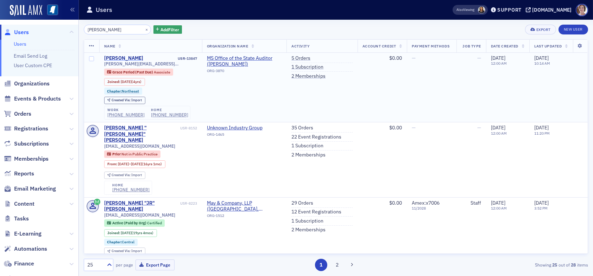
type input "brandon armstrong"
click at [138, 58] on div "[PERSON_NAME]" at bounding box center [123, 58] width 39 height 6
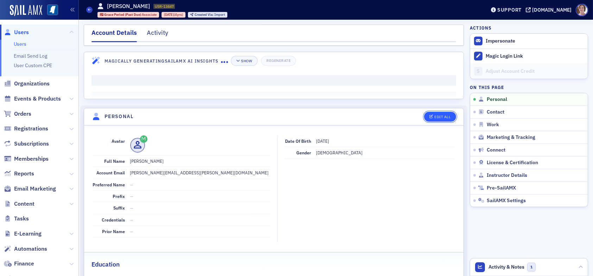
click at [435, 117] on div "Edit All" at bounding box center [442, 117] width 16 height 4
select select "US"
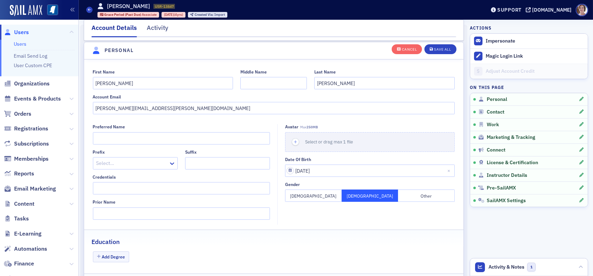
scroll to position [82, 0]
drag, startPoint x: 176, startPoint y: 108, endPoint x: 50, endPoint y: 119, distance: 126.4
click at [59, 113] on div "Users Users Email Send Log User Custom CPE Organizations Events & Products Orde…" at bounding box center [296, 138] width 593 height 276
type input "barmstrong@novum.cpa"
click at [440, 48] on div "Save All" at bounding box center [442, 50] width 17 height 4
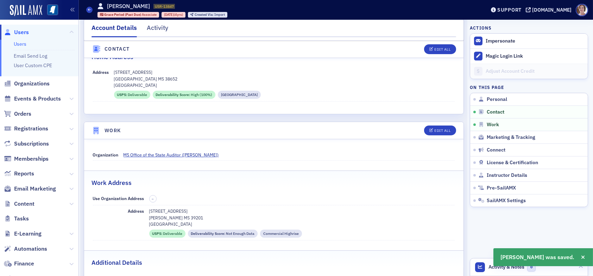
scroll to position [363, 0]
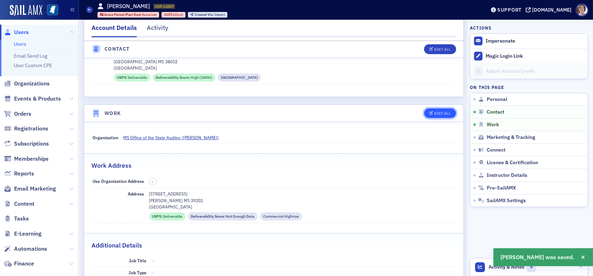
click at [438, 113] on div "Edit All" at bounding box center [442, 114] width 16 height 4
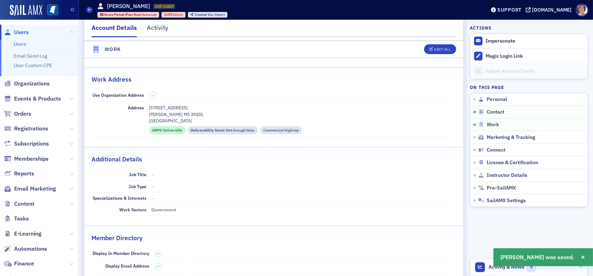
select select "US"
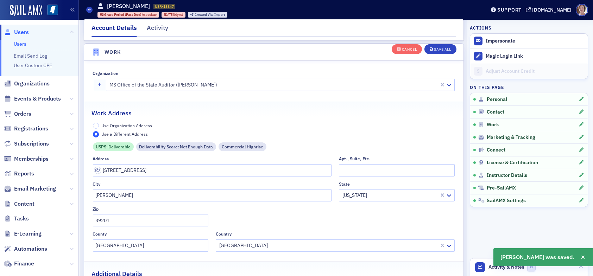
scroll to position [570, 0]
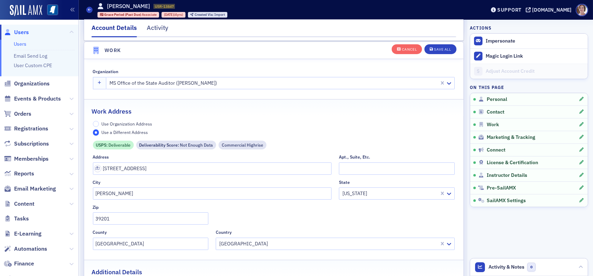
click at [303, 84] on div at bounding box center [274, 83] width 330 height 9
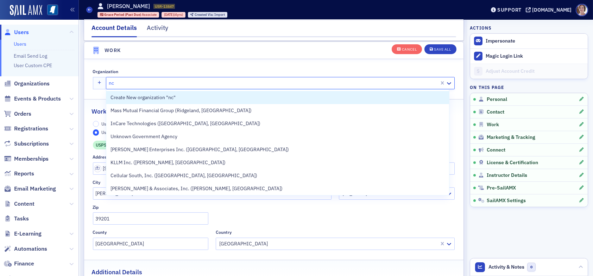
type input "n"
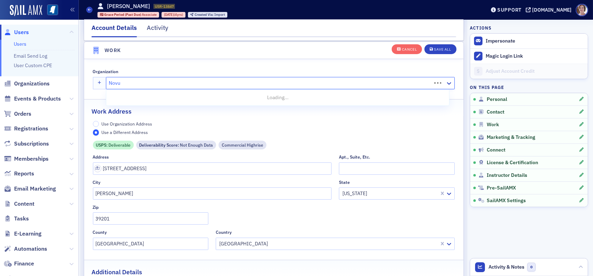
type input "Novum"
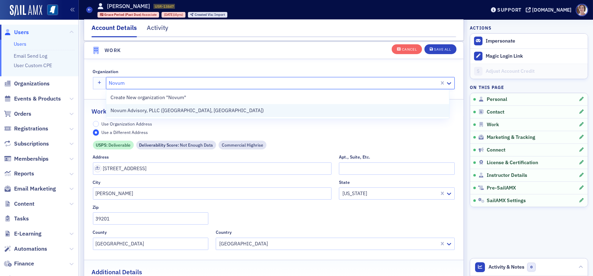
click at [267, 109] on div "Novum Advisory, PLLC ([GEOGRAPHIC_DATA], [GEOGRAPHIC_DATA])" at bounding box center [278, 110] width 334 height 7
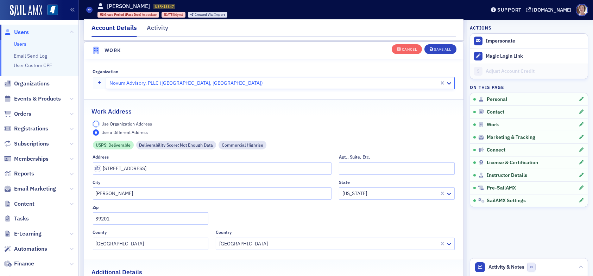
click at [96, 123] on input "Use Organization Address" at bounding box center [96, 124] width 6 height 6
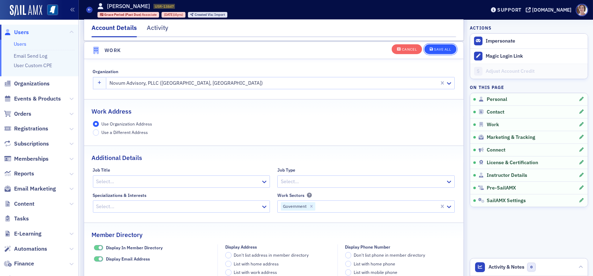
click at [434, 50] on div "Save All" at bounding box center [442, 50] width 17 height 4
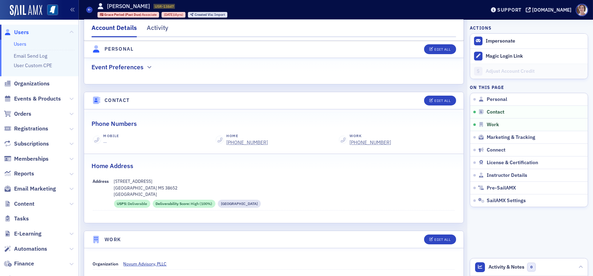
scroll to position [235, 0]
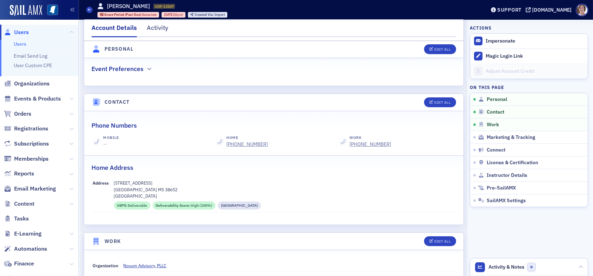
click at [20, 30] on span "Users" at bounding box center [21, 33] width 15 height 8
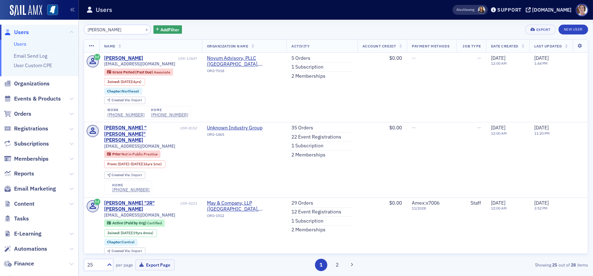
drag, startPoint x: 127, startPoint y: 31, endPoint x: 58, endPoint y: 32, distance: 69.7
click at [61, 32] on div "Users Users Email Send Log User Custom CPE Organizations Events & Products Orde…" at bounding box center [296, 138] width 593 height 276
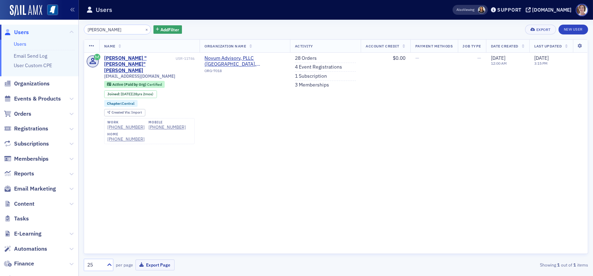
drag, startPoint x: 126, startPoint y: 29, endPoint x: 48, endPoint y: 32, distance: 78.2
click at [50, 30] on div "Users Users Email Send Log User Custom CPE Organizations Events & Products Orde…" at bounding box center [296, 138] width 593 height 276
type input "dickie corder"
click at [23, 33] on span "Users" at bounding box center [21, 33] width 15 height 8
drag, startPoint x: 121, startPoint y: 30, endPoint x: 62, endPoint y: 29, distance: 59.5
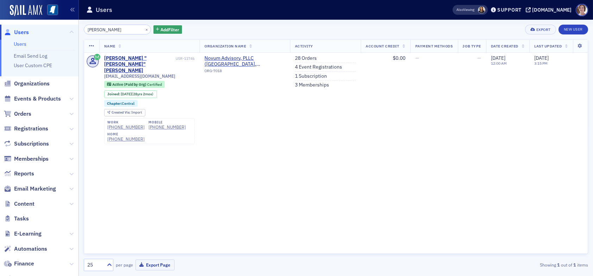
click at [63, 29] on div "Users Users Email Send Log User Custom CPE Organizations Events & Products Orde…" at bounding box center [296, 138] width 593 height 276
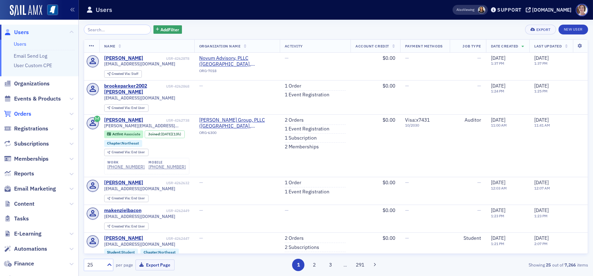
click at [25, 114] on span "Orders" at bounding box center [22, 114] width 17 height 8
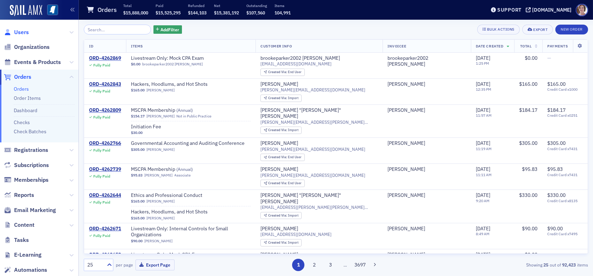
click at [21, 32] on span "Users" at bounding box center [21, 33] width 15 height 8
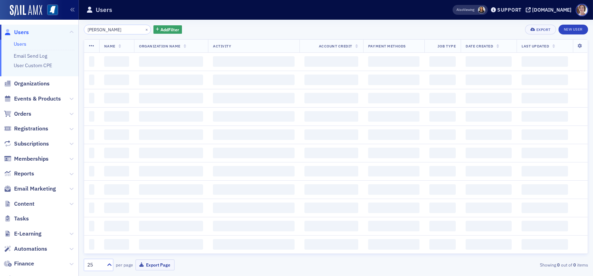
type input "stephanie palmertree"
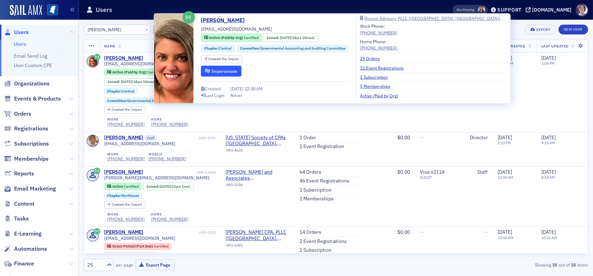
click at [228, 70] on button "Impersonate" at bounding box center [221, 70] width 40 height 11
click at [229, 71] on button "Impersonate" at bounding box center [221, 70] width 40 height 11
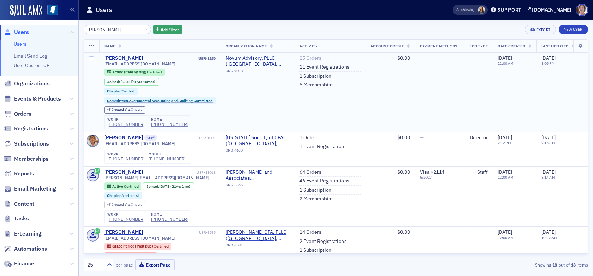
click at [314, 57] on link "25 Orders" at bounding box center [310, 58] width 22 height 6
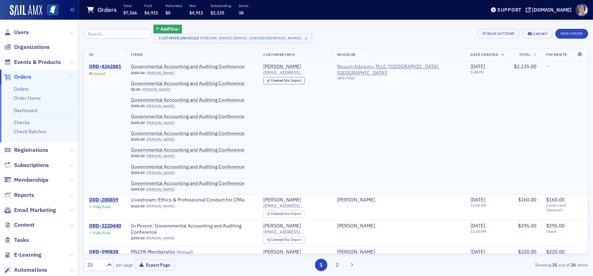
click at [105, 65] on div "ORD-4262881" at bounding box center [105, 67] width 32 height 6
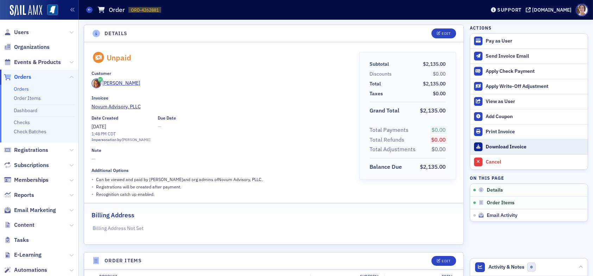
click at [491, 146] on div "Download Invoice" at bounding box center [535, 147] width 99 height 6
click at [268, 34] on header "Details Edit" at bounding box center [273, 33] width 379 height 17
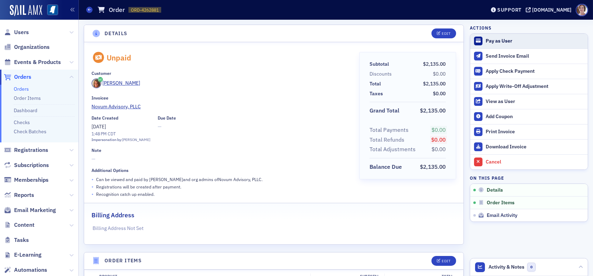
click at [498, 40] on div "Pay as User" at bounding box center [535, 41] width 99 height 6
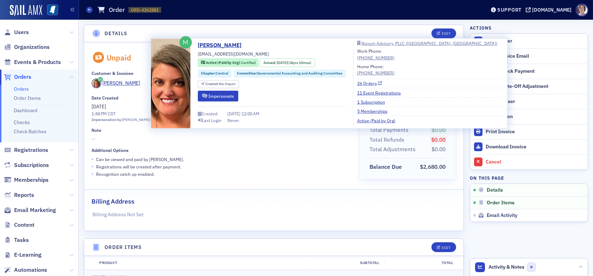
click at [368, 83] on link "26 Orders" at bounding box center [369, 83] width 25 height 6
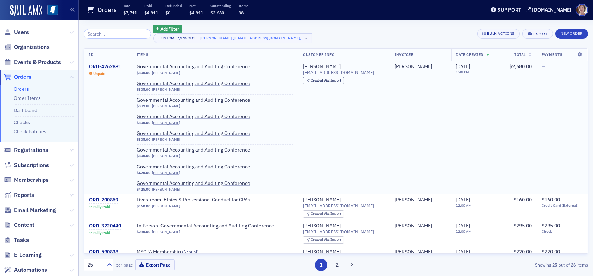
click at [106, 65] on div "ORD-4262881" at bounding box center [105, 67] width 32 height 6
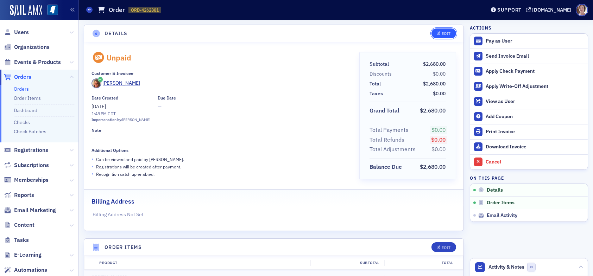
click at [442, 32] on div "Edit" at bounding box center [446, 34] width 9 height 4
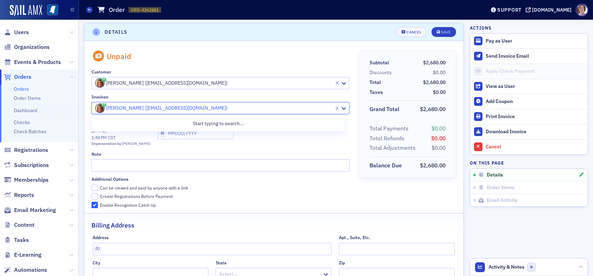
drag, startPoint x: 239, startPoint y: 106, endPoint x: 234, endPoint y: 106, distance: 4.9
click at [234, 106] on div at bounding box center [213, 108] width 239 height 9
click at [232, 109] on div at bounding box center [213, 108] width 239 height 9
drag, startPoint x: 233, startPoint y: 105, endPoint x: 227, endPoint y: 106, distance: 6.1
click at [227, 106] on div at bounding box center [213, 108] width 239 height 9
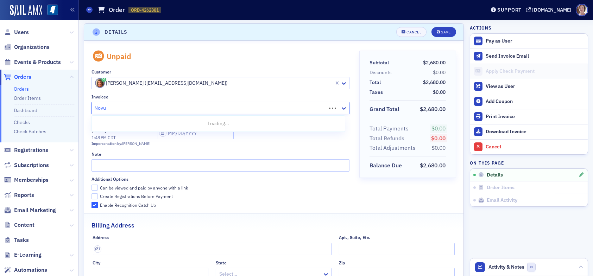
type input "Novum"
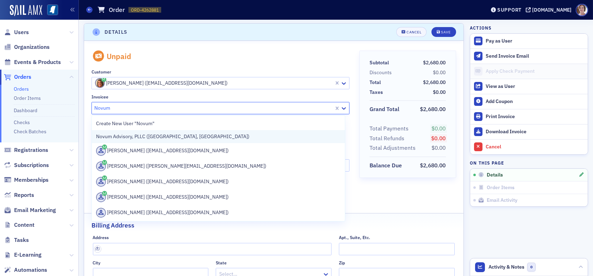
click at [180, 138] on div "Novum Advisory, PLLC ([GEOGRAPHIC_DATA], [GEOGRAPHIC_DATA])" at bounding box center [218, 136] width 245 height 7
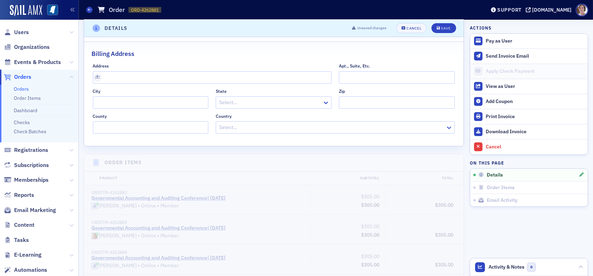
scroll to position [107, 0]
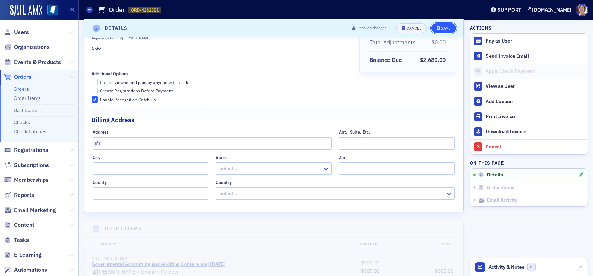
click at [441, 30] on div "Save" at bounding box center [446, 28] width 10 height 4
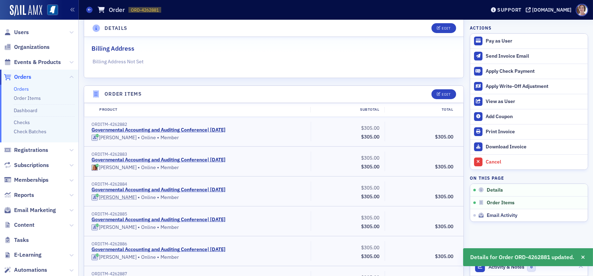
scroll to position [177, 0]
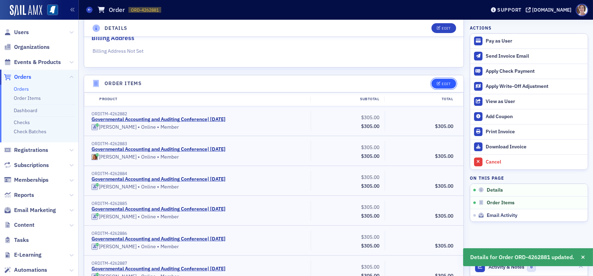
click at [442, 84] on div "Edit" at bounding box center [446, 84] width 9 height 4
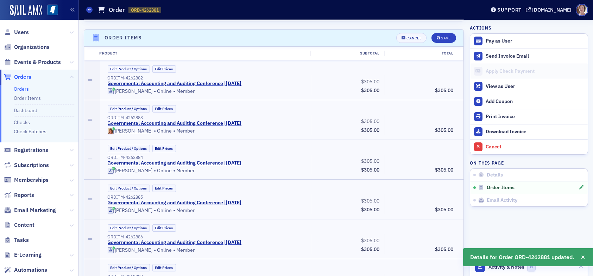
scroll to position [229, 0]
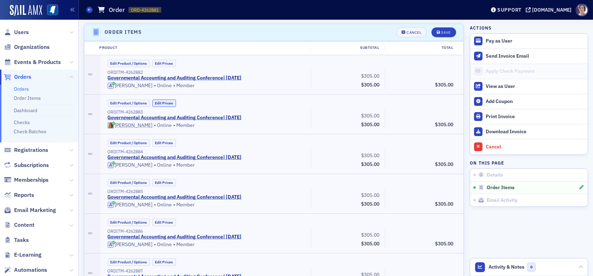
click at [166, 102] on button "Edit Prices" at bounding box center [164, 103] width 24 height 7
drag, startPoint x: 358, startPoint y: 114, endPoint x: 379, endPoint y: 111, distance: 21.8
click at [379, 111] on div "ORDITM-4262883 Governmental Accounting and Auditing Conference | 9/11/2025 (Cus…" at bounding box center [281, 119] width 356 height 20
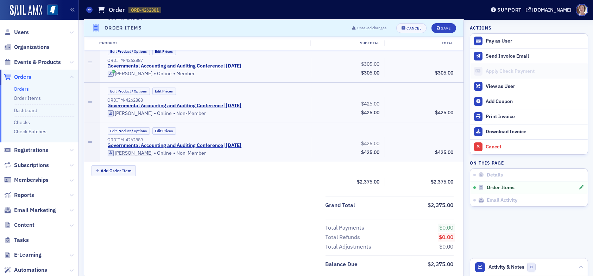
scroll to position [440, 0]
type input "0.00"
click at [168, 129] on button "Edit Prices" at bounding box center [164, 130] width 24 height 7
drag, startPoint x: 359, startPoint y: 141, endPoint x: 377, endPoint y: 139, distance: 18.0
click at [377, 139] on div "425.00 Subtotal $425.00" at bounding box center [348, 147] width 74 height 20
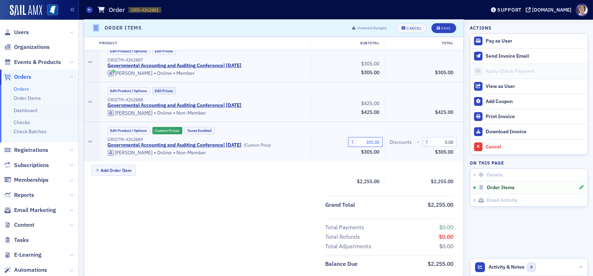
type input "305.00"
click at [165, 88] on button "Edit Prices" at bounding box center [164, 90] width 24 height 7
drag, startPoint x: 359, startPoint y: 101, endPoint x: 387, endPoint y: 99, distance: 27.5
click at [387, 99] on div "ORDITM-4262888 Governmental Accounting and Auditing Conference | 9/11/2025 (Cus…" at bounding box center [281, 107] width 356 height 20
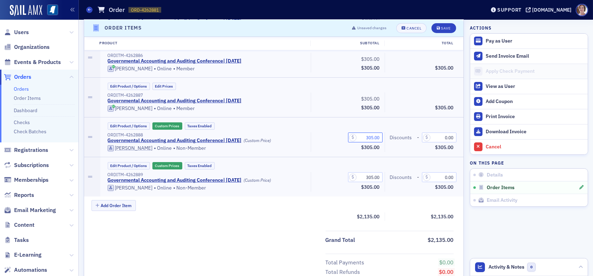
type input "305.00"
click at [251, 124] on div "Edit Product / Options Custom Prices Taxes Enabled" at bounding box center [281, 125] width 353 height 7
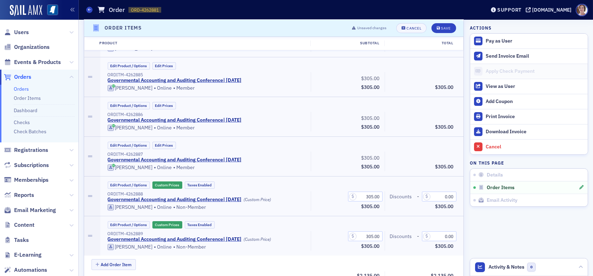
scroll to position [311, 0]
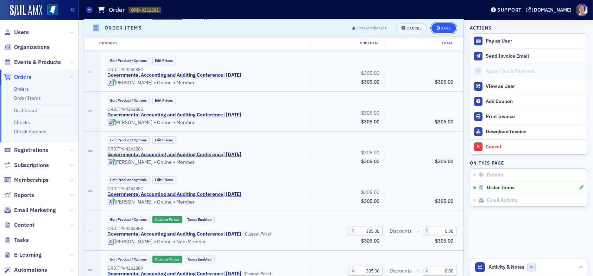
click at [441, 27] on div "Save" at bounding box center [446, 28] width 10 height 4
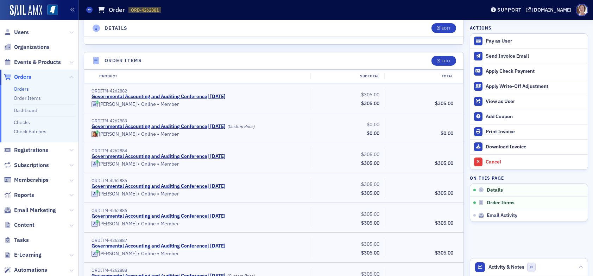
scroll to position [186, 0]
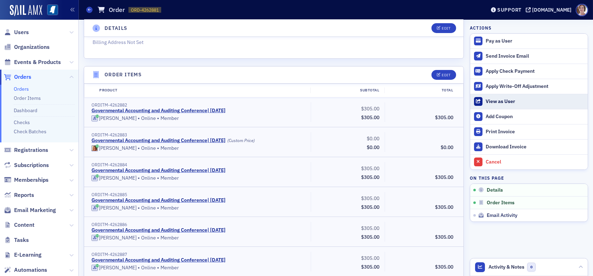
click at [495, 101] on div "View as User" at bounding box center [535, 102] width 99 height 6
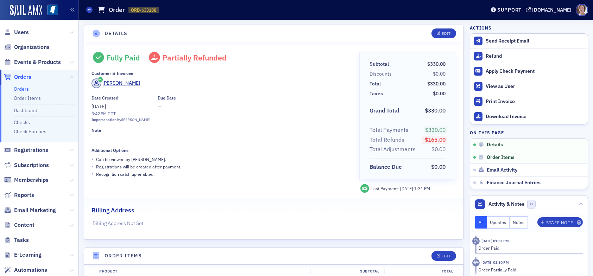
scroll to position [141, 0]
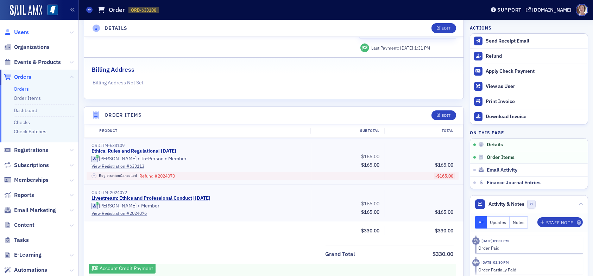
click at [20, 33] on span "Users" at bounding box center [21, 33] width 15 height 8
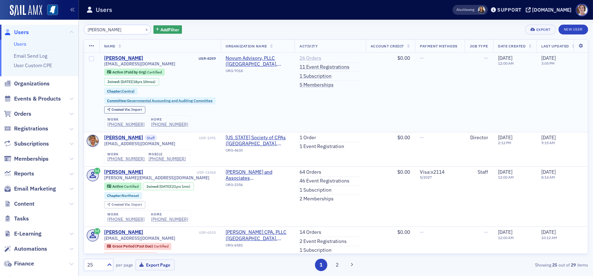
type input "[PERSON_NAME]"
click at [314, 58] on link "26 Orders" at bounding box center [310, 58] width 22 height 6
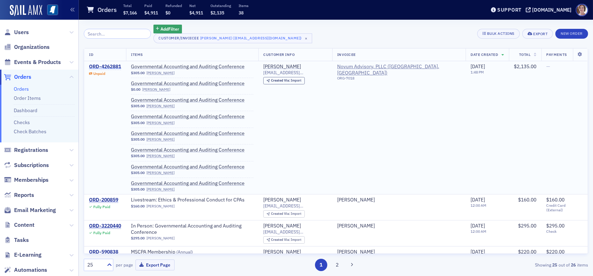
click at [111, 65] on div "ORD-4262881" at bounding box center [105, 67] width 32 height 6
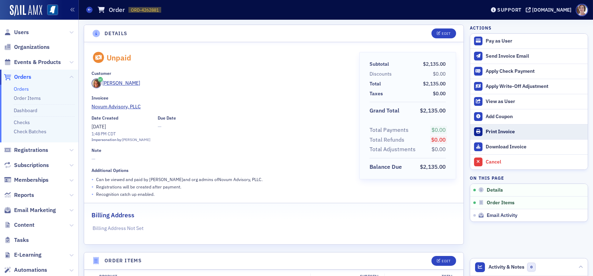
click at [506, 129] on div "Print Invoice" at bounding box center [535, 132] width 99 height 6
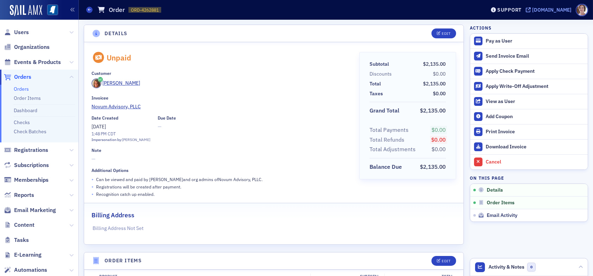
click at [558, 9] on div "[DOMAIN_NAME]" at bounding box center [551, 10] width 39 height 6
click at [23, 33] on span "Users" at bounding box center [21, 33] width 15 height 8
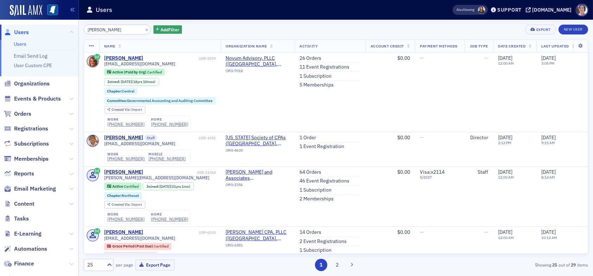
drag, startPoint x: 123, startPoint y: 28, endPoint x: 37, endPoint y: 26, distance: 85.9
click at [37, 26] on div "Users Users Email Send Log User Custom CPE Organizations Events & Products Orde…" at bounding box center [296, 138] width 593 height 276
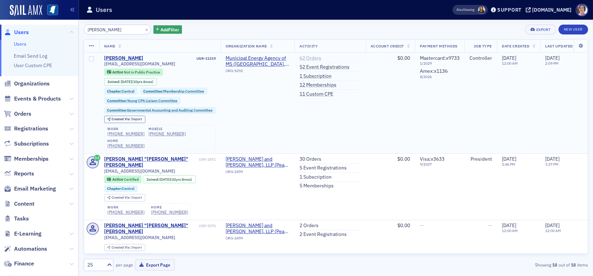
type input "[PERSON_NAME]"
click at [314, 56] on link "62 Orders" at bounding box center [310, 58] width 22 height 6
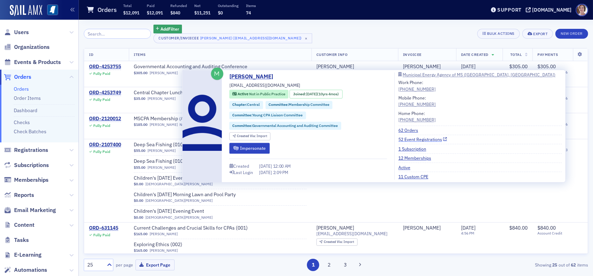
click at [425, 139] on link "52 Event Registrations" at bounding box center [422, 140] width 49 height 6
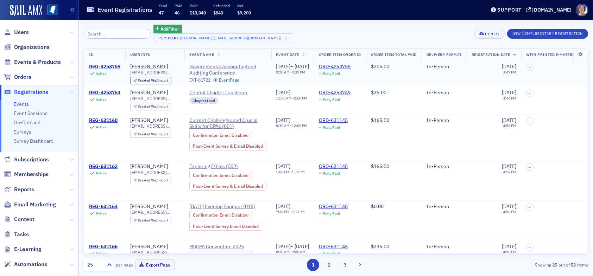
click at [108, 64] on div "REG-4253759" at bounding box center [104, 67] width 31 height 6
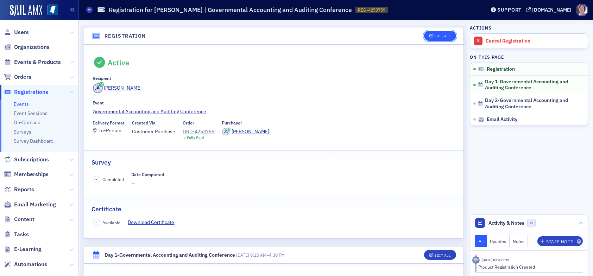
click at [435, 36] on div "Edit All" at bounding box center [442, 36] width 16 height 4
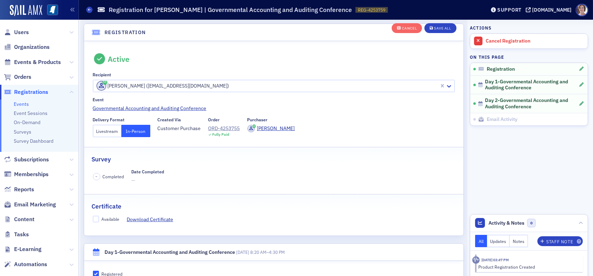
click at [107, 133] on button "Livestream" at bounding box center [107, 131] width 29 height 12
click at [434, 27] on div "Save All" at bounding box center [442, 29] width 17 height 4
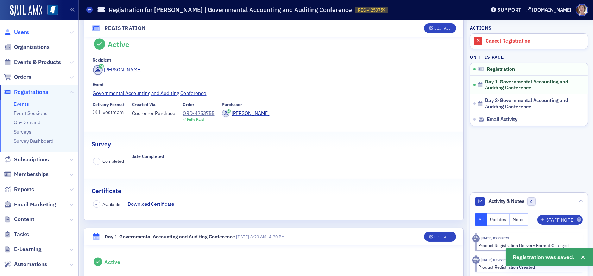
click at [21, 29] on span "Users" at bounding box center [21, 33] width 15 height 8
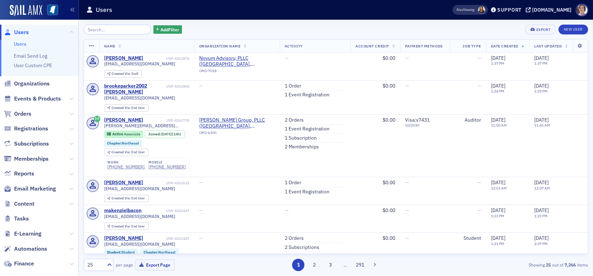
click at [110, 30] on input "search" at bounding box center [117, 30] width 67 height 10
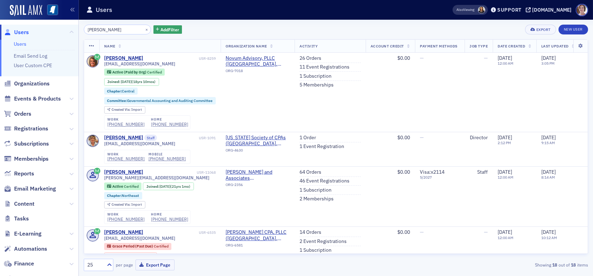
type input "[PERSON_NAME]"
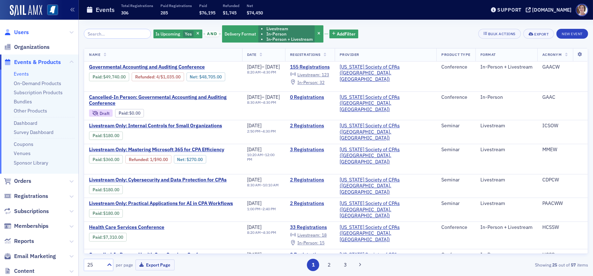
click at [22, 31] on span "Users" at bounding box center [21, 33] width 15 height 8
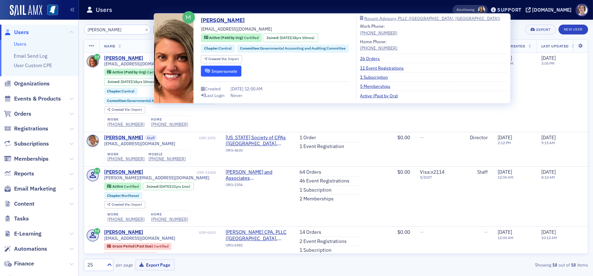
click at [229, 72] on button "Impersonate" at bounding box center [221, 70] width 40 height 11
click at [221, 70] on button "Impersonate" at bounding box center [221, 70] width 40 height 11
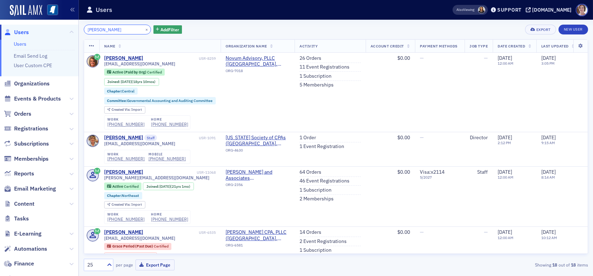
drag, startPoint x: 128, startPoint y: 28, endPoint x: 58, endPoint y: 31, distance: 70.4
click at [60, 32] on div "Users Users Email Send Log User Custom CPE Organizations Events & Products Orde…" at bounding box center [296, 138] width 593 height 276
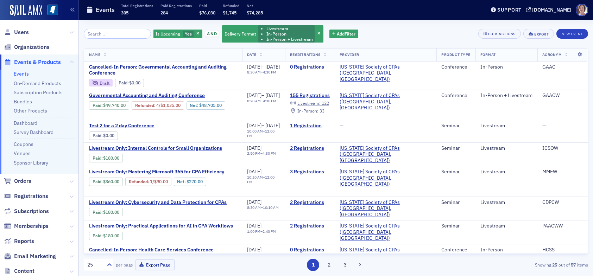
scroll to position [387, 0]
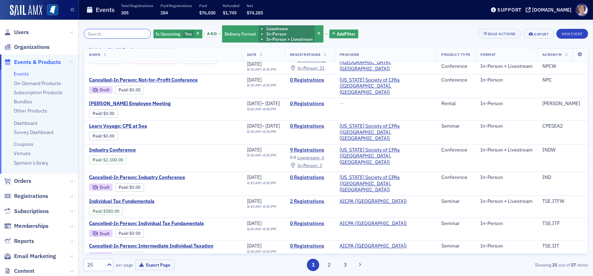
click at [109, 35] on input "search" at bounding box center [117, 34] width 67 height 10
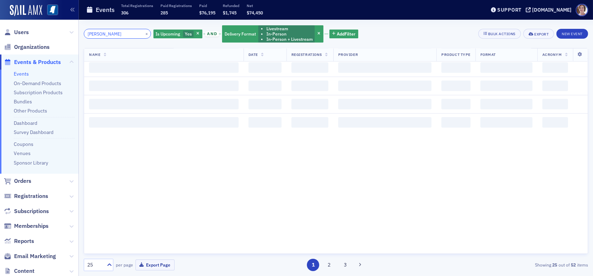
type input "[PERSON_NAME]"
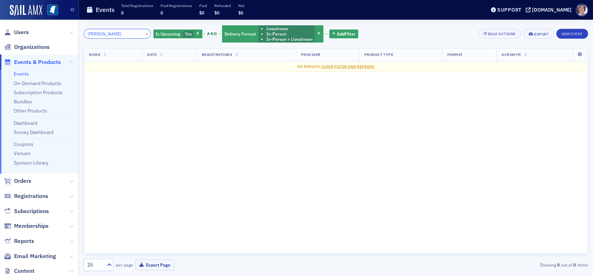
drag, startPoint x: 122, startPoint y: 34, endPoint x: 55, endPoint y: 31, distance: 67.3
click at [55, 31] on div "Users Organizations Events & Products Events On-Demand Products Subscription Pr…" at bounding box center [296, 138] width 593 height 276
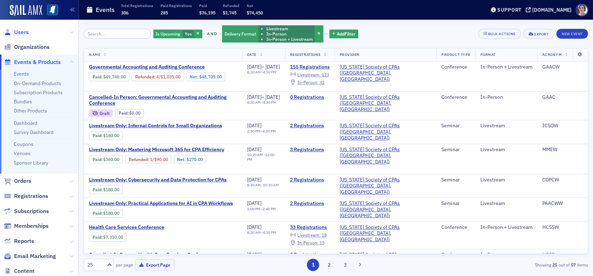
click at [26, 34] on span "Users" at bounding box center [21, 33] width 15 height 8
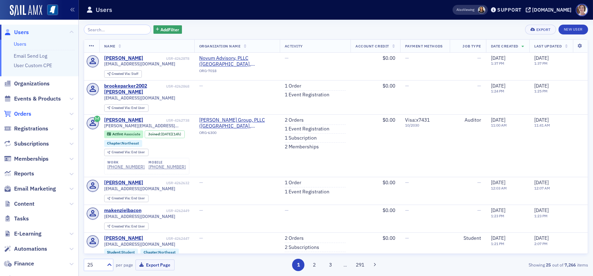
drag, startPoint x: 26, startPoint y: 113, endPoint x: 29, endPoint y: 110, distance: 3.7
click at [26, 113] on span "Orders" at bounding box center [22, 114] width 17 height 8
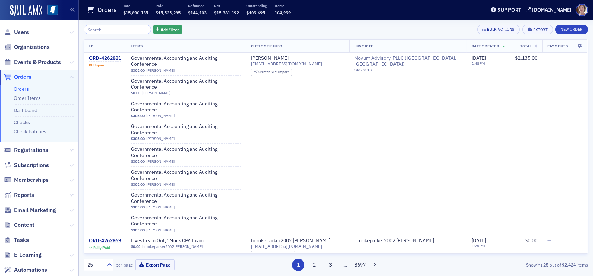
click at [114, 26] on input "search" at bounding box center [117, 30] width 67 height 10
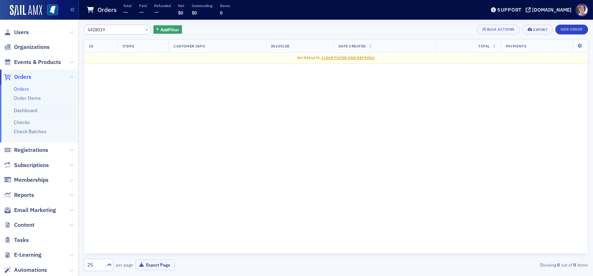
click at [99, 27] on input "6428019" at bounding box center [117, 30] width 67 height 10
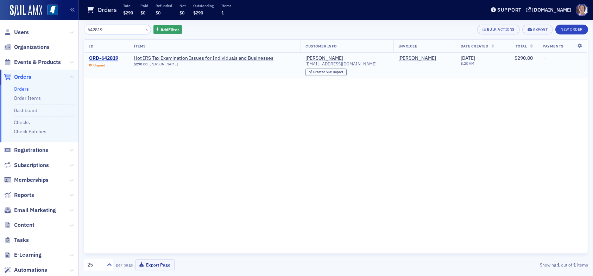
type input "642819"
click at [109, 58] on div "ORD-642819" at bounding box center [103, 58] width 29 height 6
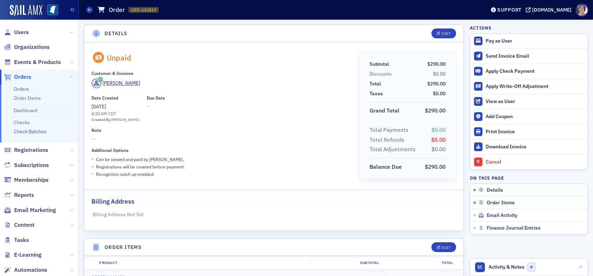
click at [38, 130] on link "Check Batches" at bounding box center [30, 131] width 33 height 6
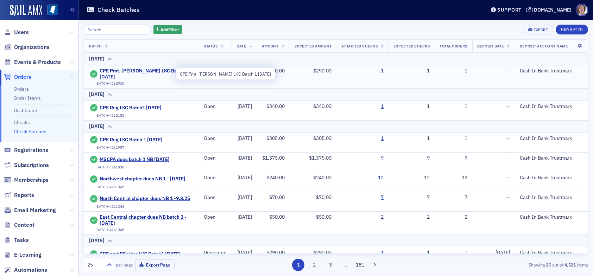
click at [142, 69] on span "CPE Pmt. [PERSON_NAME] LKC Batch 1 [DATE]" at bounding box center [147, 74] width 94 height 12
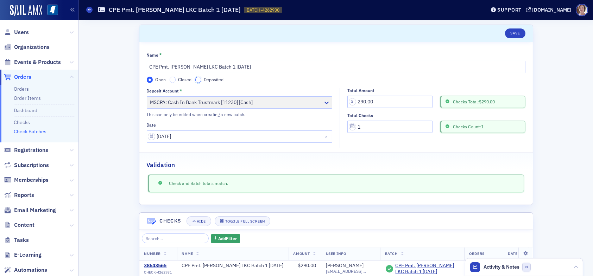
click at [195, 79] on input "Deposited" at bounding box center [198, 80] width 6 height 6
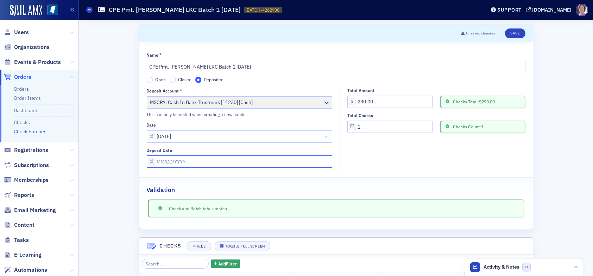
select select "8"
select select "2025"
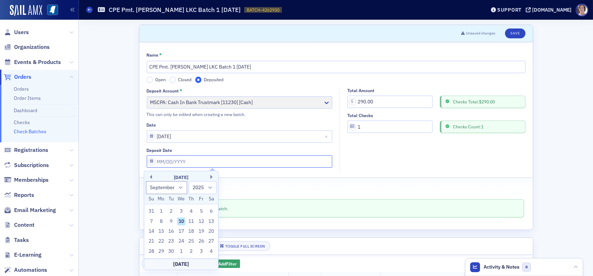
click at [188, 161] on input "Deposit Date" at bounding box center [240, 162] width 186 height 12
click at [181, 221] on div "10" at bounding box center [181, 221] width 8 height 8
type input "[DATE]"
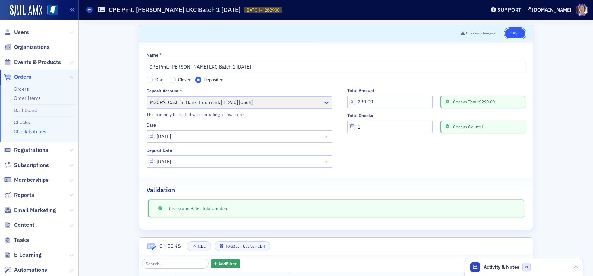
click at [513, 32] on button "Save" at bounding box center [515, 34] width 20 height 10
click at [34, 131] on link "Check Batches" at bounding box center [30, 131] width 33 height 6
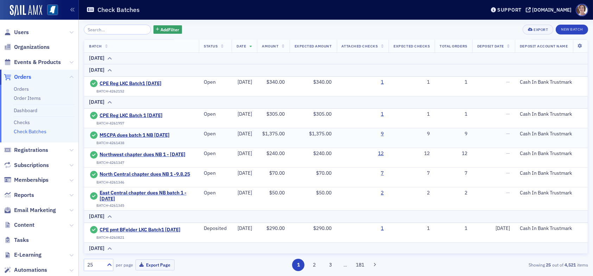
scroll to position [35, 0]
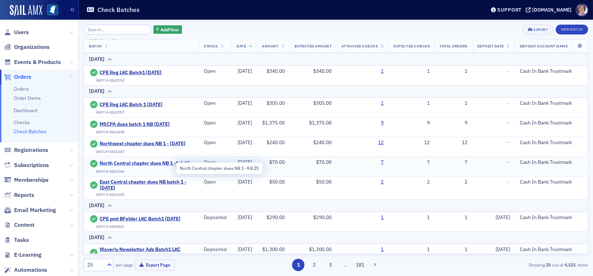
click at [142, 165] on span "North Central chapter dues NB 1 -9.8.25" at bounding box center [145, 163] width 90 height 6
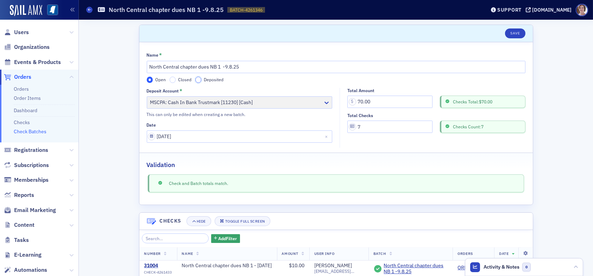
click at [196, 81] on input "Deposited" at bounding box center [198, 80] width 6 height 6
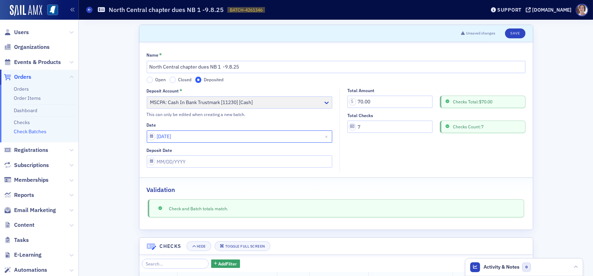
select select "8"
select select "2025"
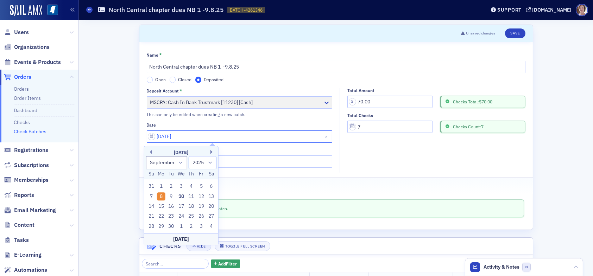
click at [191, 139] on input "[DATE]" at bounding box center [240, 137] width 186 height 12
click at [171, 197] on div "9" at bounding box center [171, 196] width 8 height 8
type input "[DATE]"
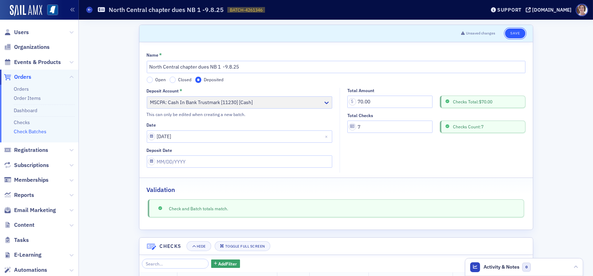
click at [513, 31] on button "Save" at bounding box center [515, 34] width 20 height 10
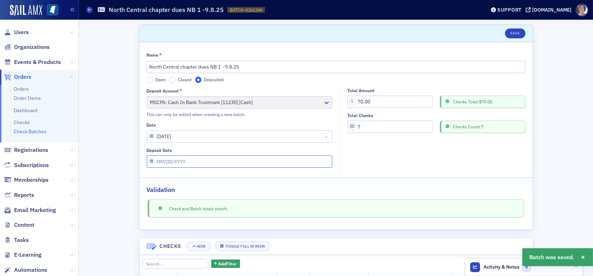
select select "8"
select select "2025"
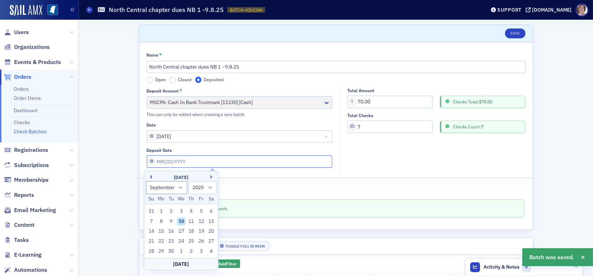
click at [207, 162] on input "Deposit Date" at bounding box center [240, 162] width 186 height 12
click at [171, 221] on div "9" at bounding box center [171, 221] width 8 height 8
type input "[DATE]"
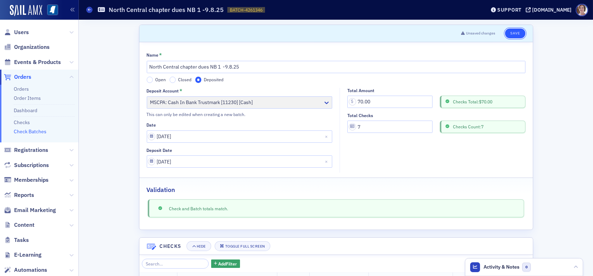
click at [515, 35] on button "Save" at bounding box center [515, 34] width 20 height 10
click at [37, 131] on link "Check Batches" at bounding box center [30, 131] width 33 height 6
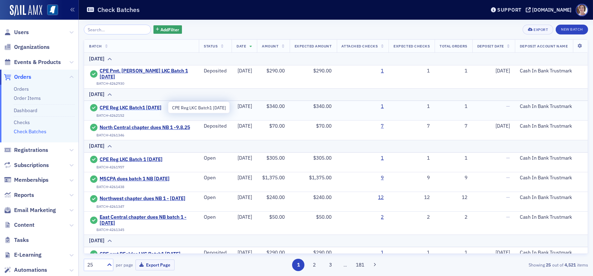
click at [147, 107] on span "CPE Reg LKC Batch1 [DATE]" at bounding box center [132, 108] width 64 height 6
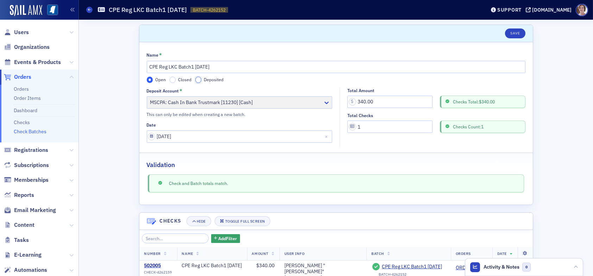
click at [195, 78] on input "Deposited" at bounding box center [198, 80] width 6 height 6
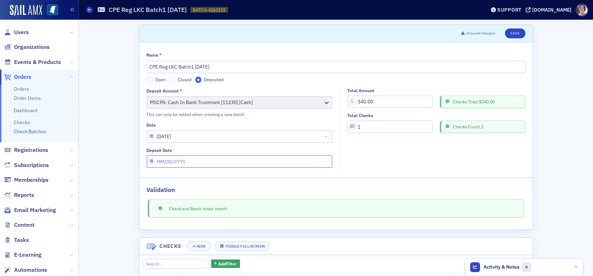
click at [189, 162] on input "Deposit Date" at bounding box center [240, 162] width 186 height 12
select select "8"
select select "2025"
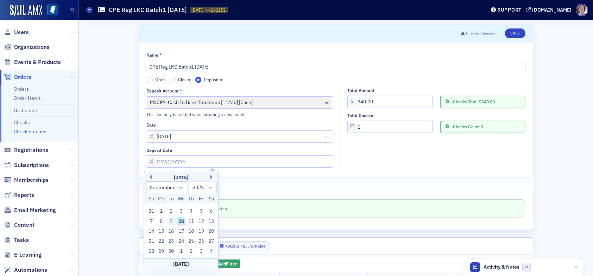
click at [171, 222] on div "9" at bounding box center [171, 221] width 8 height 8
type input "[DATE]"
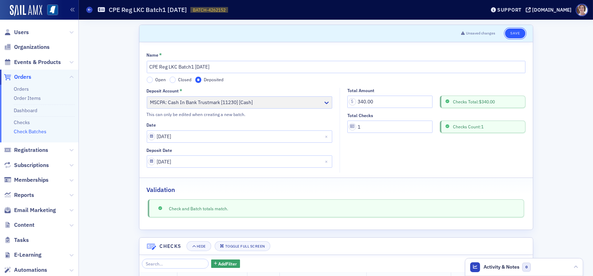
click at [512, 33] on button "Save" at bounding box center [515, 34] width 20 height 10
click at [44, 132] on link "Check Batches" at bounding box center [30, 131] width 33 height 6
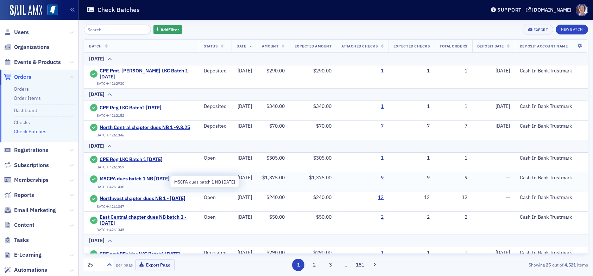
click at [135, 182] on span "MSCPA dues batch 1 NB [DATE]" at bounding box center [135, 179] width 70 height 6
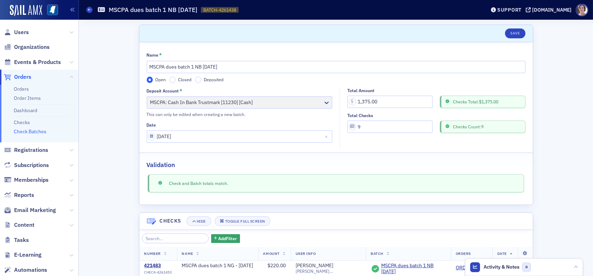
click at [198, 81] on label "Deposited" at bounding box center [209, 80] width 29 height 6
click at [198, 81] on input "Deposited" at bounding box center [198, 80] width 6 height 6
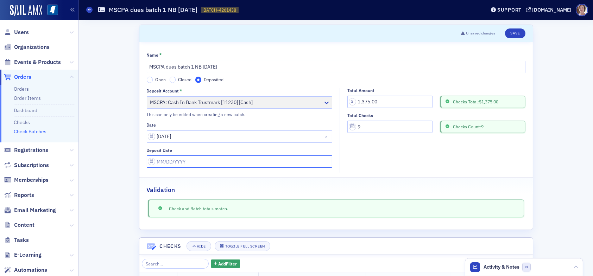
select select "8"
select select "2025"
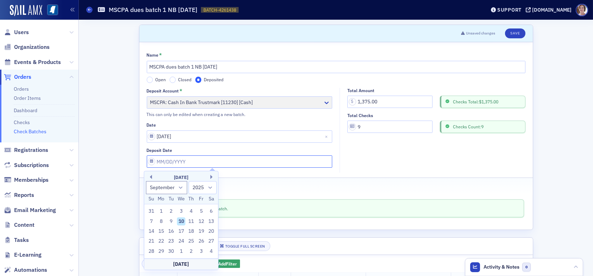
click at [193, 161] on input "Deposit Date" at bounding box center [240, 162] width 186 height 12
click at [170, 222] on div "9" at bounding box center [171, 221] width 8 height 8
type input "[DATE]"
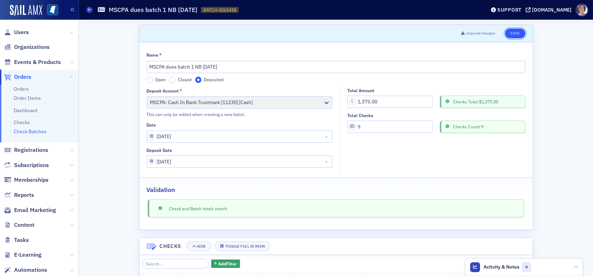
click at [513, 35] on button "Save" at bounding box center [515, 34] width 20 height 10
click at [38, 132] on link "Check Batches" at bounding box center [30, 131] width 33 height 6
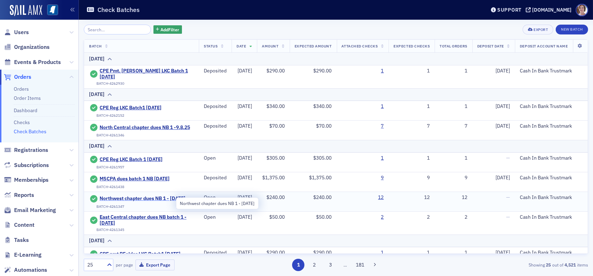
click at [152, 201] on span "Northwest chapter dues NB 1 - [DATE]" at bounding box center [143, 199] width 86 height 6
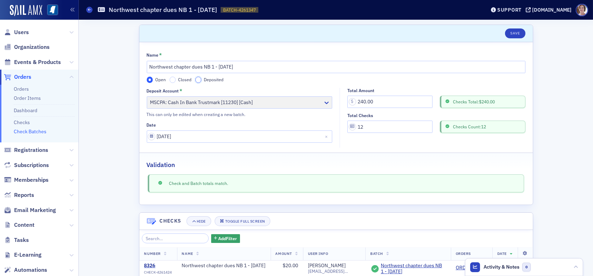
click at [198, 79] on input "Deposited" at bounding box center [198, 80] width 6 height 6
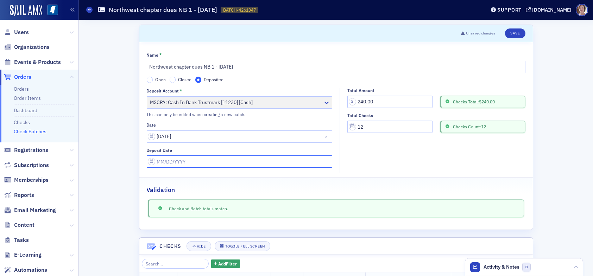
select select "8"
select select "2025"
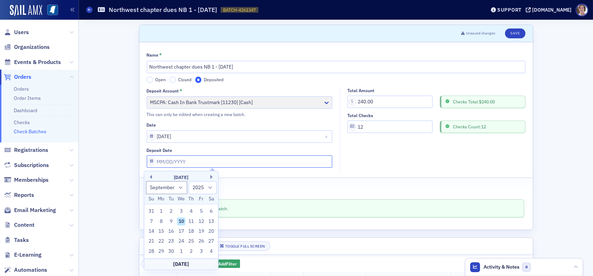
click at [195, 162] on input "Deposit Date" at bounding box center [240, 162] width 186 height 12
click at [170, 221] on div "9" at bounding box center [171, 221] width 8 height 8
type input "[DATE]"
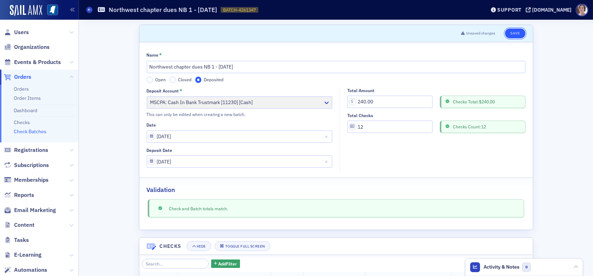
click at [510, 33] on button "Save" at bounding box center [515, 34] width 20 height 10
click at [32, 132] on link "Check Batches" at bounding box center [30, 131] width 33 height 6
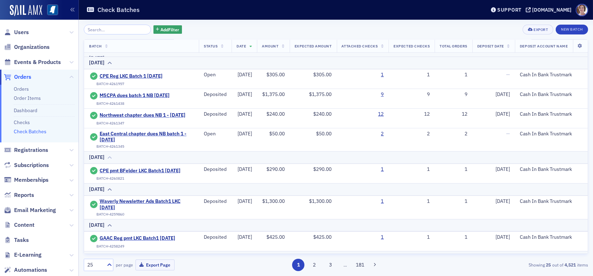
scroll to position [106, 0]
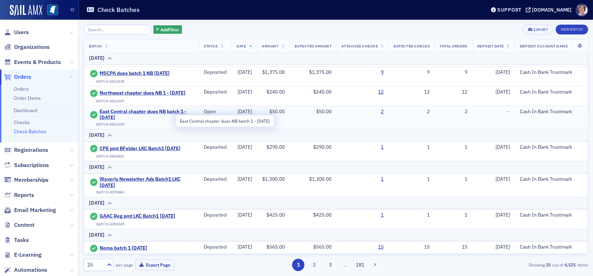
click at [141, 118] on span "East Central chapter dues NB batch 1 - [DATE]" at bounding box center [147, 115] width 94 height 12
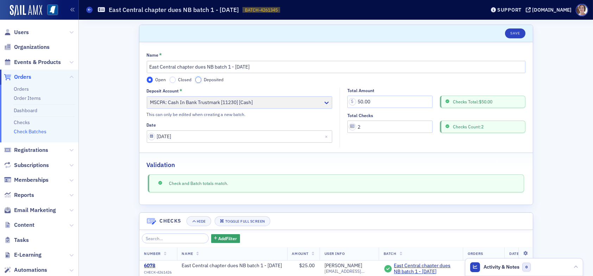
click at [196, 80] on input "Deposited" at bounding box center [198, 80] width 6 height 6
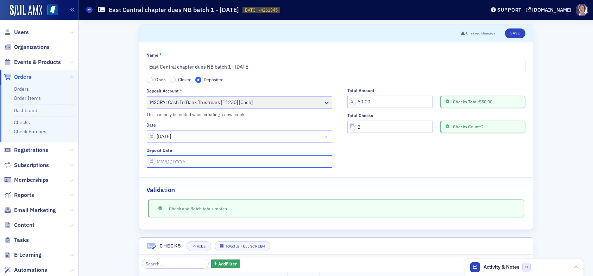
select select "8"
select select "2025"
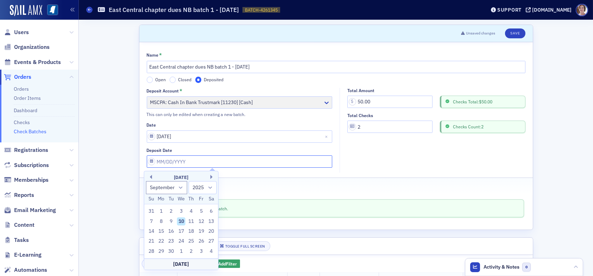
click at [185, 160] on input "Deposit Date" at bounding box center [240, 162] width 186 height 12
drag, startPoint x: 173, startPoint y: 221, endPoint x: 178, endPoint y: 221, distance: 4.9
click at [174, 221] on div "9" at bounding box center [171, 221] width 8 height 8
type input "[DATE]"
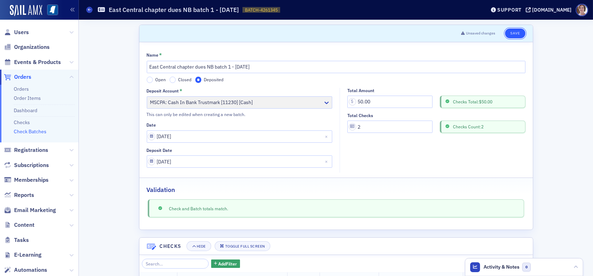
click at [514, 31] on button "Save" at bounding box center [515, 34] width 20 height 10
click at [42, 133] on link "Check Batches" at bounding box center [30, 131] width 33 height 6
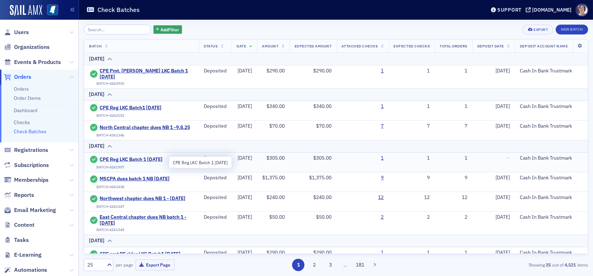
click at [151, 163] on span "CPE Reg LKC Batch 1 [DATE]" at bounding box center [132, 160] width 64 height 6
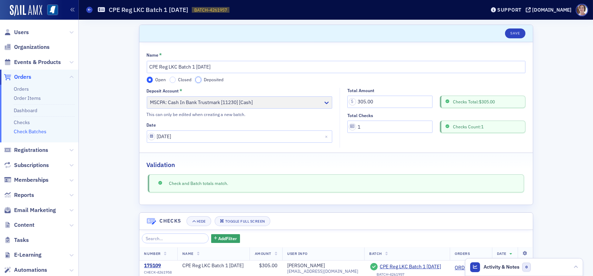
click at [197, 80] on input "Deposited" at bounding box center [198, 80] width 6 height 6
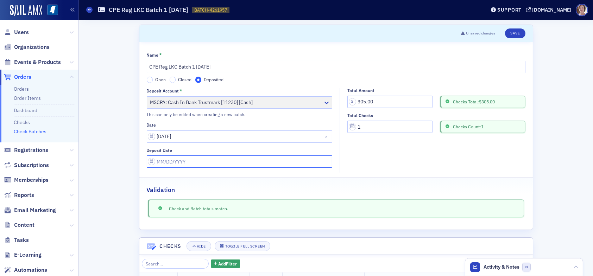
click at [196, 159] on input "Deposit Date" at bounding box center [240, 162] width 186 height 12
select select "8"
select select "2025"
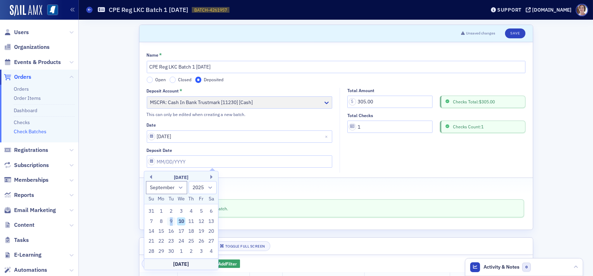
click at [171, 223] on div "9" at bounding box center [171, 221] width 8 height 8
type input "[DATE]"
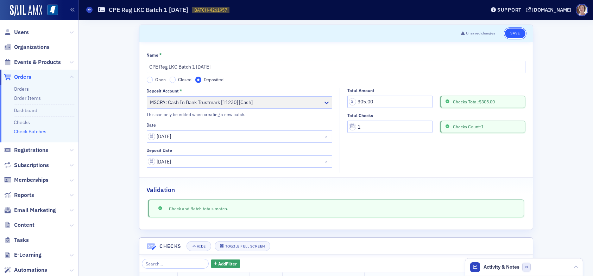
click at [513, 34] on button "Save" at bounding box center [515, 34] width 20 height 10
click at [38, 131] on link "Check Batches" at bounding box center [30, 131] width 33 height 6
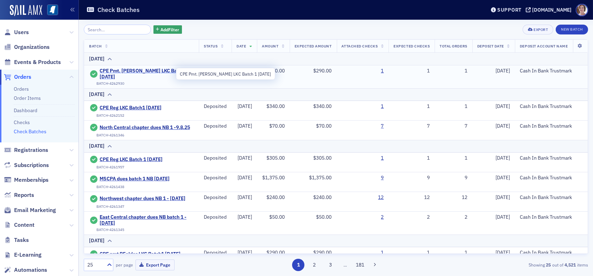
click at [156, 72] on span "CPE Pmt. [PERSON_NAME] LKC Batch 1 [DATE]" at bounding box center [147, 74] width 94 height 12
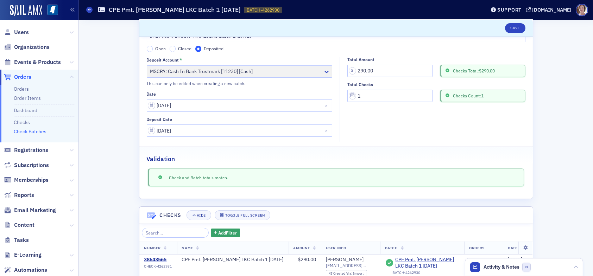
scroll to position [70, 0]
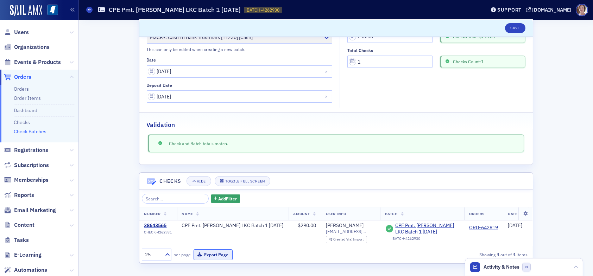
click at [215, 254] on button "Export Page" at bounding box center [213, 255] width 39 height 11
click at [511, 27] on button "Save" at bounding box center [515, 28] width 20 height 10
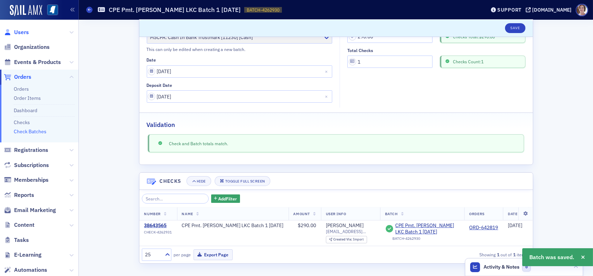
click at [24, 31] on span "Users" at bounding box center [21, 33] width 15 height 8
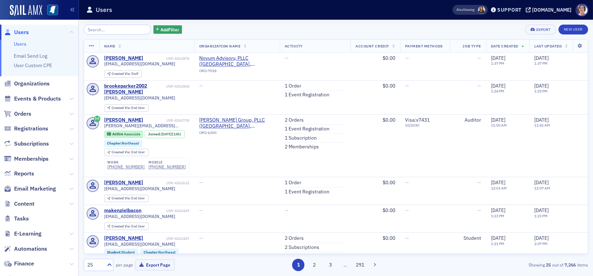
click at [113, 30] on input "search" at bounding box center [117, 30] width 67 height 10
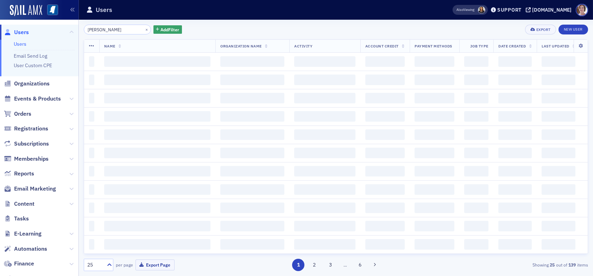
type input "[PERSON_NAME]"
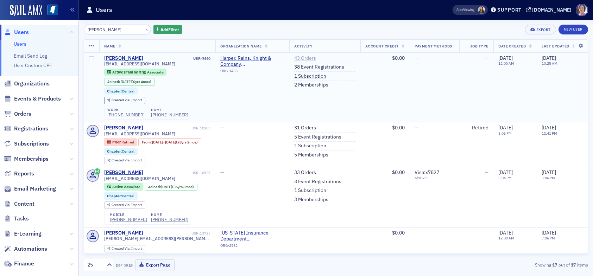
click at [307, 58] on link "43 Orders" at bounding box center [305, 58] width 22 height 6
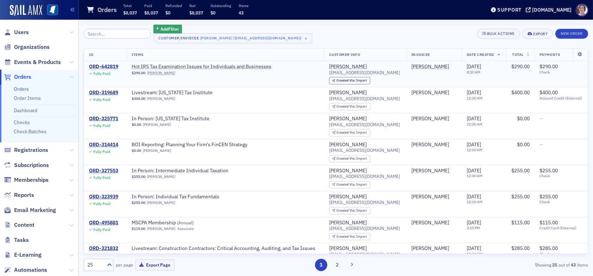
click at [108, 65] on div "ORD-642819" at bounding box center [103, 67] width 29 height 6
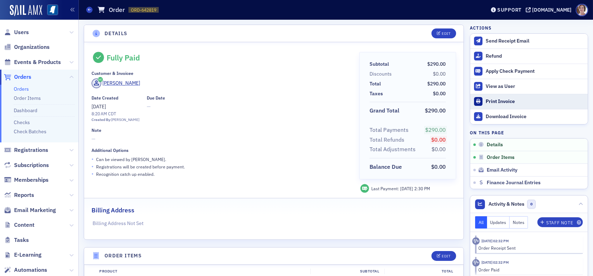
click at [505, 105] on link "Print Invoice" at bounding box center [529, 101] width 118 height 15
click at [23, 32] on span "Users" at bounding box center [21, 33] width 15 height 8
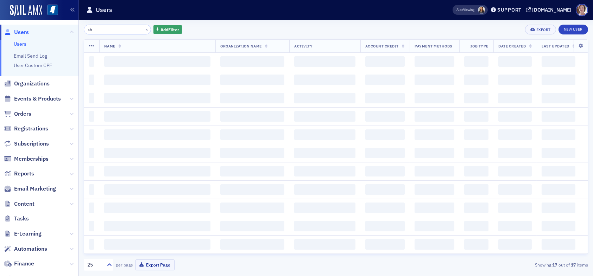
type input "s"
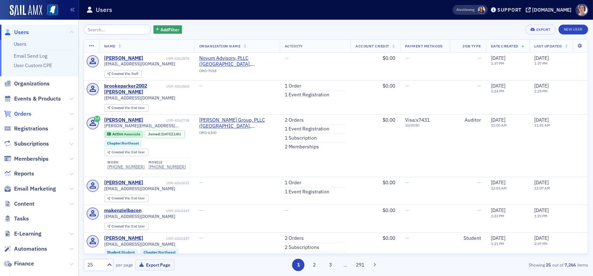
click at [23, 114] on span "Orders" at bounding box center [22, 114] width 17 height 8
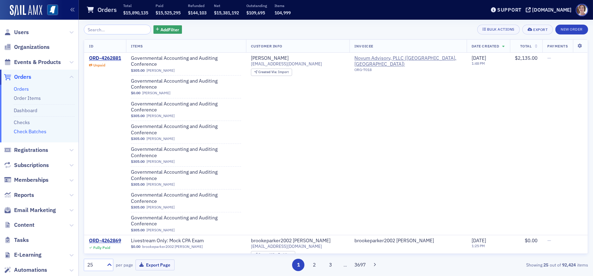
click at [30, 132] on link "Check Batches" at bounding box center [30, 131] width 33 height 6
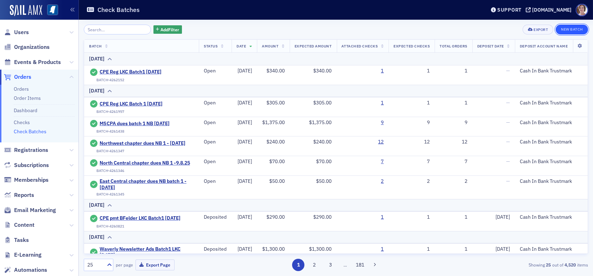
click at [576, 28] on button "New Batch" at bounding box center [572, 30] width 32 height 10
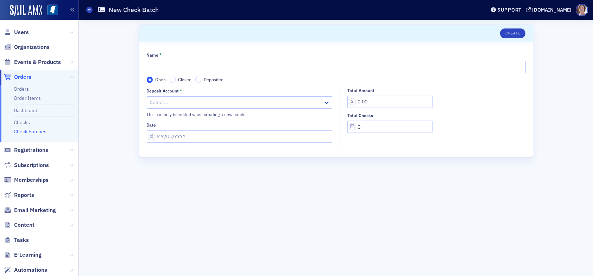
click at [181, 67] on input "Name *" at bounding box center [336, 67] width 379 height 12
type input "CPE Pmt. [PERSON_NAME] LKC Batch 1 [DATE]"
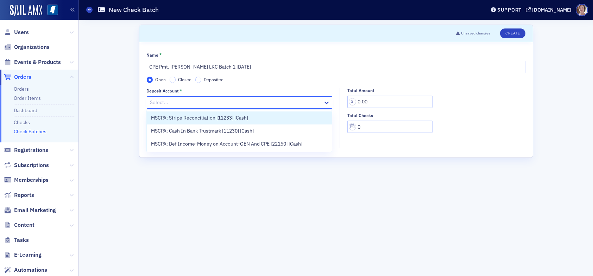
click at [181, 100] on div at bounding box center [236, 102] width 173 height 9
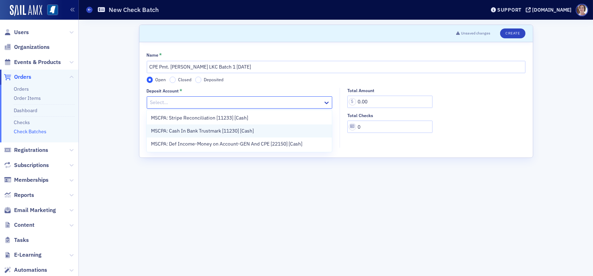
click at [189, 131] on span "MSCPA: Cash In Bank Trustmark [11230] [Cash]" at bounding box center [202, 130] width 103 height 7
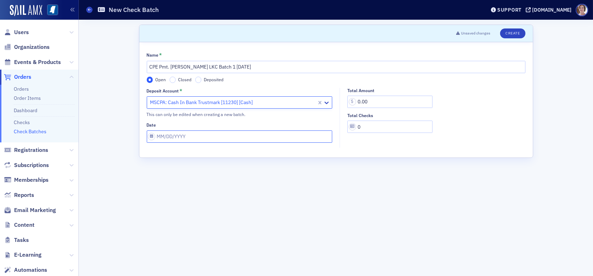
click at [189, 139] on input "Date" at bounding box center [240, 137] width 186 height 12
select select "8"
select select "2025"
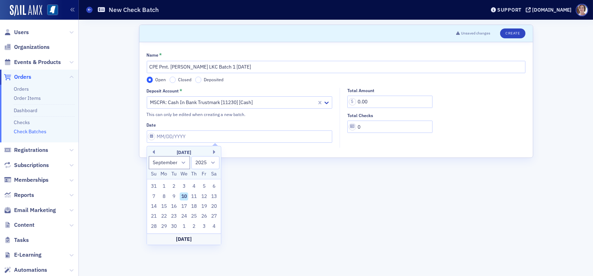
click at [185, 198] on div "10" at bounding box center [184, 196] width 8 height 8
type input "[DATE]"
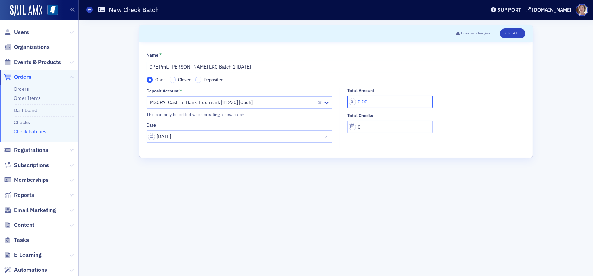
drag, startPoint x: 385, startPoint y: 101, endPoint x: 334, endPoint y: 106, distance: 50.9
click at [334, 106] on div "Deposit Account * MSCPA: Cash In Bank Trustmark [11230] [Cash] This can only be…" at bounding box center [336, 118] width 379 height 60
type input "290.00"
drag, startPoint x: 363, startPoint y: 128, endPoint x: 350, endPoint y: 128, distance: 13.0
click at [350, 128] on input "0" at bounding box center [389, 127] width 85 height 12
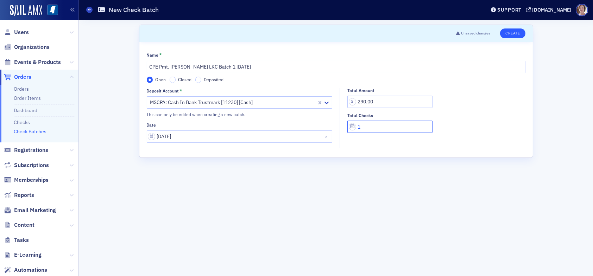
type input "1"
click at [511, 33] on button "Create" at bounding box center [512, 34] width 25 height 10
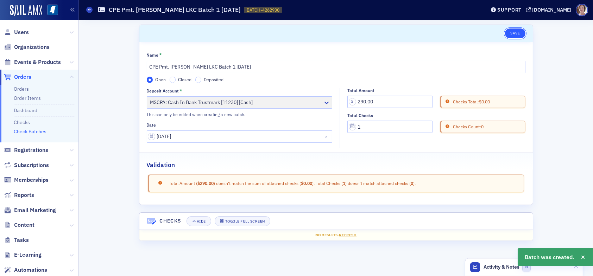
click at [519, 34] on button "Save" at bounding box center [515, 34] width 20 height 10
click at [25, 121] on link "Checks" at bounding box center [22, 122] width 16 height 6
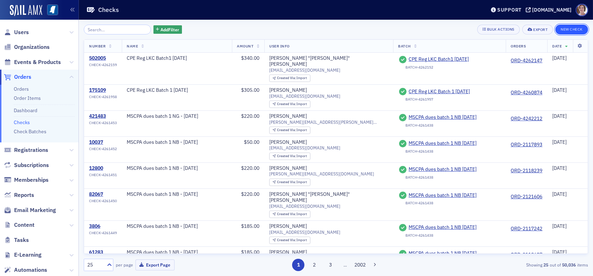
click at [571, 29] on button "New Check" at bounding box center [571, 30] width 33 height 10
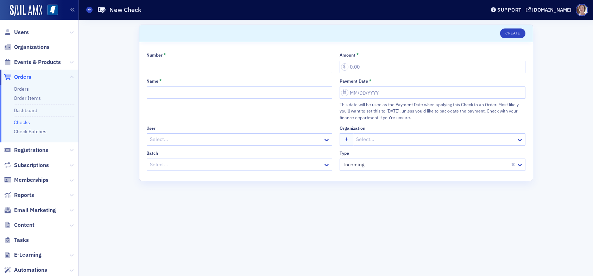
click at [198, 67] on input "Number *" at bounding box center [240, 67] width 186 height 12
type input "38643565"
drag, startPoint x: 369, startPoint y: 67, endPoint x: 321, endPoint y: 65, distance: 48.2
click at [321, 65] on div "Number * 38643565 Amount * Name * Payment Date * This date will be used as the …" at bounding box center [336, 111] width 379 height 119
type input "290.00"
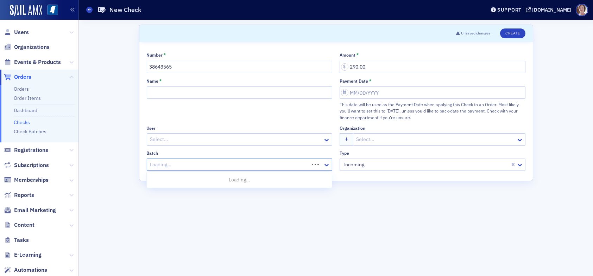
click at [215, 164] on div at bounding box center [229, 164] width 159 height 9
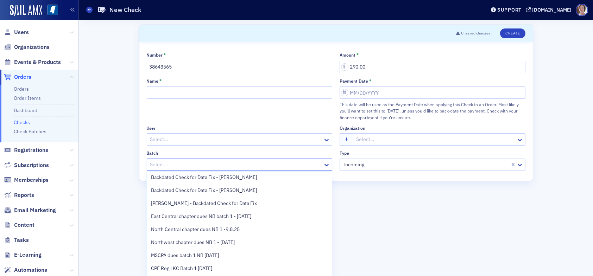
scroll to position [92, 0]
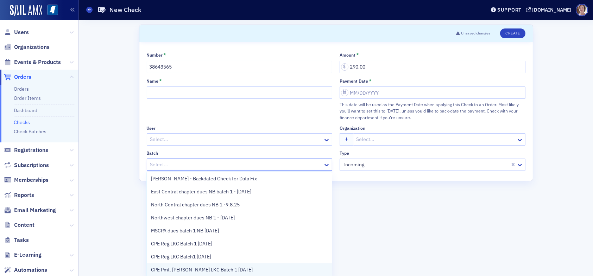
click at [215, 269] on span "CPE Pmt. [PERSON_NAME] LKC Batch 1 [DATE]" at bounding box center [202, 269] width 102 height 7
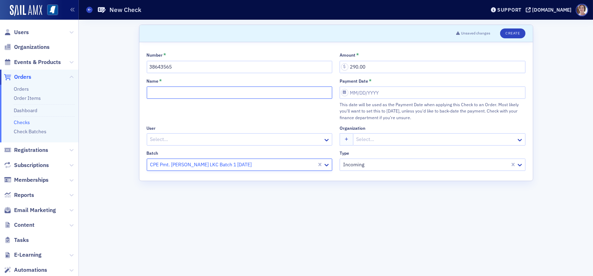
click at [181, 94] on input "Name *" at bounding box center [240, 93] width 186 height 12
type input "B"
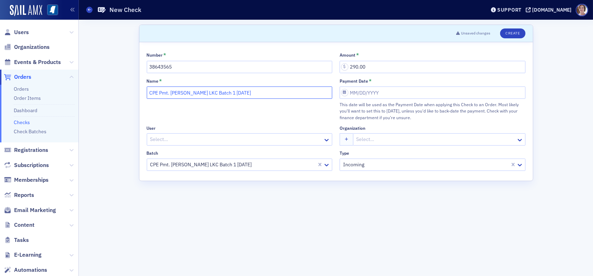
type input "CPE Pmt. [PERSON_NAME] LKC Batch 1 [DATE]"
select select "8"
select select "2025"
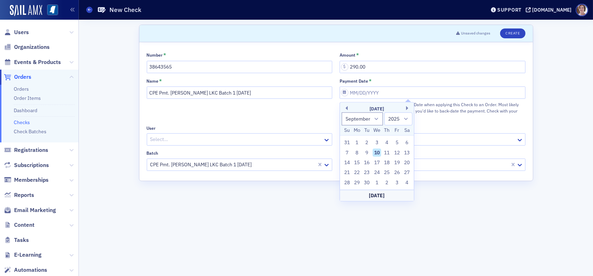
type input "[DATE]"
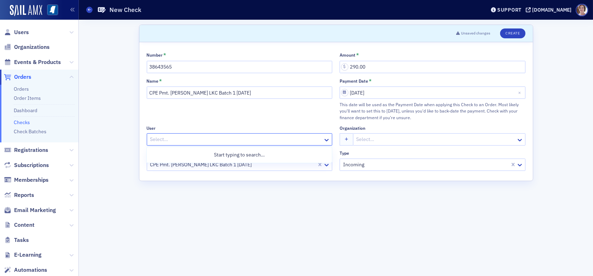
click at [194, 138] on div at bounding box center [236, 139] width 173 height 9
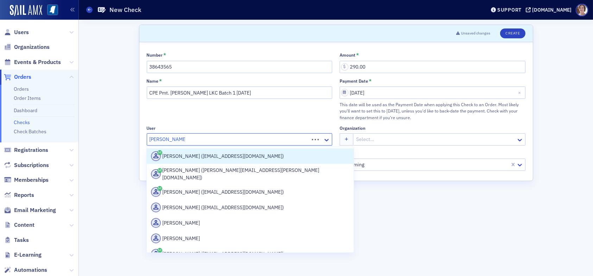
type input "[PERSON_NAME]"
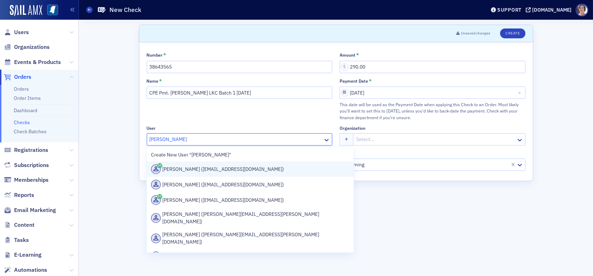
click at [201, 170] on div "[PERSON_NAME] ([EMAIL_ADDRESS][DOMAIN_NAME])" at bounding box center [250, 169] width 198 height 10
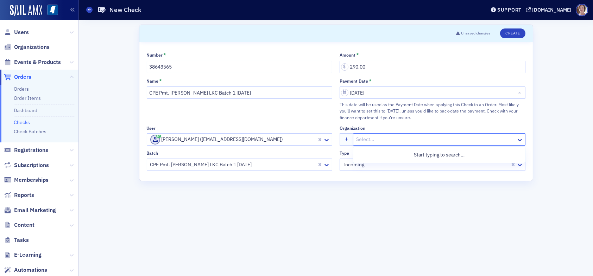
click at [396, 138] on div at bounding box center [436, 139] width 160 height 9
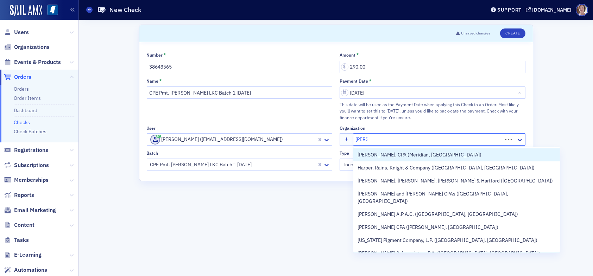
type input "[PERSON_NAME]"
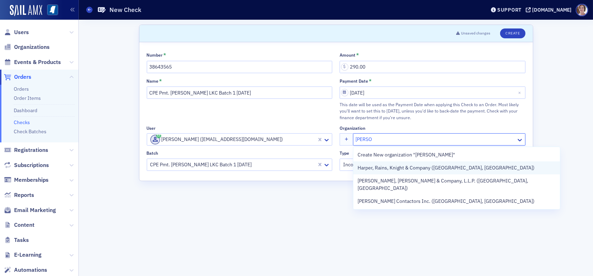
click at [446, 169] on span "Harper, Rains, Knight & Company ([GEOGRAPHIC_DATA], [GEOGRAPHIC_DATA])" at bounding box center [446, 167] width 177 height 7
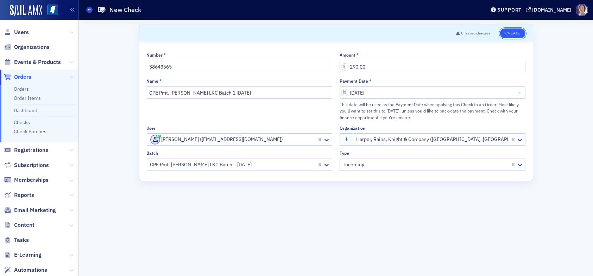
click at [509, 31] on button "Create" at bounding box center [512, 34] width 25 height 10
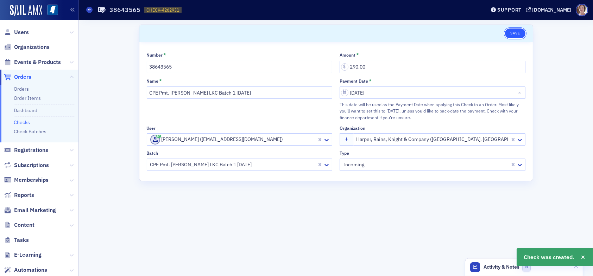
click at [519, 30] on button "Save" at bounding box center [515, 34] width 20 height 10
click at [19, 30] on span "Users" at bounding box center [21, 33] width 15 height 8
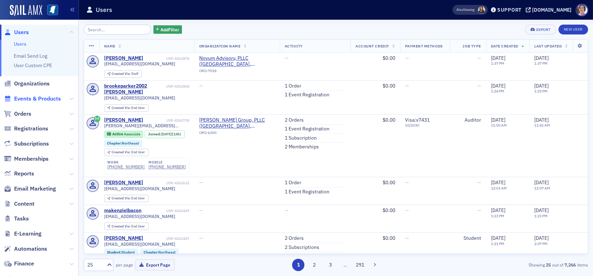
drag, startPoint x: 23, startPoint y: 113, endPoint x: 45, endPoint y: 97, distance: 27.5
click at [23, 113] on span "Orders" at bounding box center [22, 114] width 17 height 8
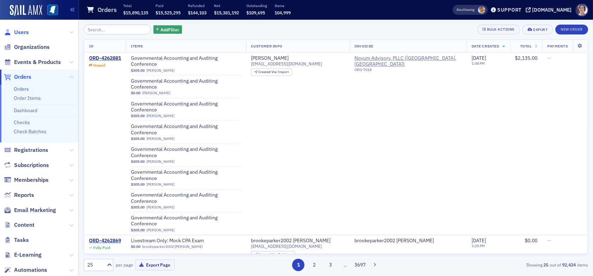
click at [20, 33] on span "Users" at bounding box center [21, 33] width 15 height 8
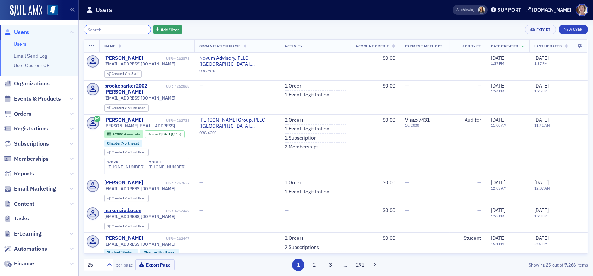
click at [121, 29] on input "search" at bounding box center [117, 30] width 67 height 10
type input "b"
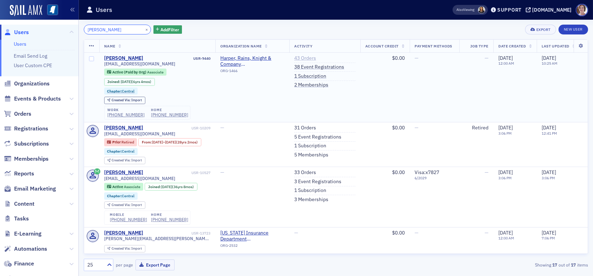
type input "[PERSON_NAME]"
click at [309, 58] on link "43 Orders" at bounding box center [305, 58] width 22 height 6
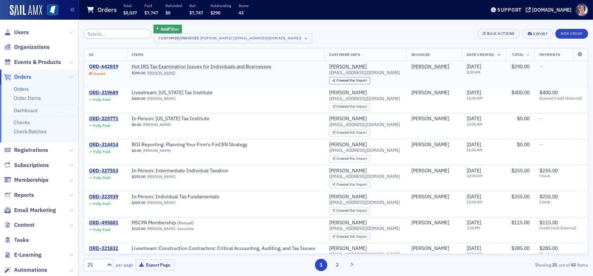
click at [110, 65] on div "ORD-642819" at bounding box center [103, 67] width 29 height 6
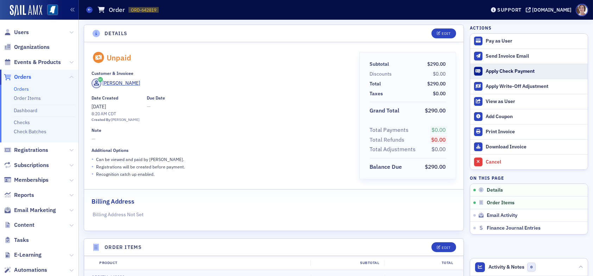
click at [500, 69] on div "Apply Check Payment" at bounding box center [535, 71] width 99 height 6
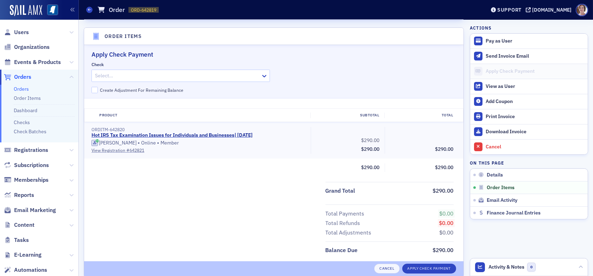
scroll to position [215, 0]
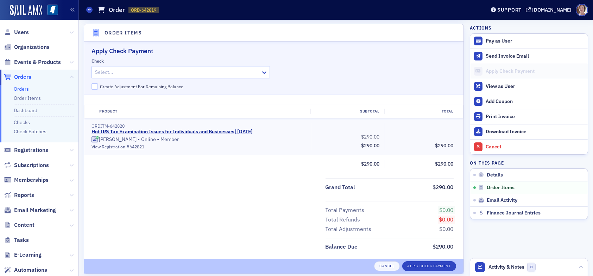
click at [135, 73] on div at bounding box center [177, 72] width 166 height 9
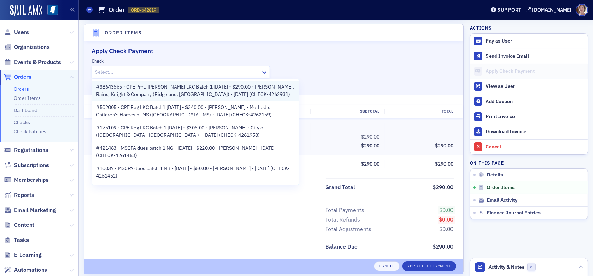
click at [128, 89] on span "#38643565 - CPE Pmt. [PERSON_NAME] LKC Batch 1 [DATE] - $290.00 - [PERSON_NAME]…" at bounding box center [195, 90] width 198 height 15
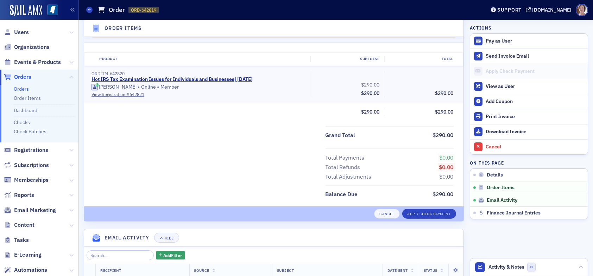
scroll to position [285, 0]
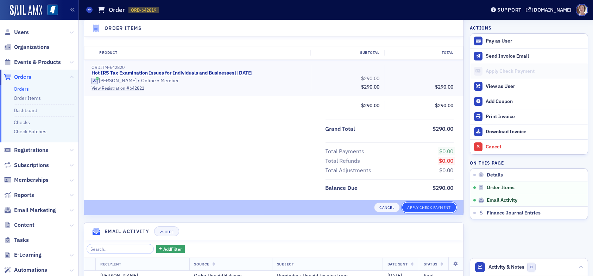
click at [419, 206] on button "Apply Check Payment" at bounding box center [429, 208] width 54 height 10
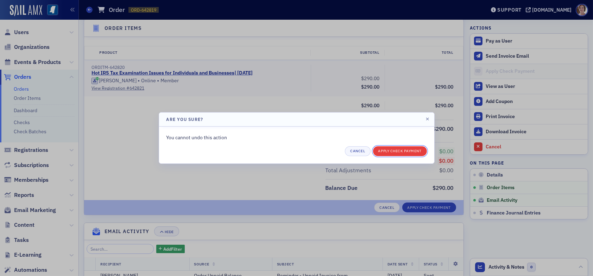
click at [402, 151] on button "Apply Check Payment" at bounding box center [400, 151] width 54 height 10
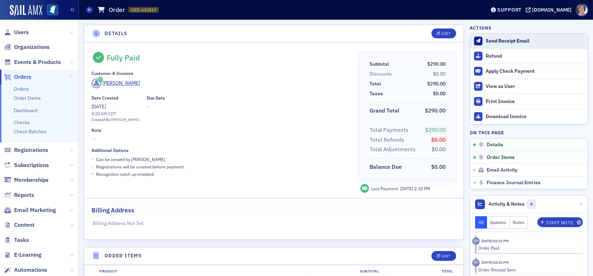
click at [500, 42] on div "Send Receipt Email" at bounding box center [535, 41] width 99 height 6
